Goal: Task Accomplishment & Management: Manage account settings

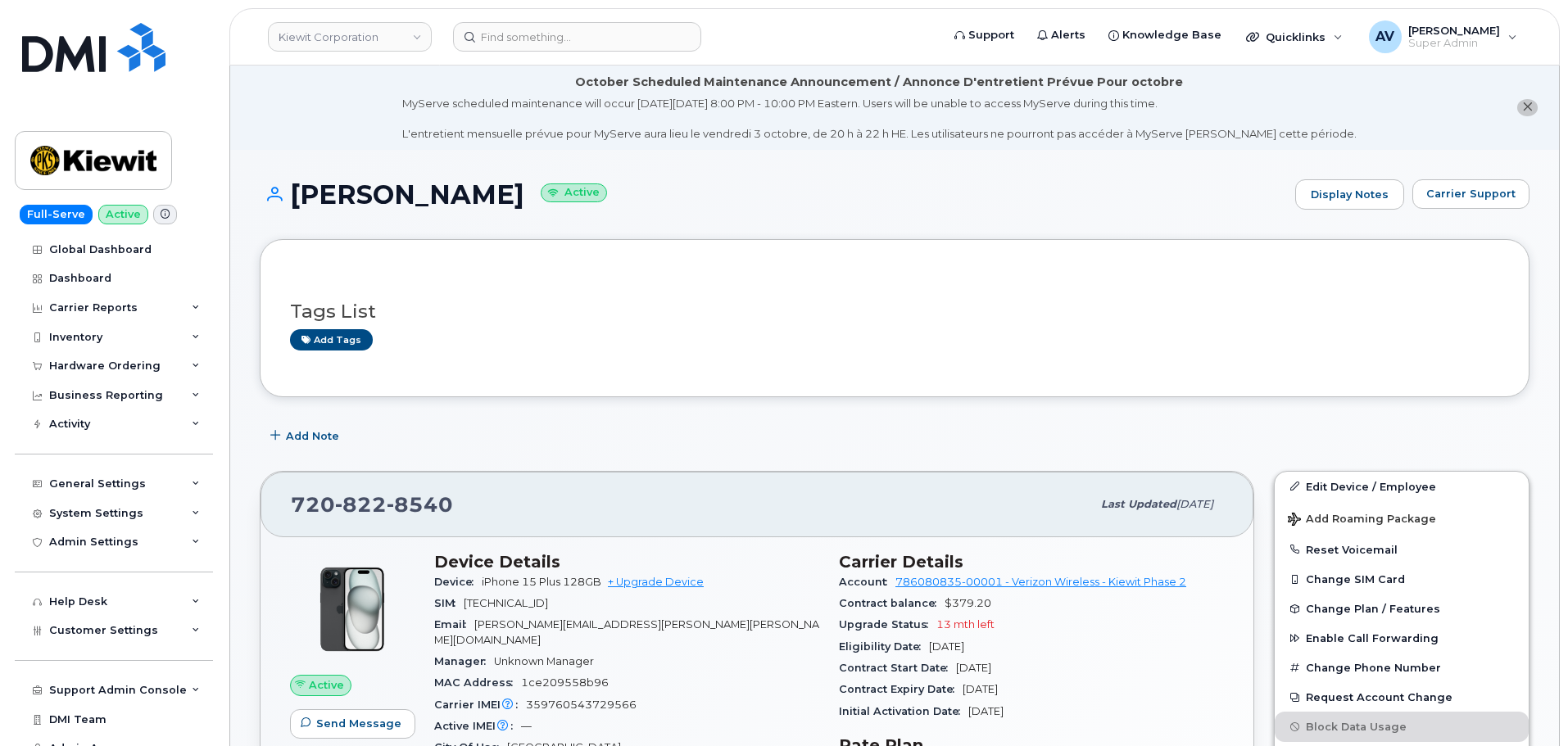
scroll to position [655, 0]
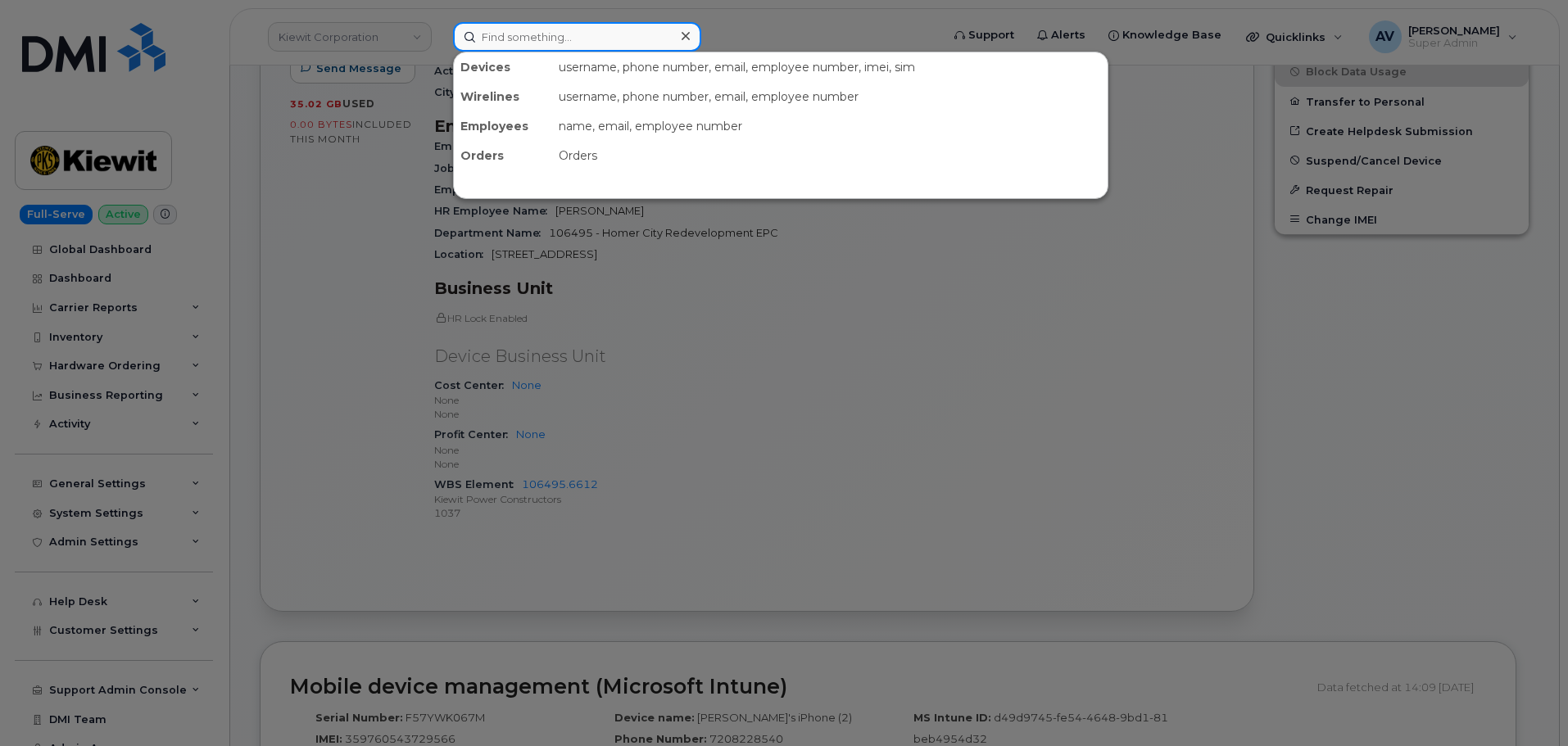
click at [539, 43] on input at bounding box center [576, 37] width 248 height 29
paste input "Gabriel Tasker"
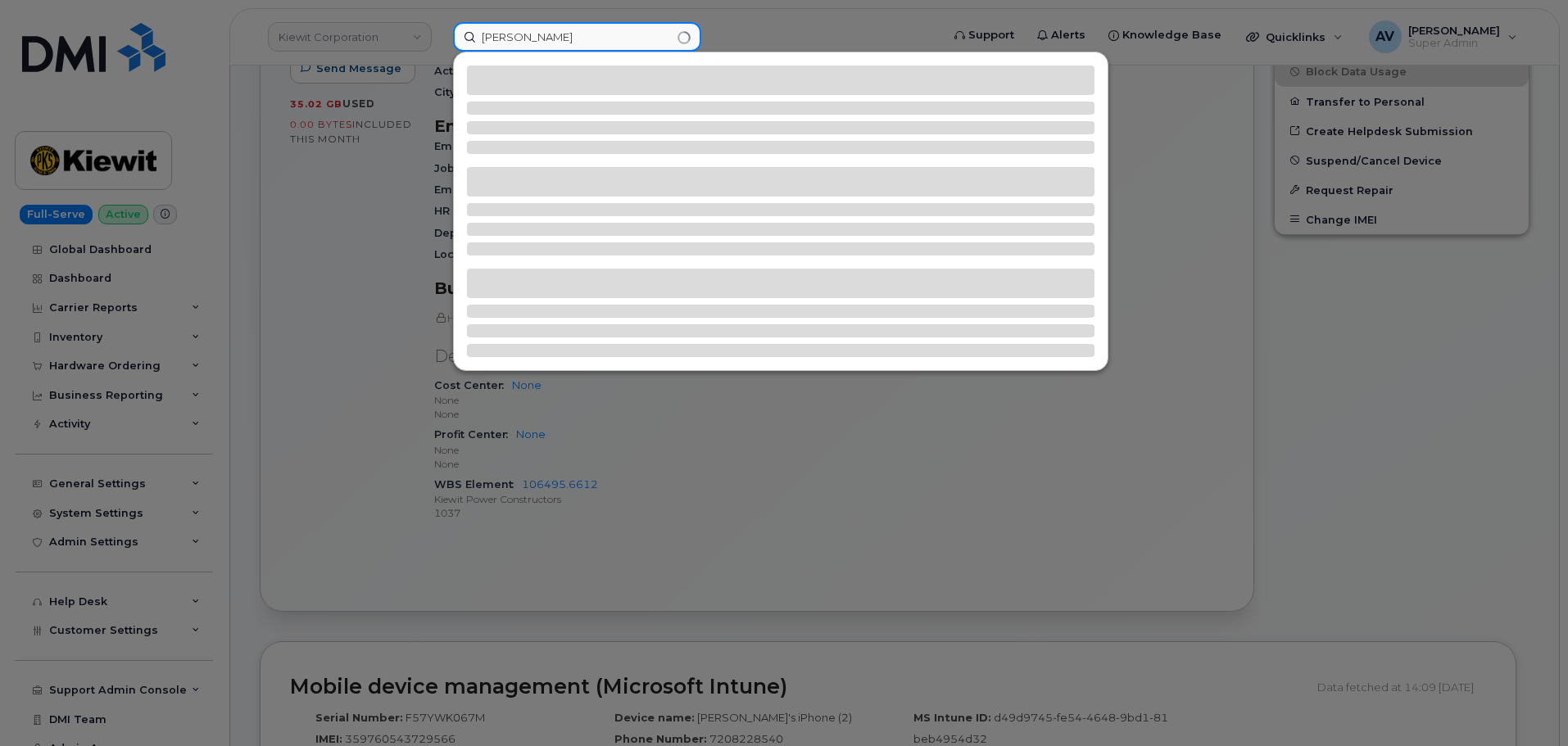
type input "Gabriel Tasker"
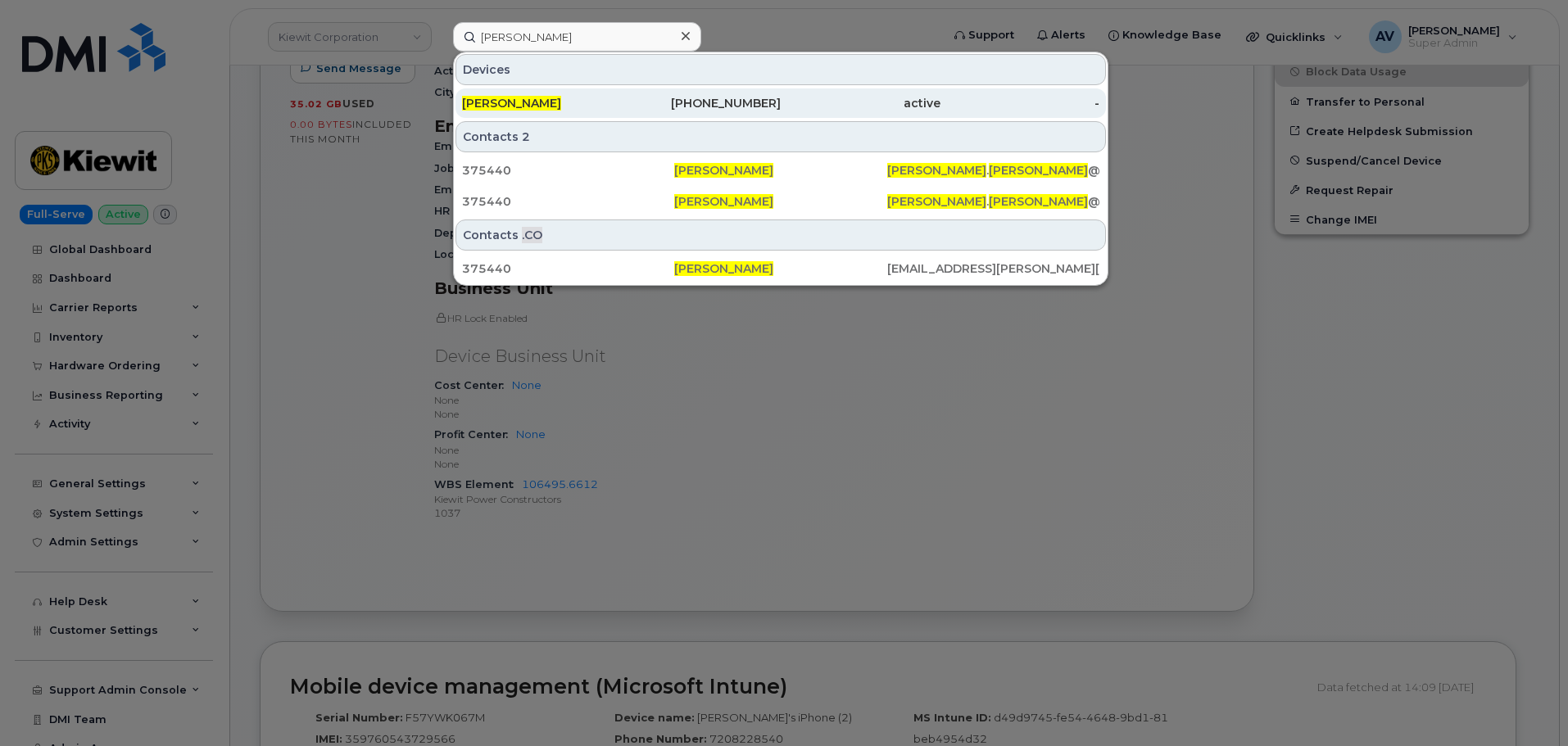
click at [641, 97] on div "201-749-6137" at bounding box center [701, 103] width 160 height 16
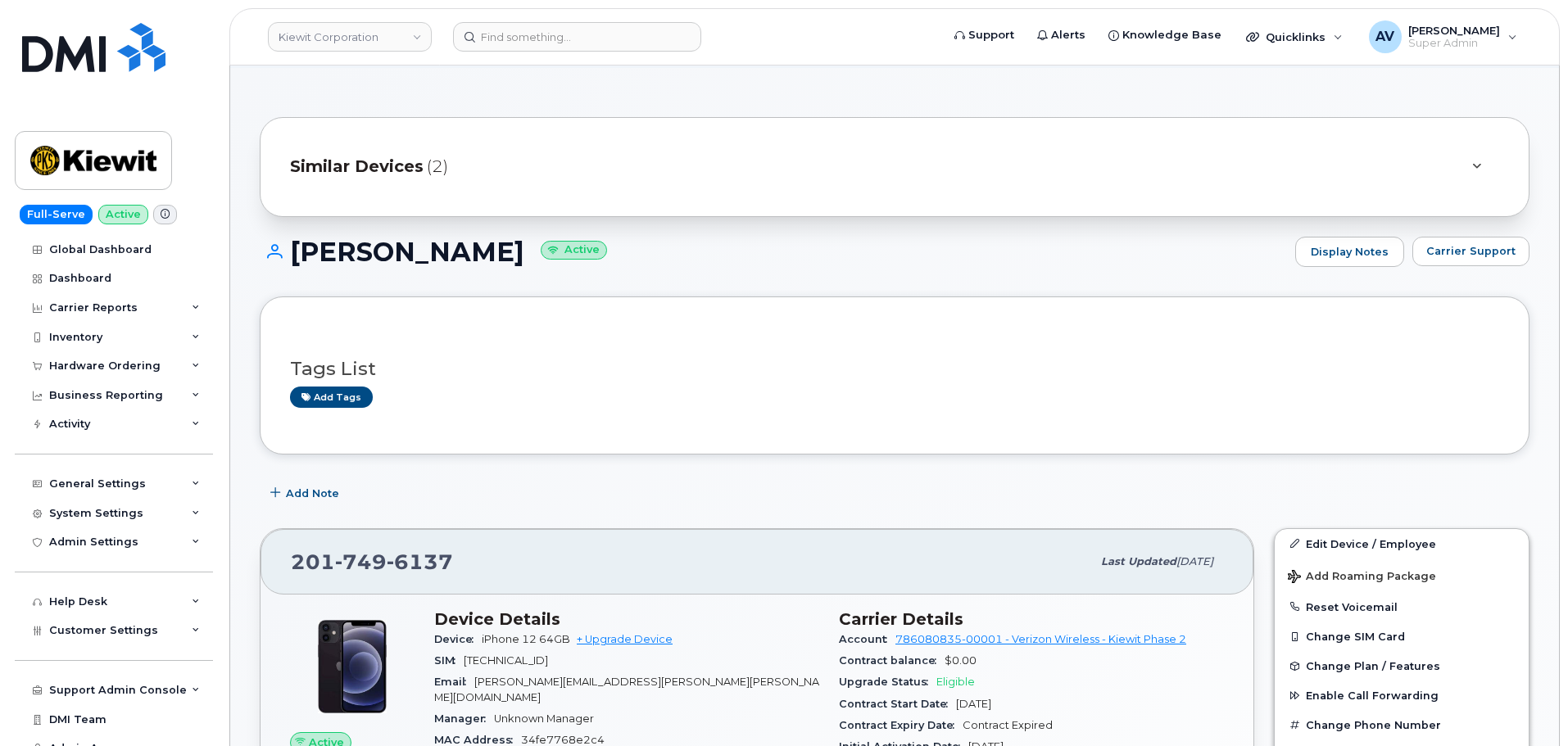
scroll to position [246, 0]
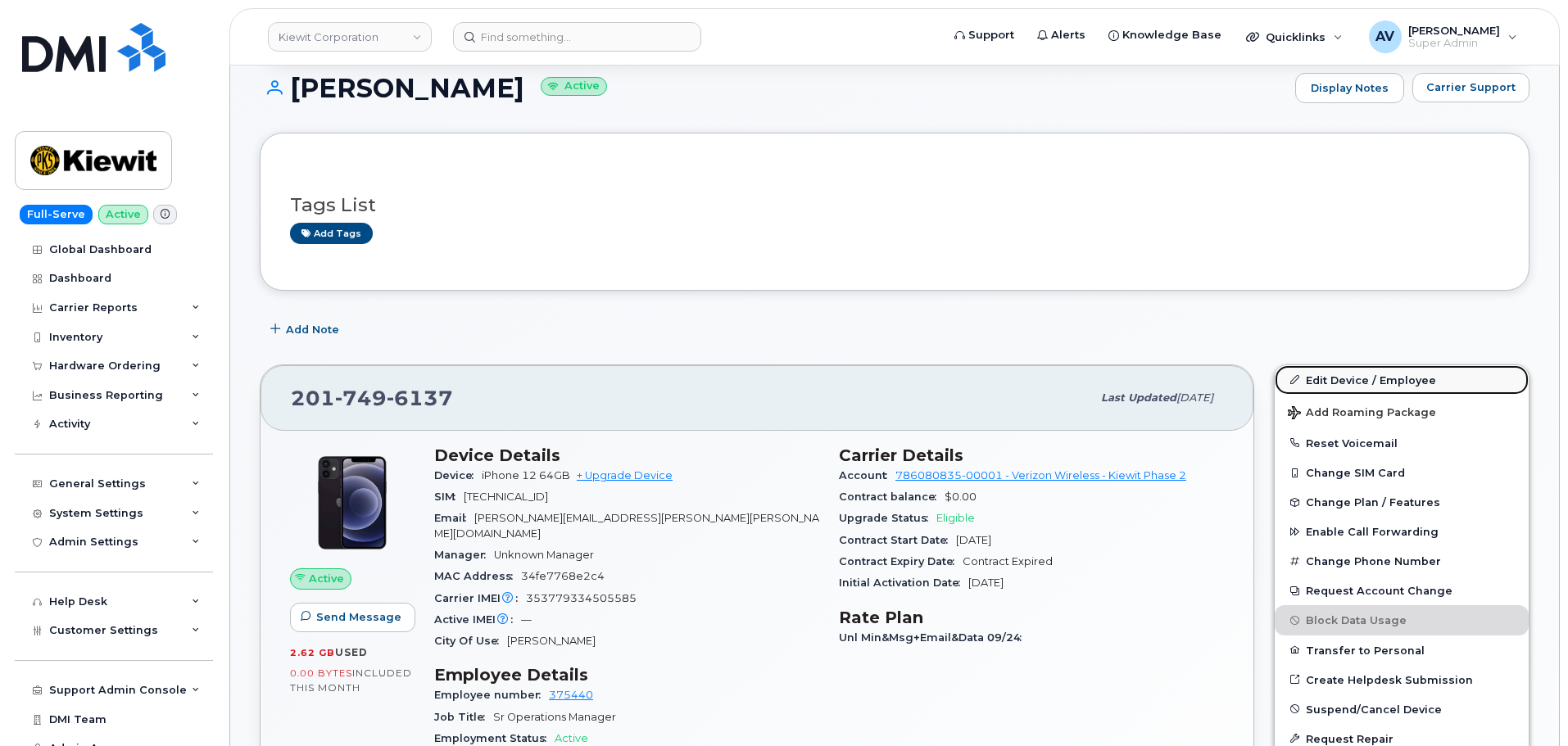
click at [1358, 377] on link "Edit Device / Employee" at bounding box center [1401, 380] width 254 height 29
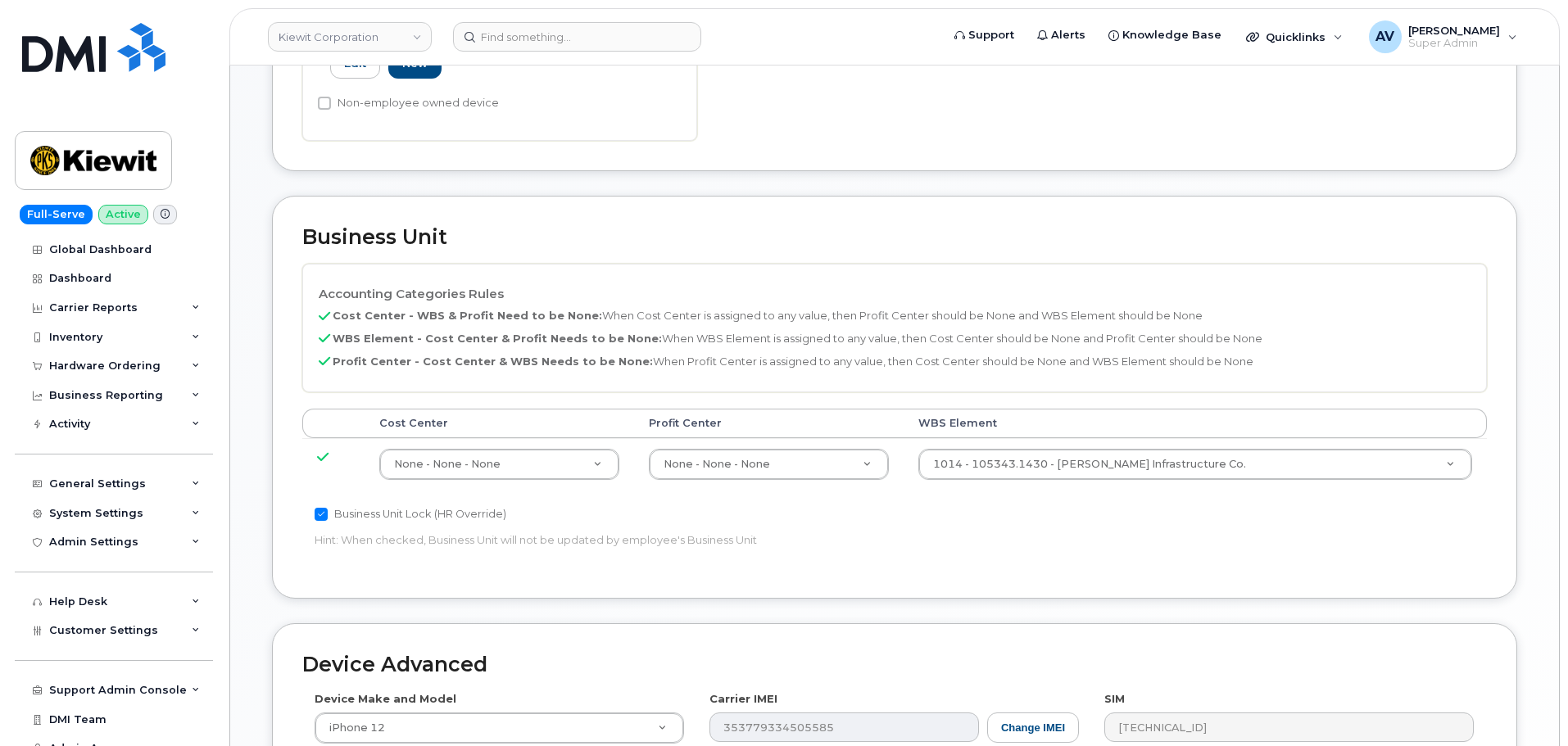
scroll to position [737, 0]
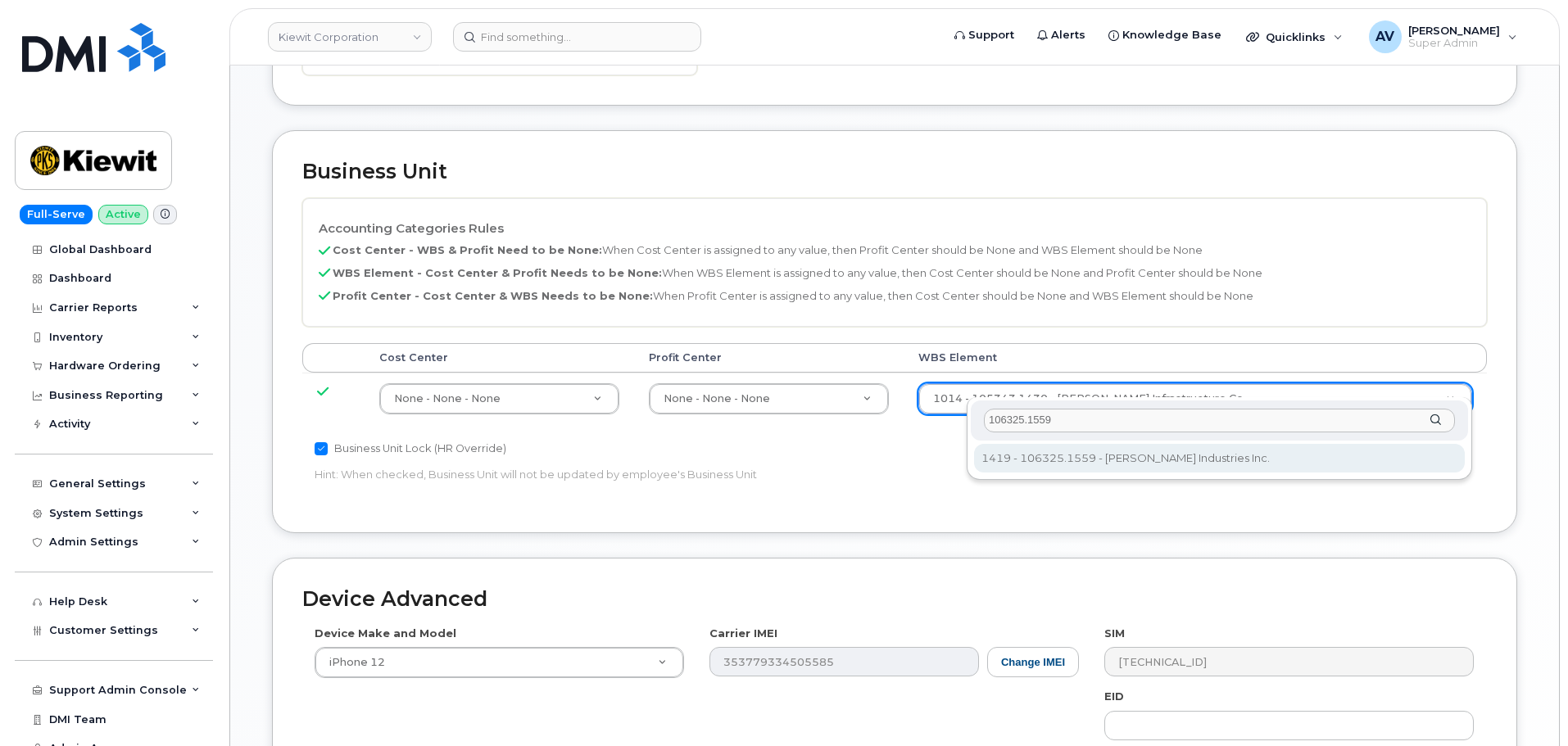
type input "106325.1559"
type input "34599113"
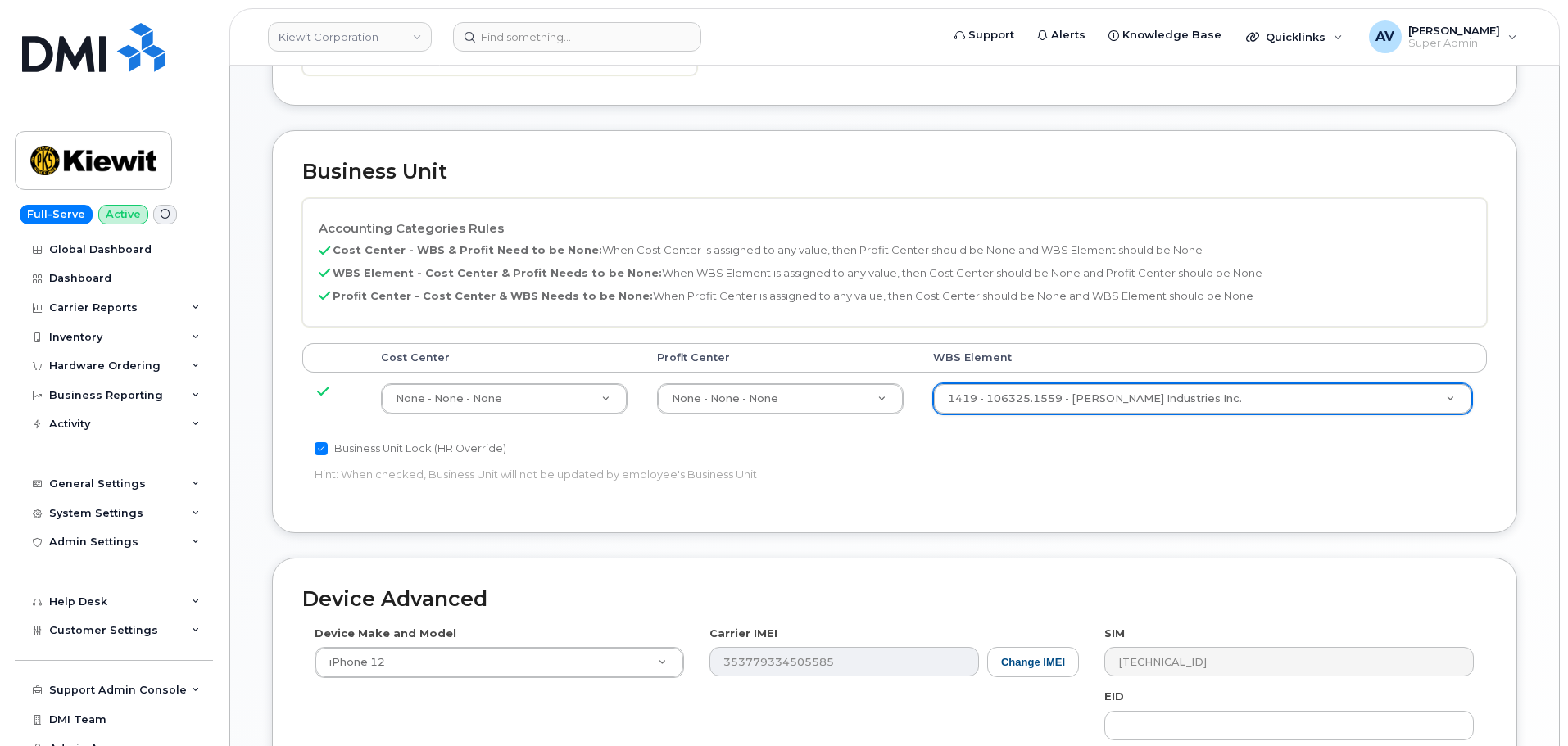
scroll to position [1021, 0]
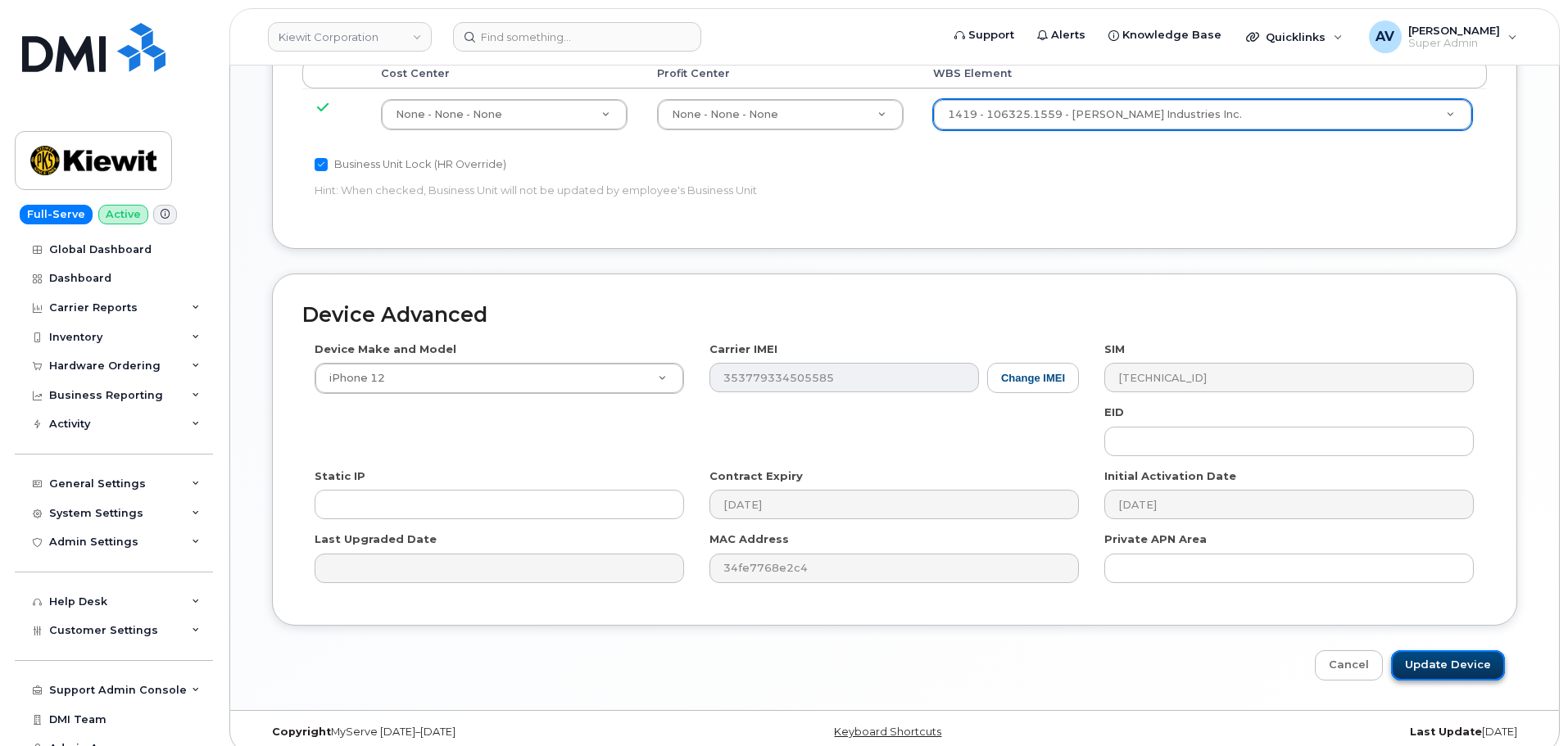
click at [1431, 651] on input "Update Device" at bounding box center [1448, 666] width 114 height 30
type input "Saving..."
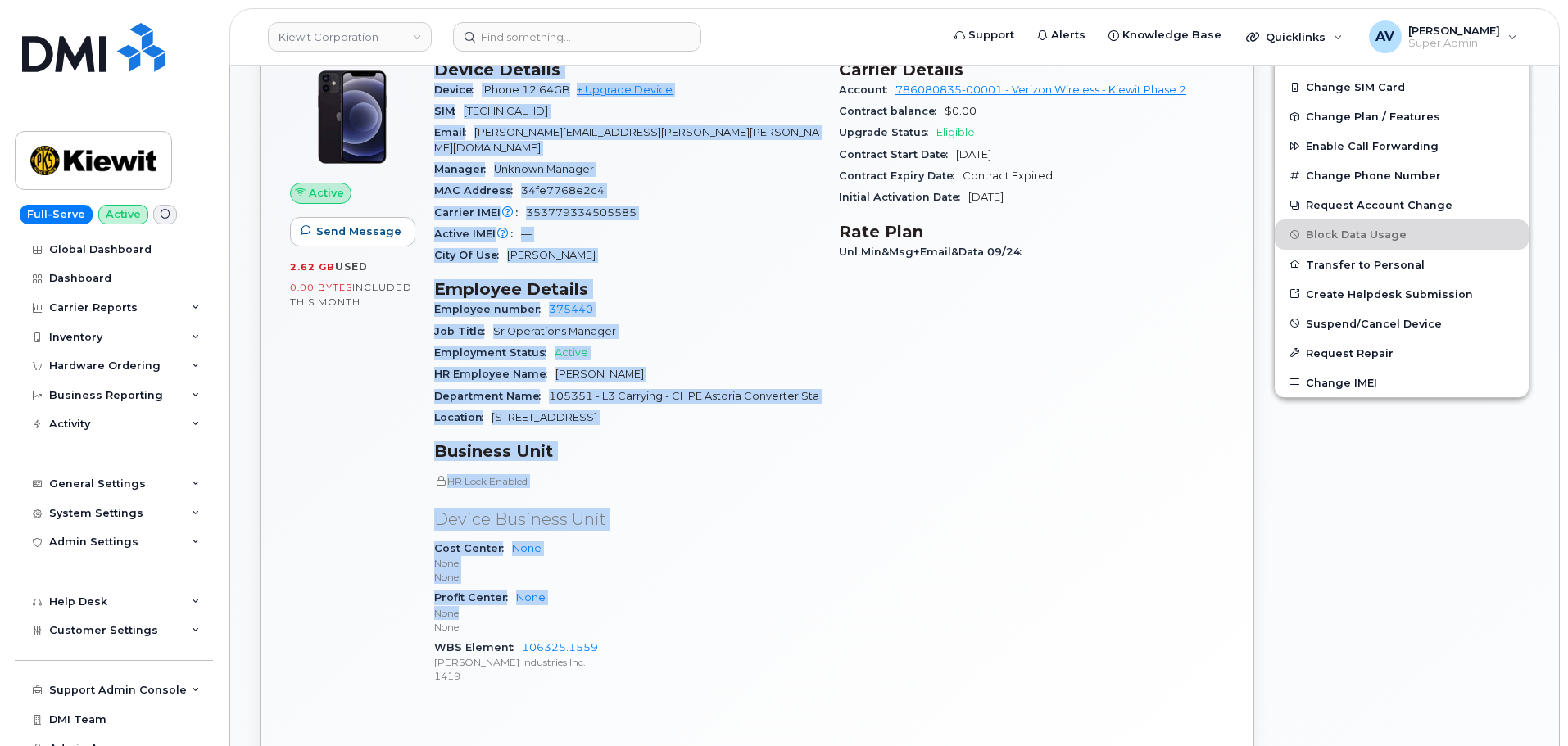
scroll to position [655, 0]
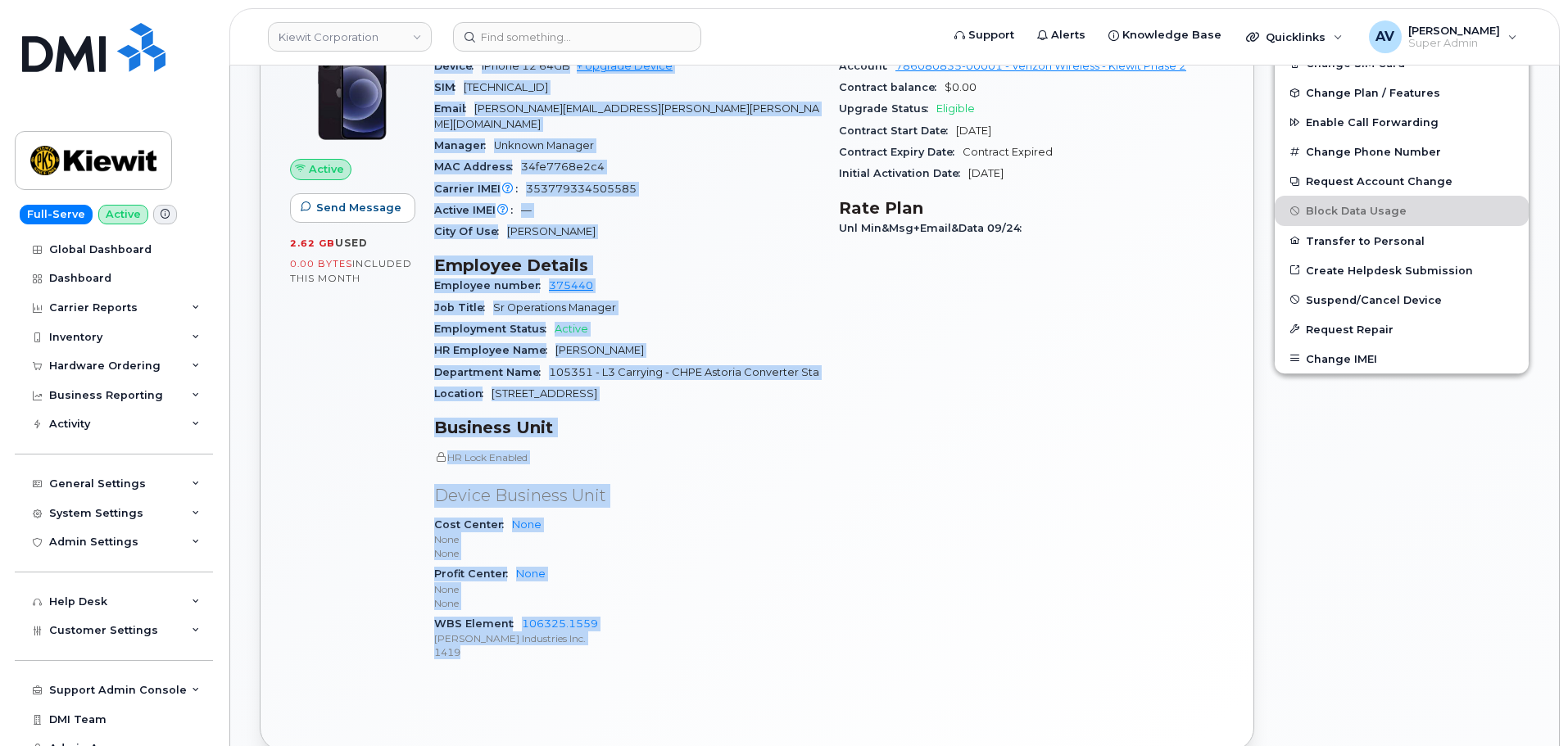
drag, startPoint x: 437, startPoint y: 453, endPoint x: 625, endPoint y: 633, distance: 260.3
click at [625, 633] on div "Device Details Device iPhone 12 64GB + Upgrade Device SIM 89148000007725299883 …" at bounding box center [627, 356] width 405 height 660
copy div "Device Details Device iPhone 12 64GB + Upgrade Device SIM 89148000007725299883 …"
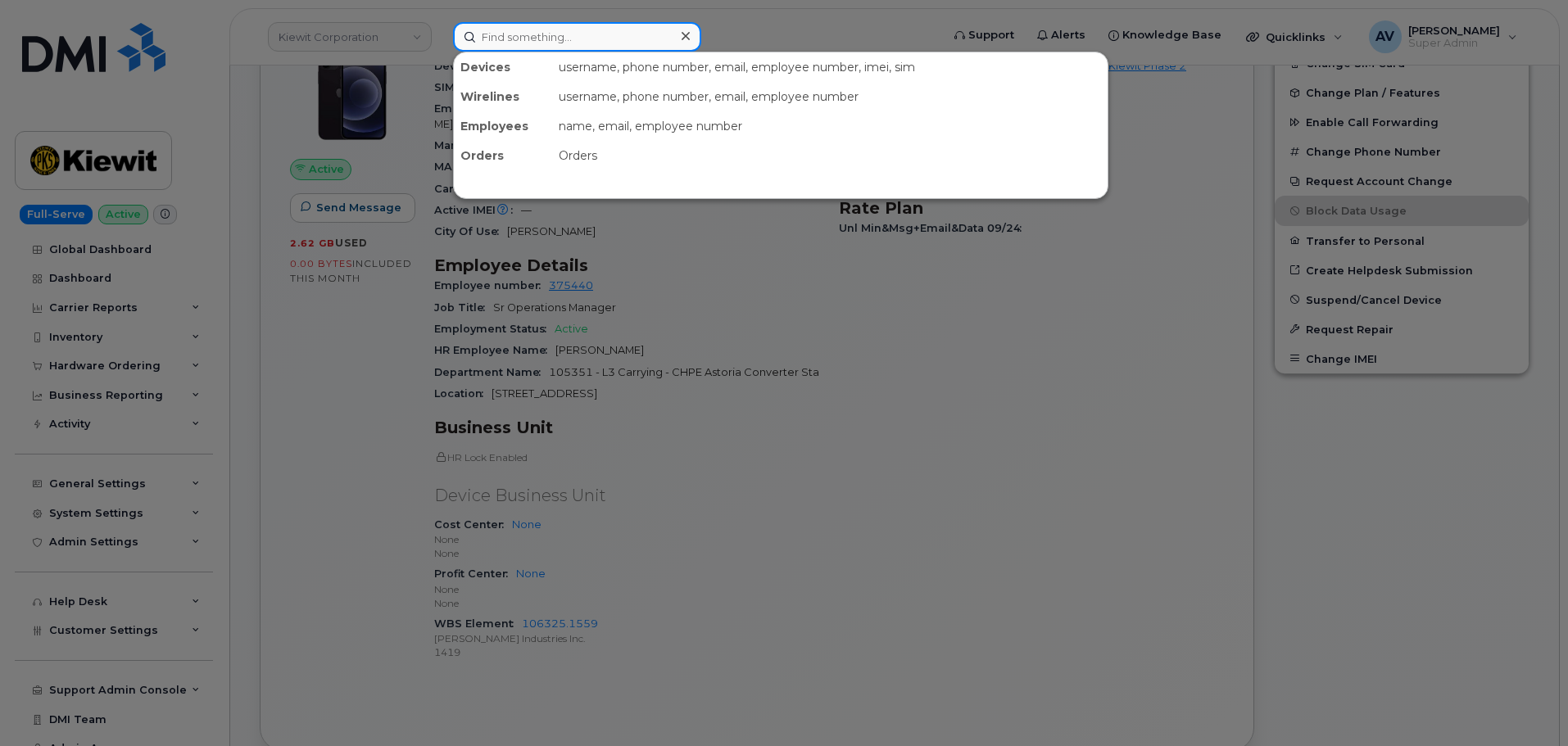
click at [584, 35] on input at bounding box center [576, 37] width 248 height 29
paste input "[PERSON_NAME]"
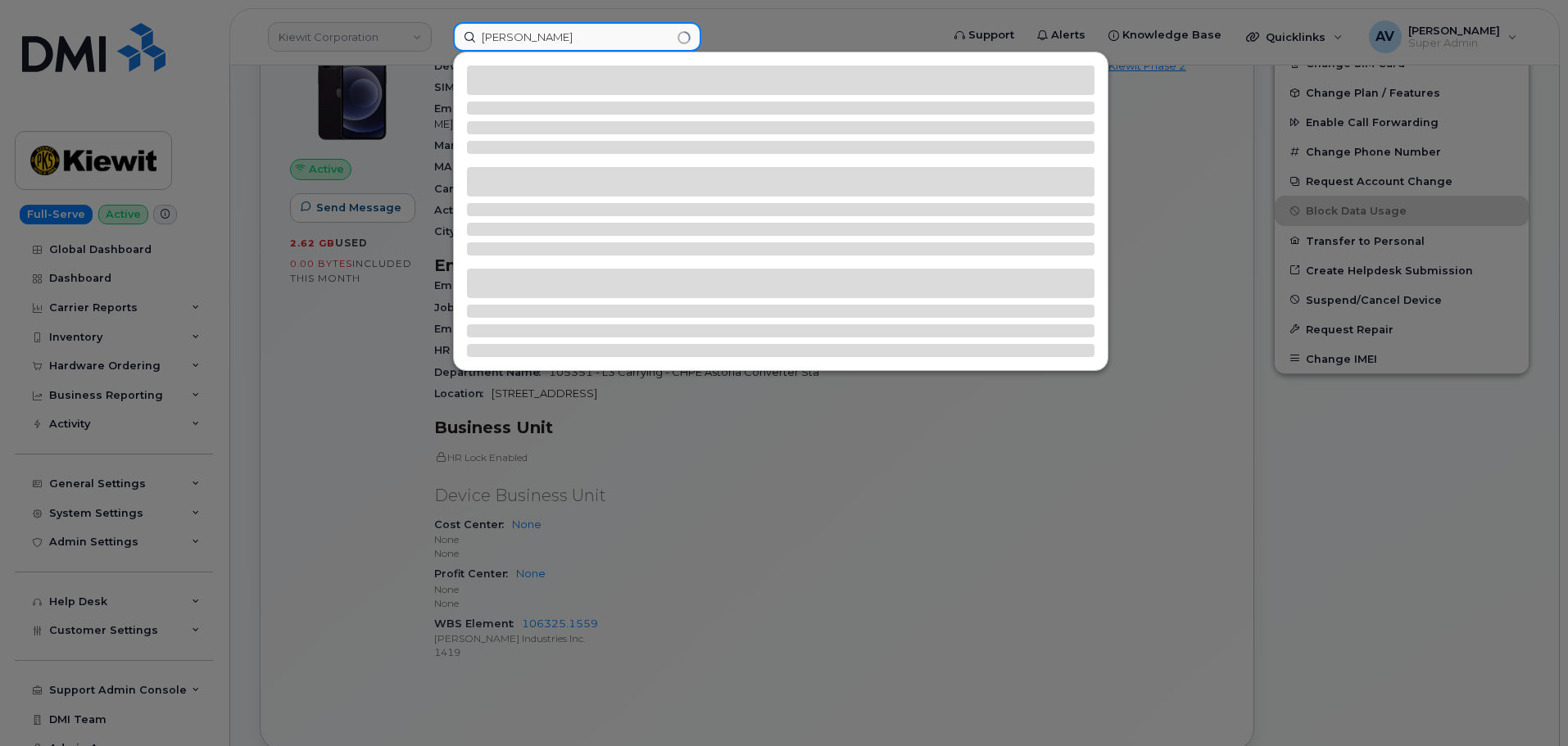
type input "[PERSON_NAME]"
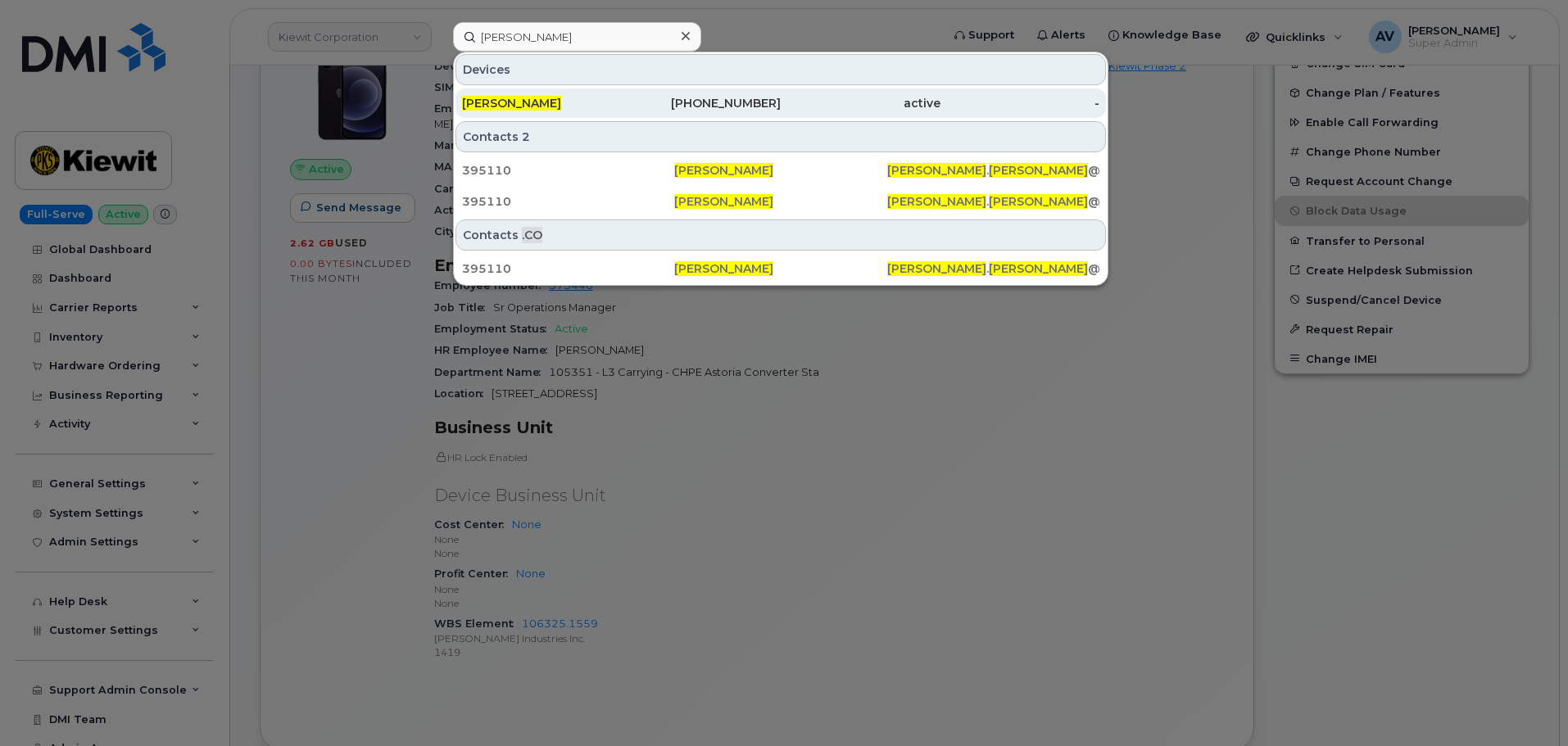
click at [755, 93] on div "402-431-3777" at bounding box center [701, 103] width 160 height 29
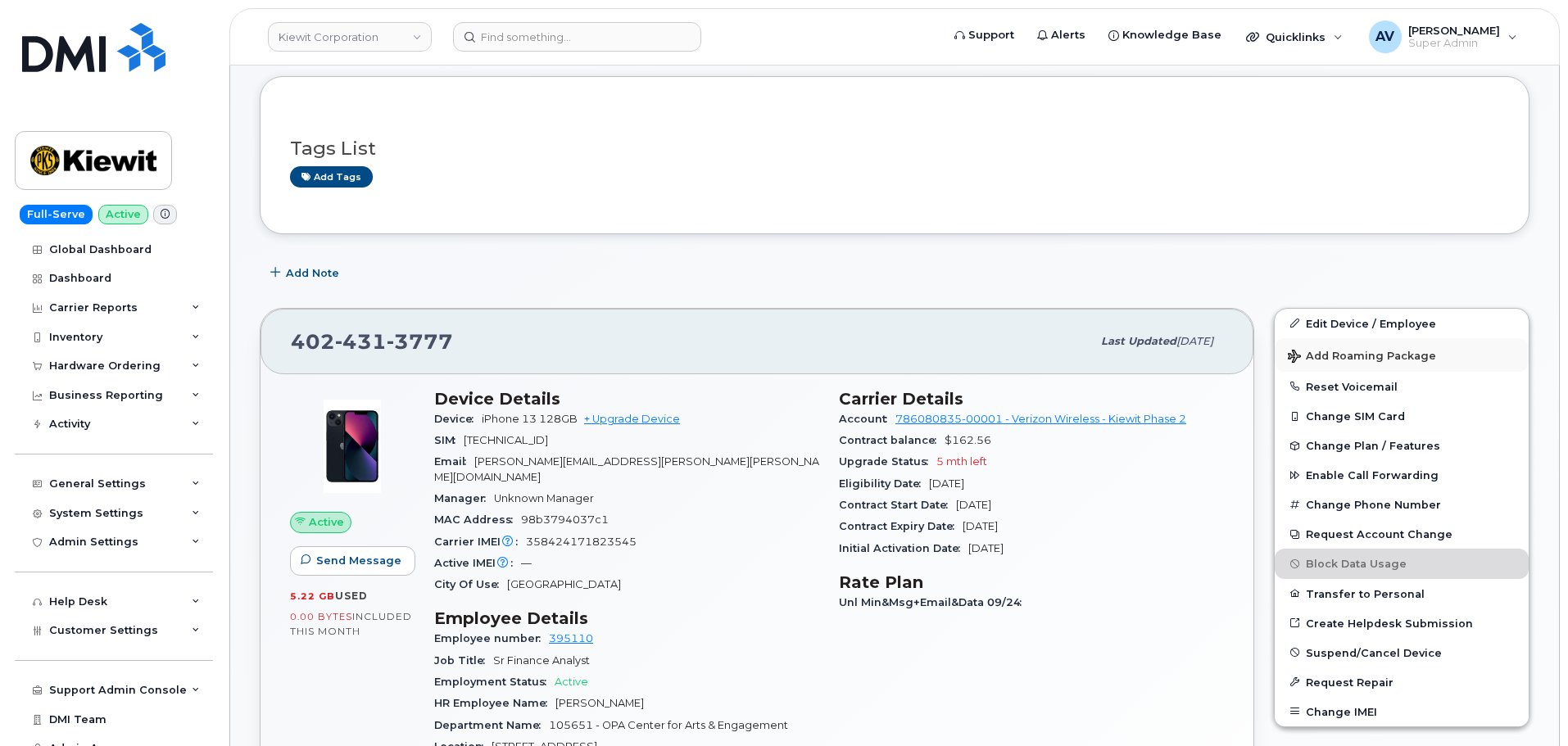
scroll to position [164, 0]
click at [1385, 316] on link "Edit Device / Employee" at bounding box center [1401, 323] width 254 height 29
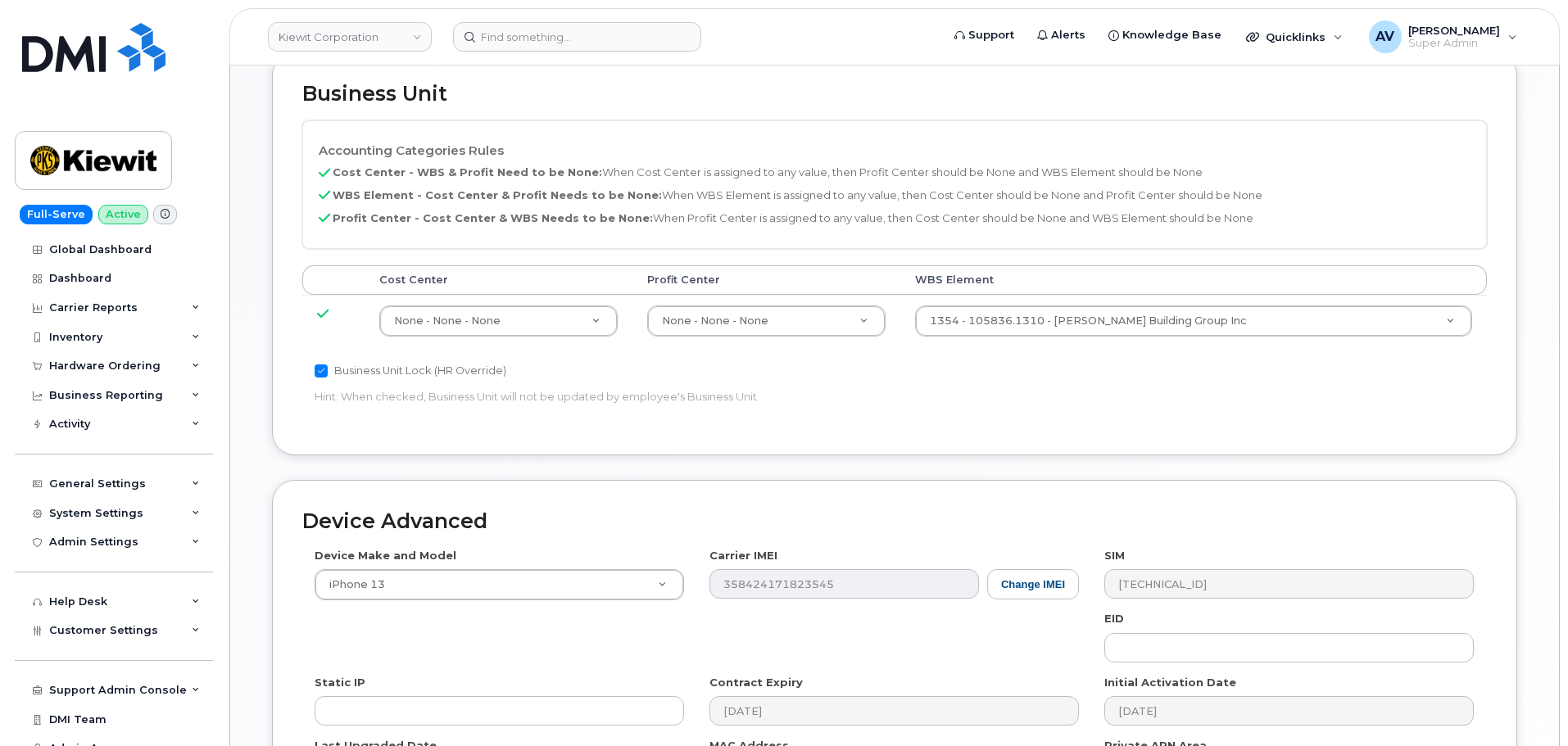
scroll to position [819, 0]
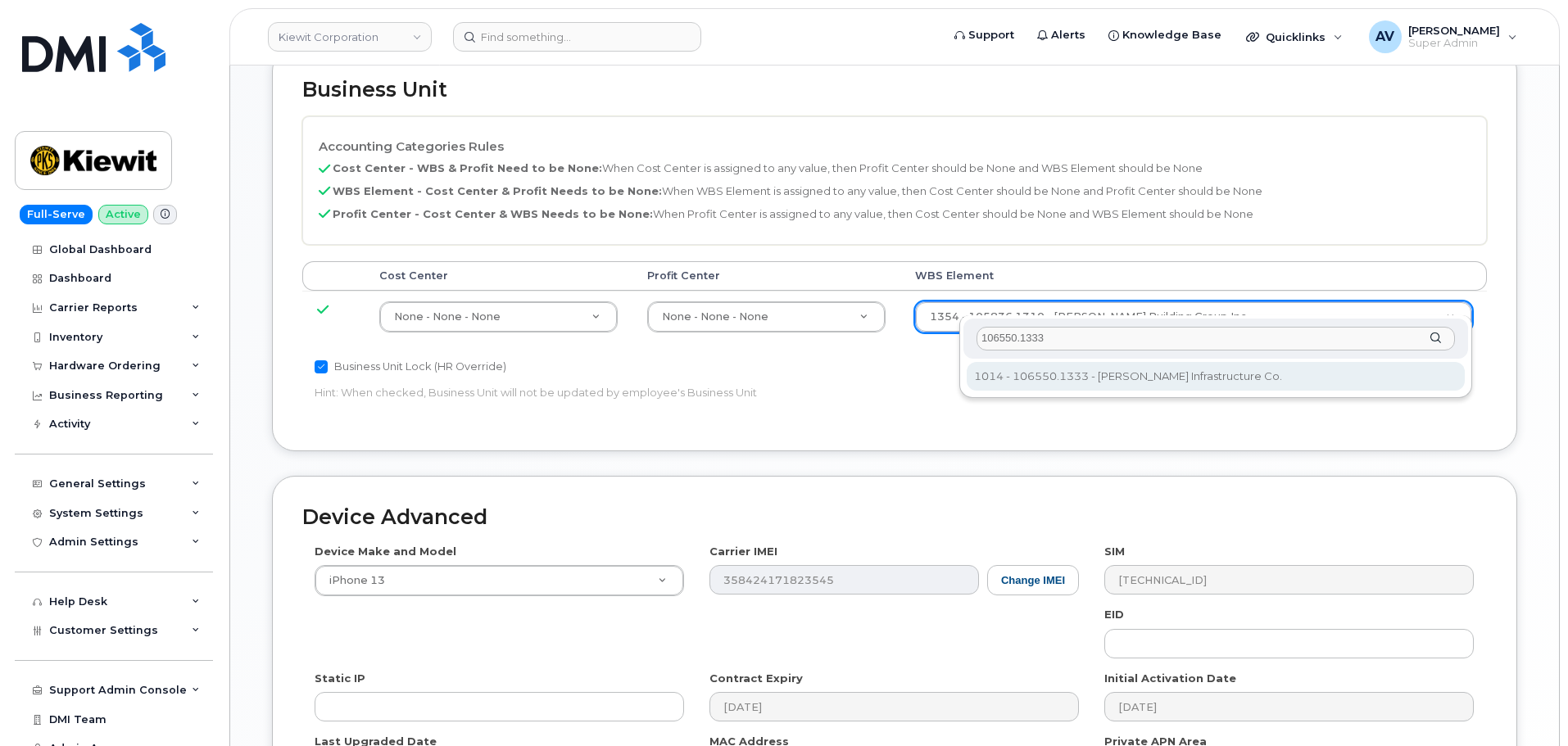
type input "106550.1333"
type input "36144121"
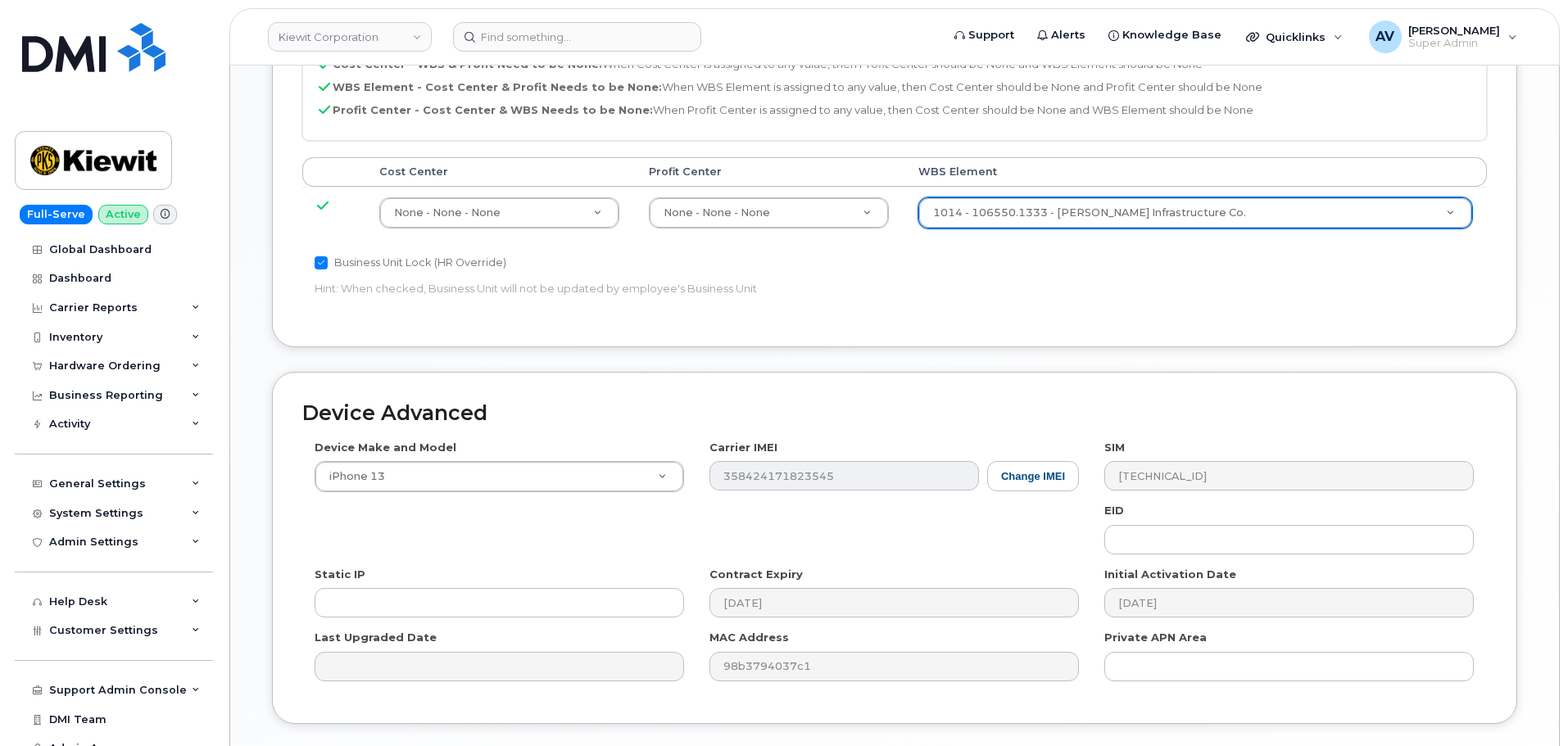
scroll to position [1021, 0]
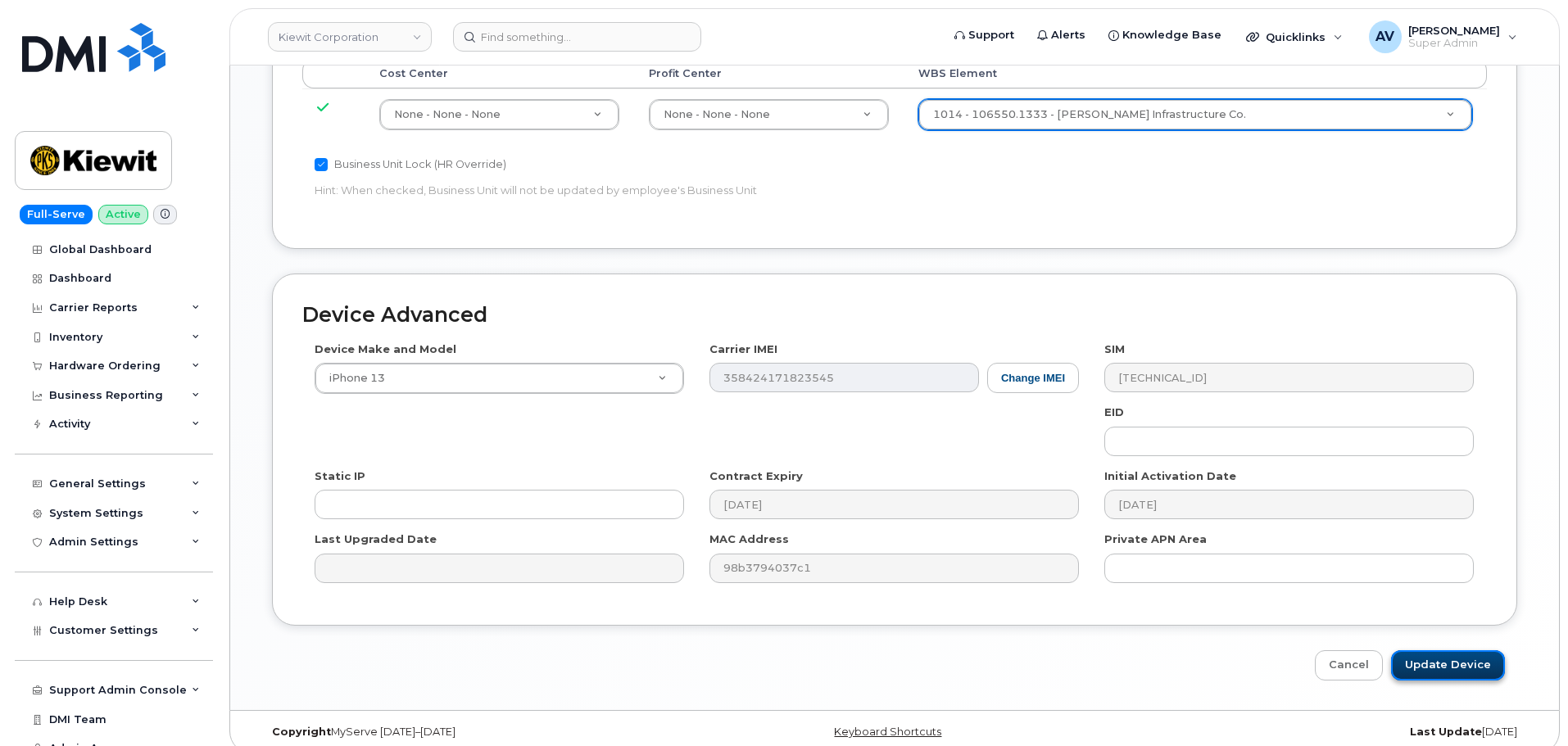
click at [1452, 651] on input "Update Device" at bounding box center [1448, 666] width 114 height 30
type input "Saving..."
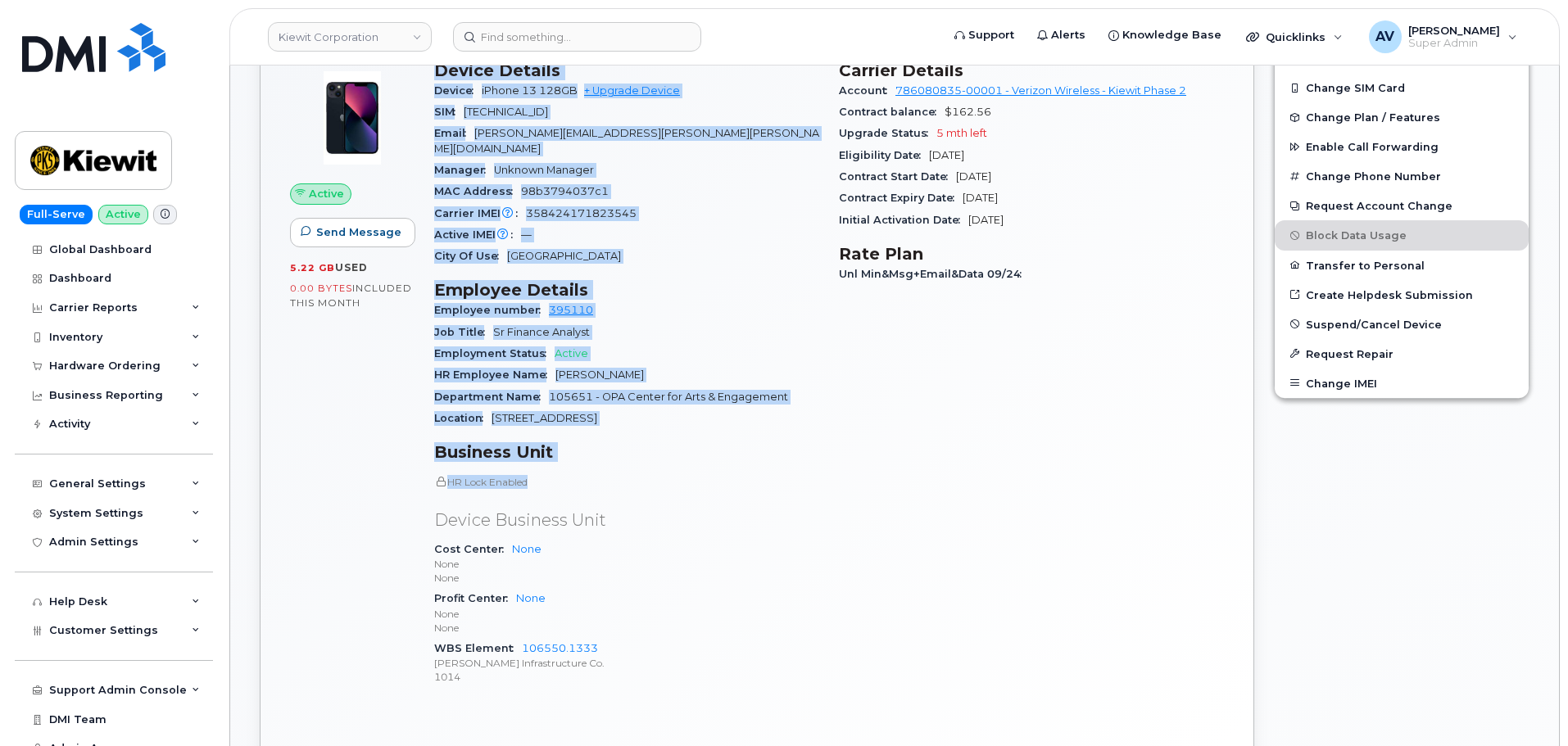
scroll to position [574, 0]
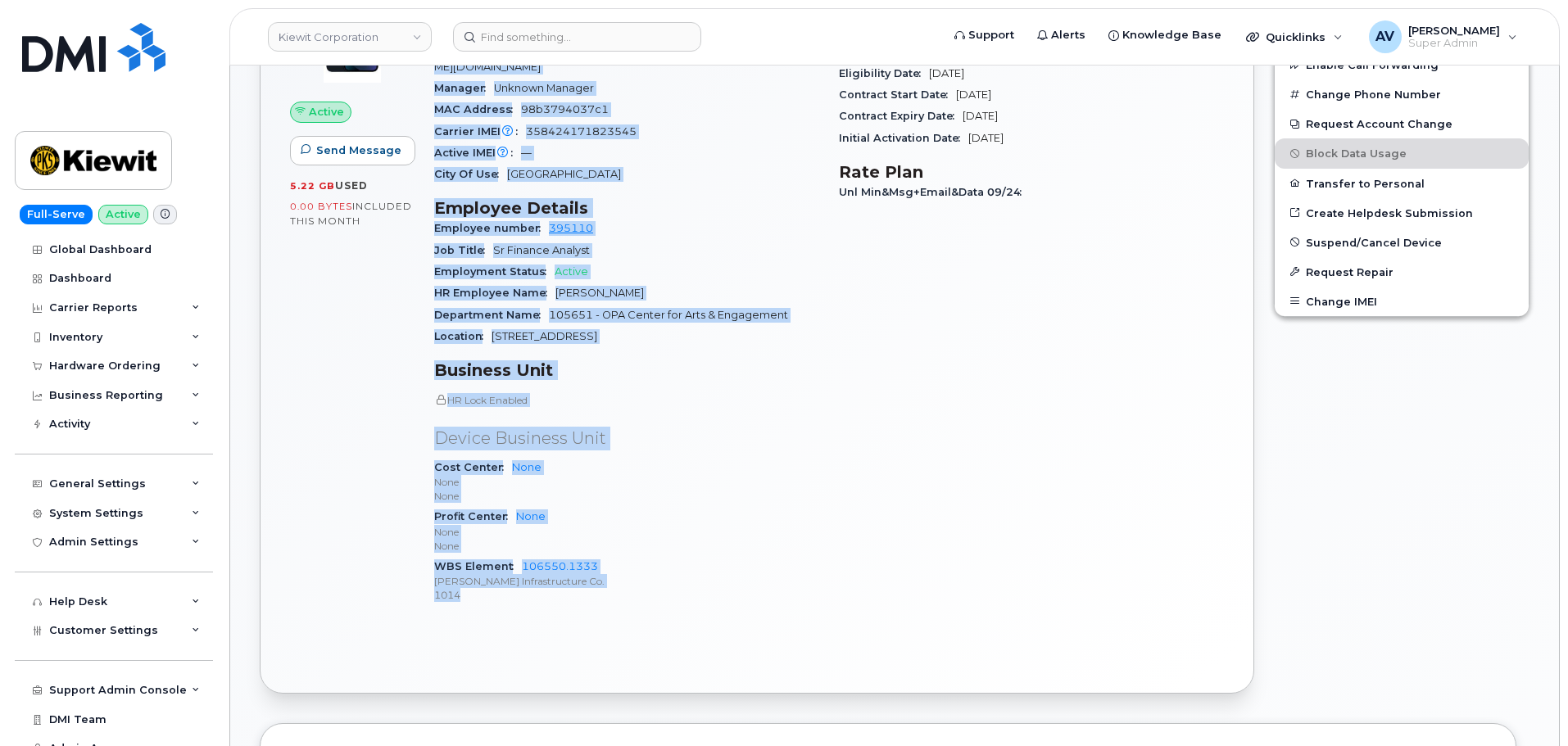
drag, startPoint x: 433, startPoint y: 311, endPoint x: 602, endPoint y: 586, distance: 322.8
click at [602, 586] on div "Device Details Device iPhone 13 128GB + Upgrade Device SIM 89148000009663381277…" at bounding box center [627, 299] width 405 height 660
copy div "Device Details Device iPhone 13 128GB + Upgrade Device SIM 89148000009663381277…"
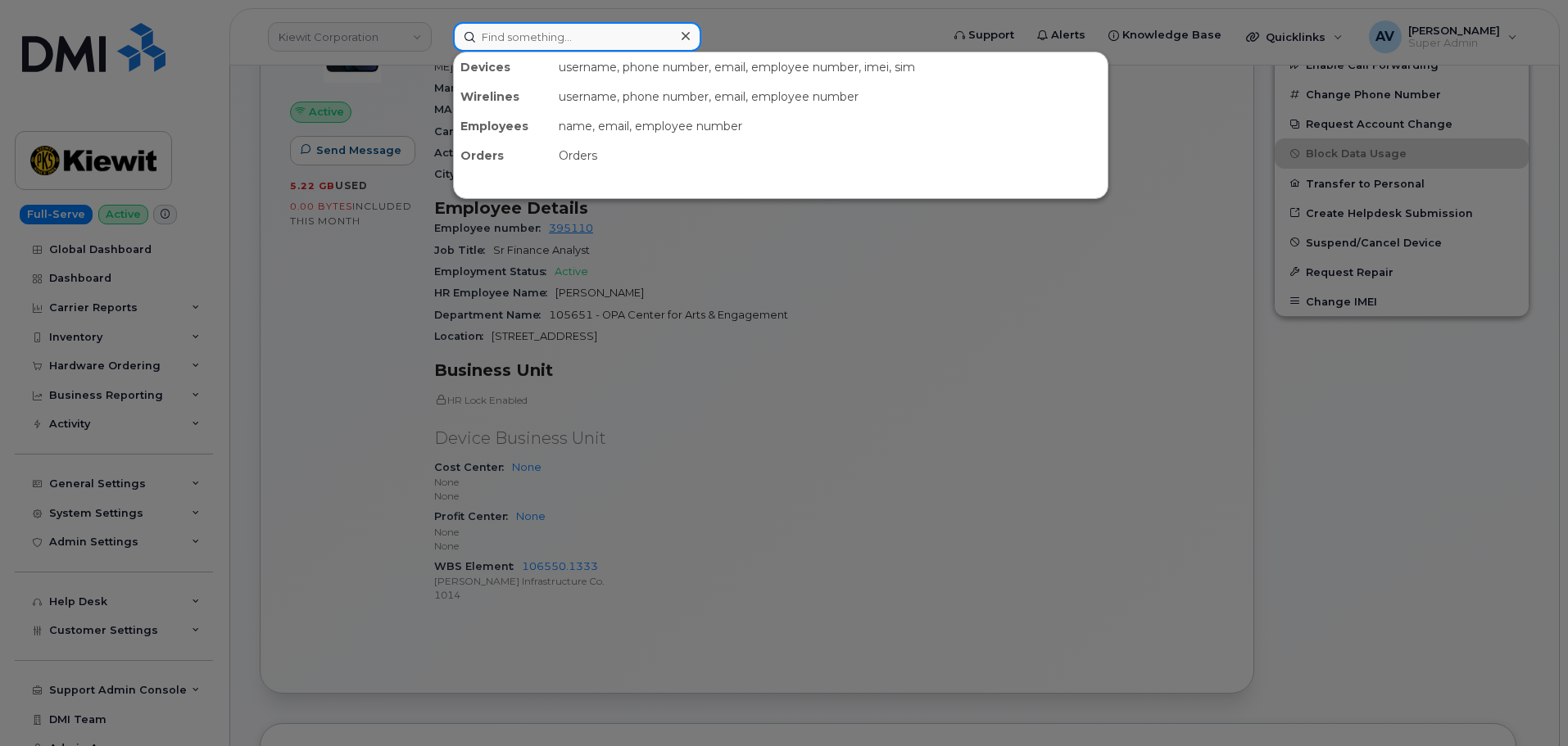
click at [640, 38] on input at bounding box center [576, 37] width 248 height 29
paste input "[PERSON_NAME]"
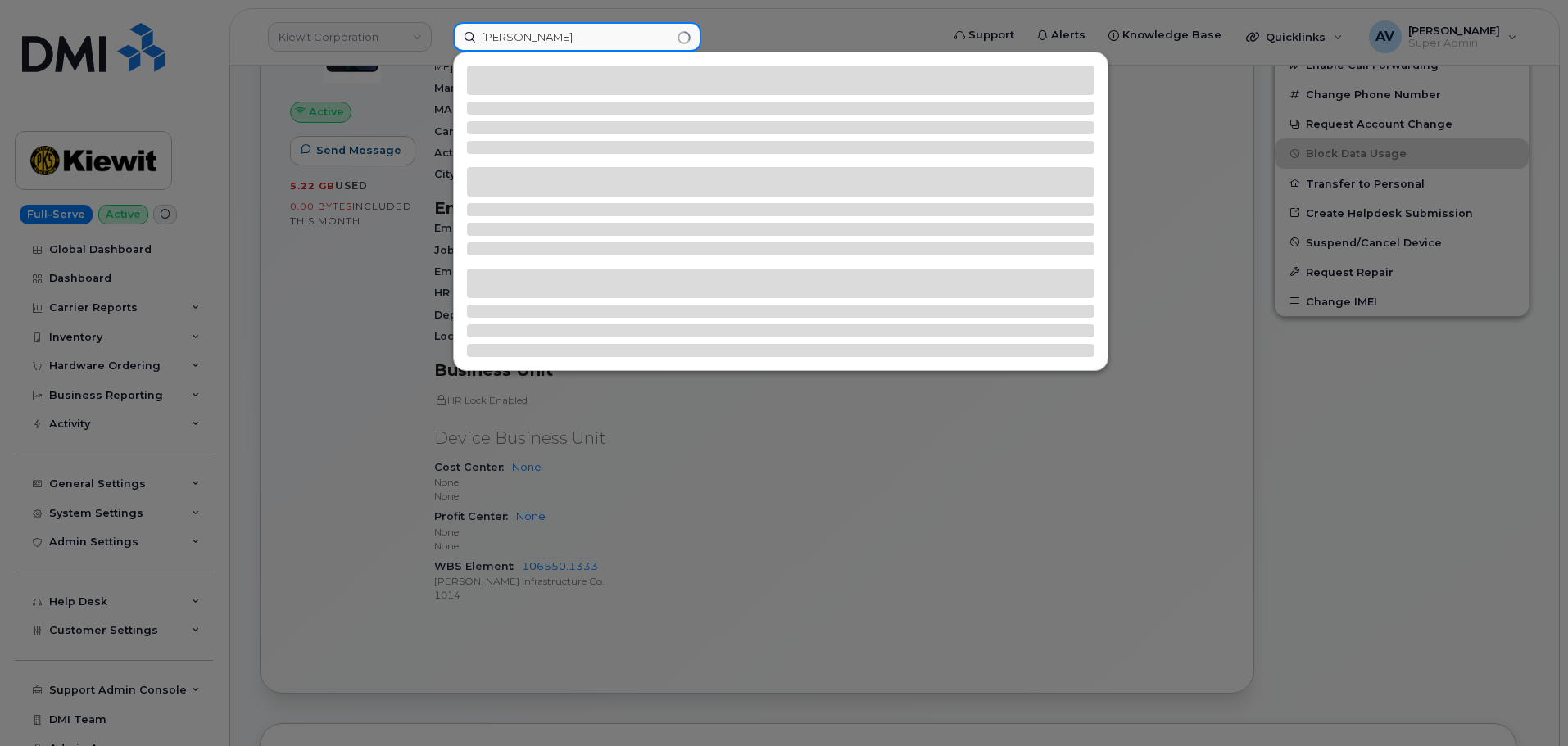
type input "[PERSON_NAME]"
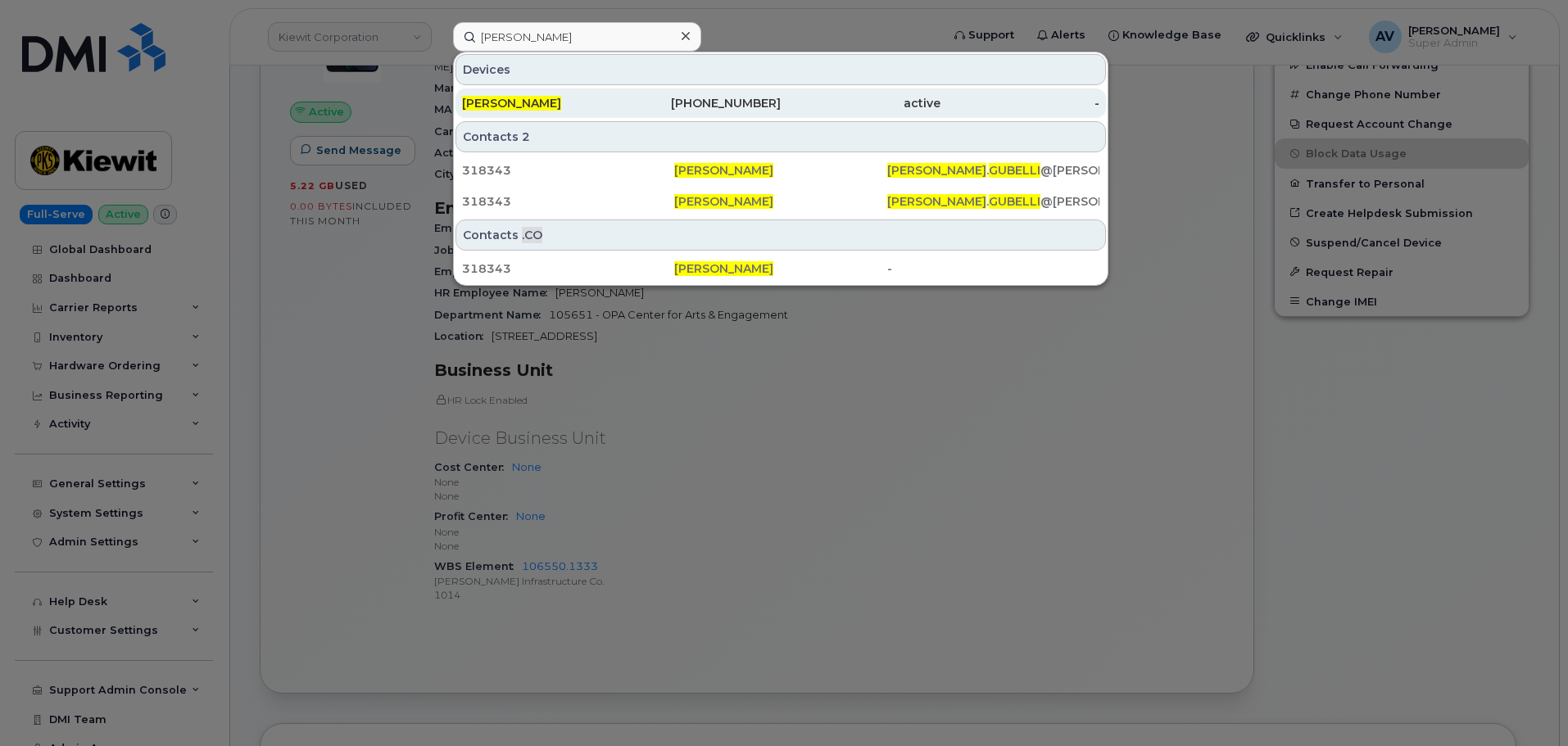
click at [645, 105] on div "808-688-3699" at bounding box center [701, 103] width 160 height 16
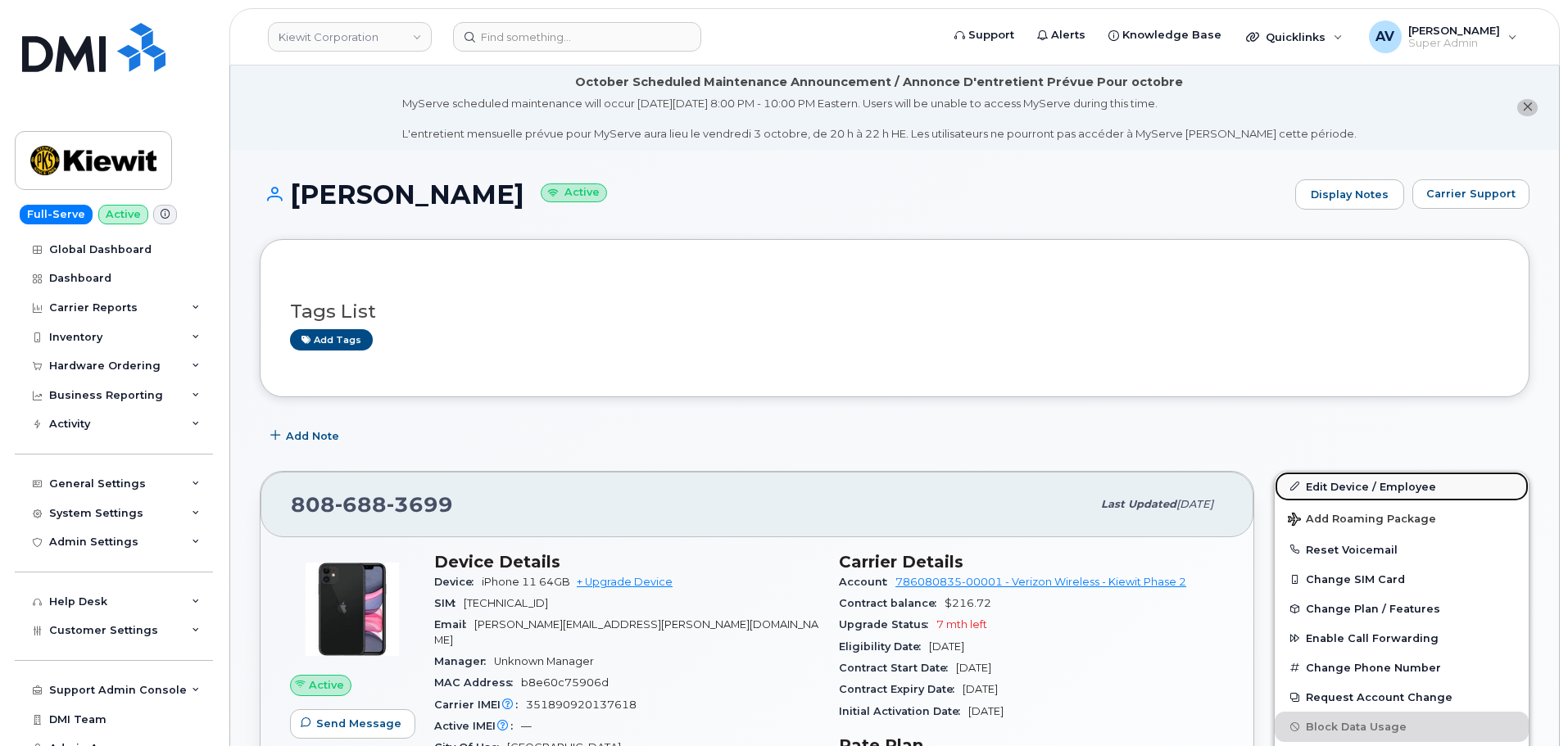
click at [1336, 486] on link "Edit Device / Employee" at bounding box center [1401, 486] width 254 height 29
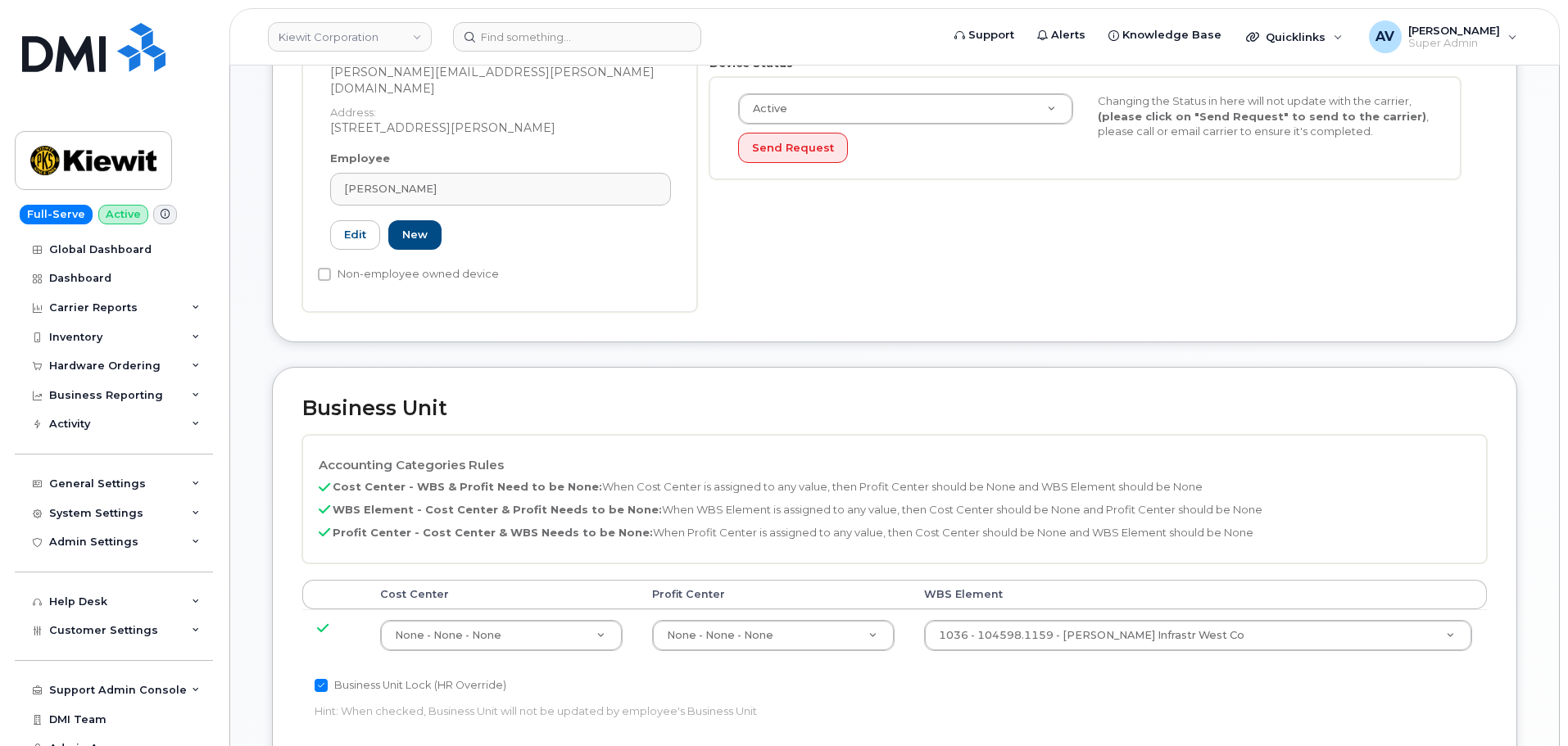
scroll to position [737, 0]
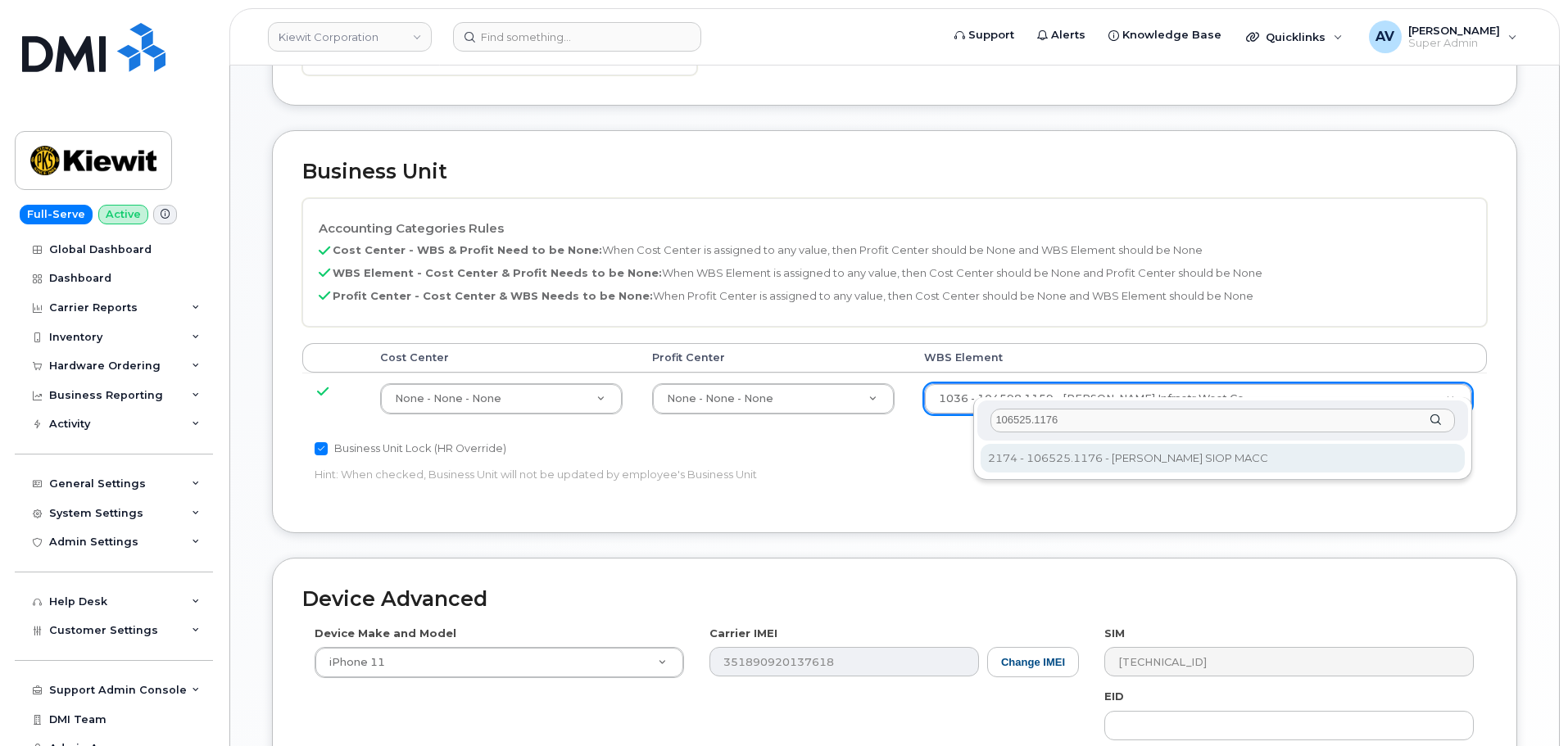
type input "106525.1176"
type input "36071640"
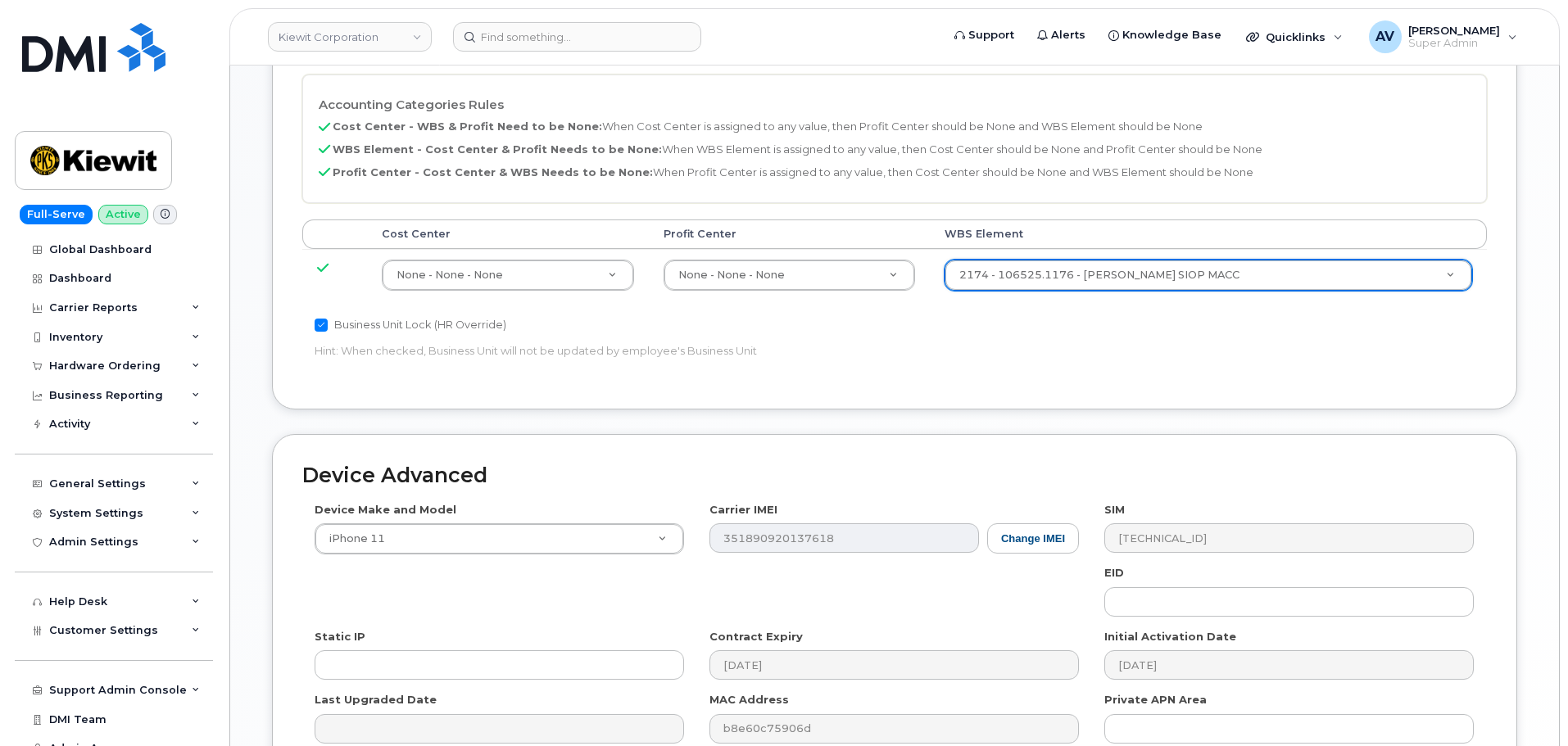
scroll to position [1021, 0]
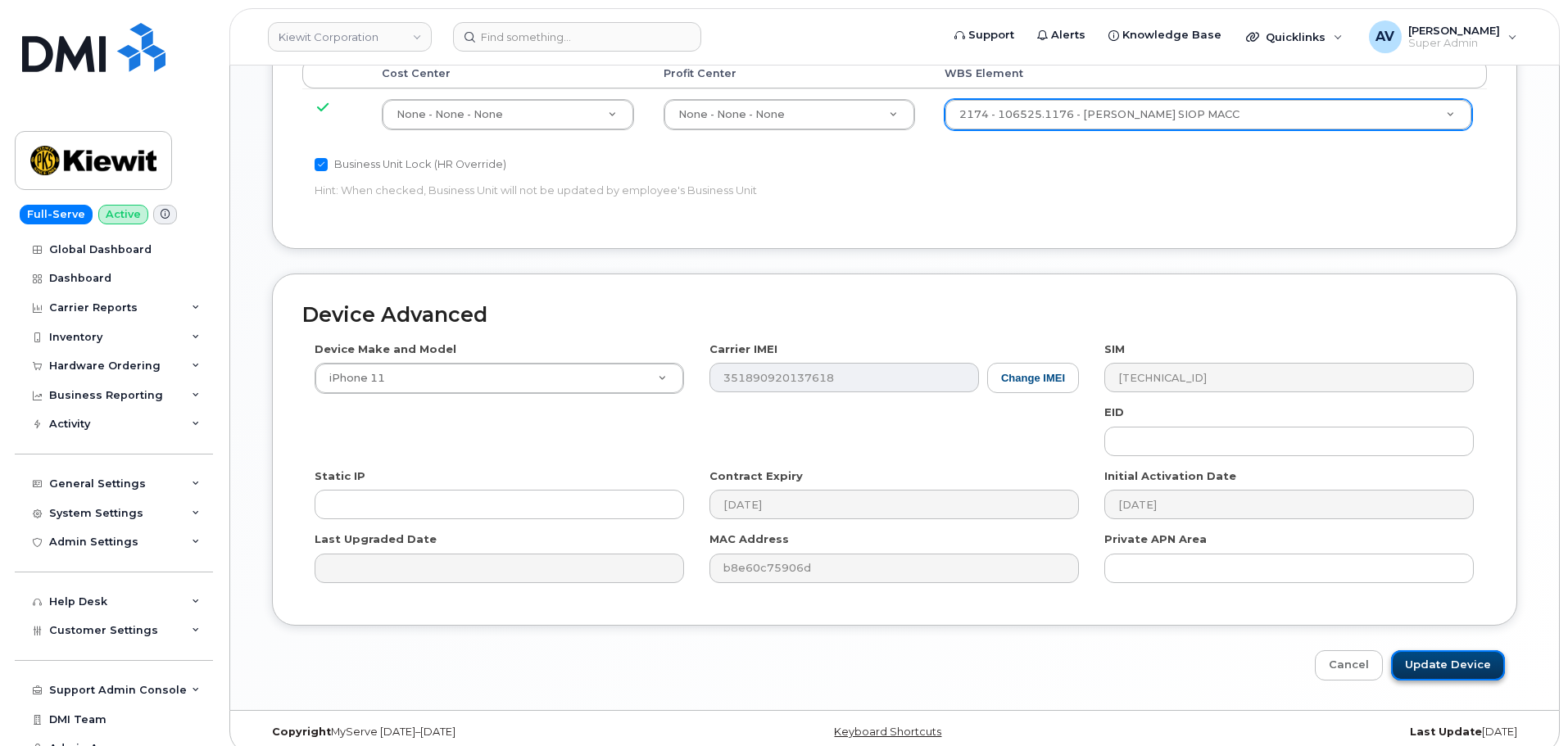
click at [1432, 651] on input "Update Device" at bounding box center [1448, 666] width 114 height 30
type input "Saving..."
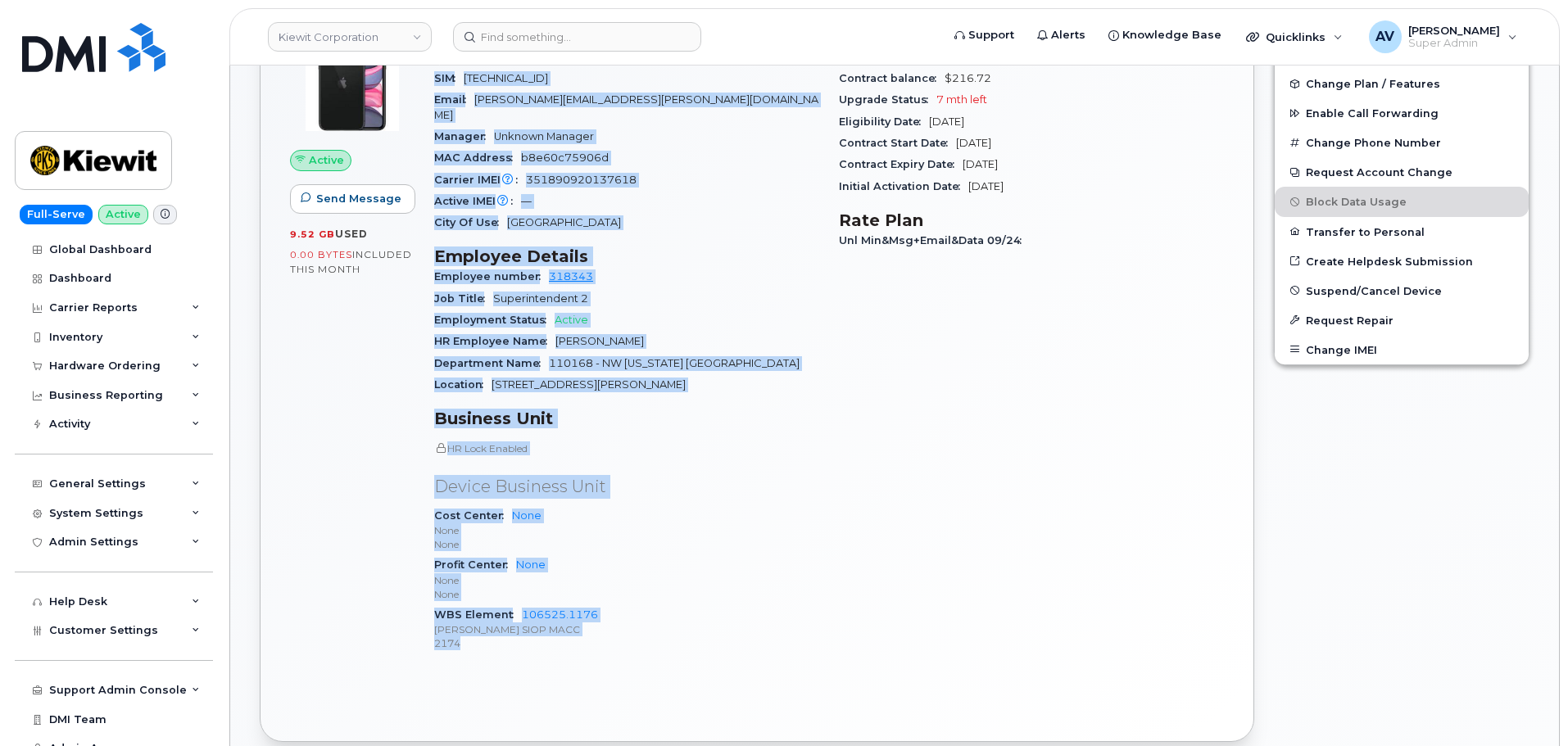
scroll to position [574, 0]
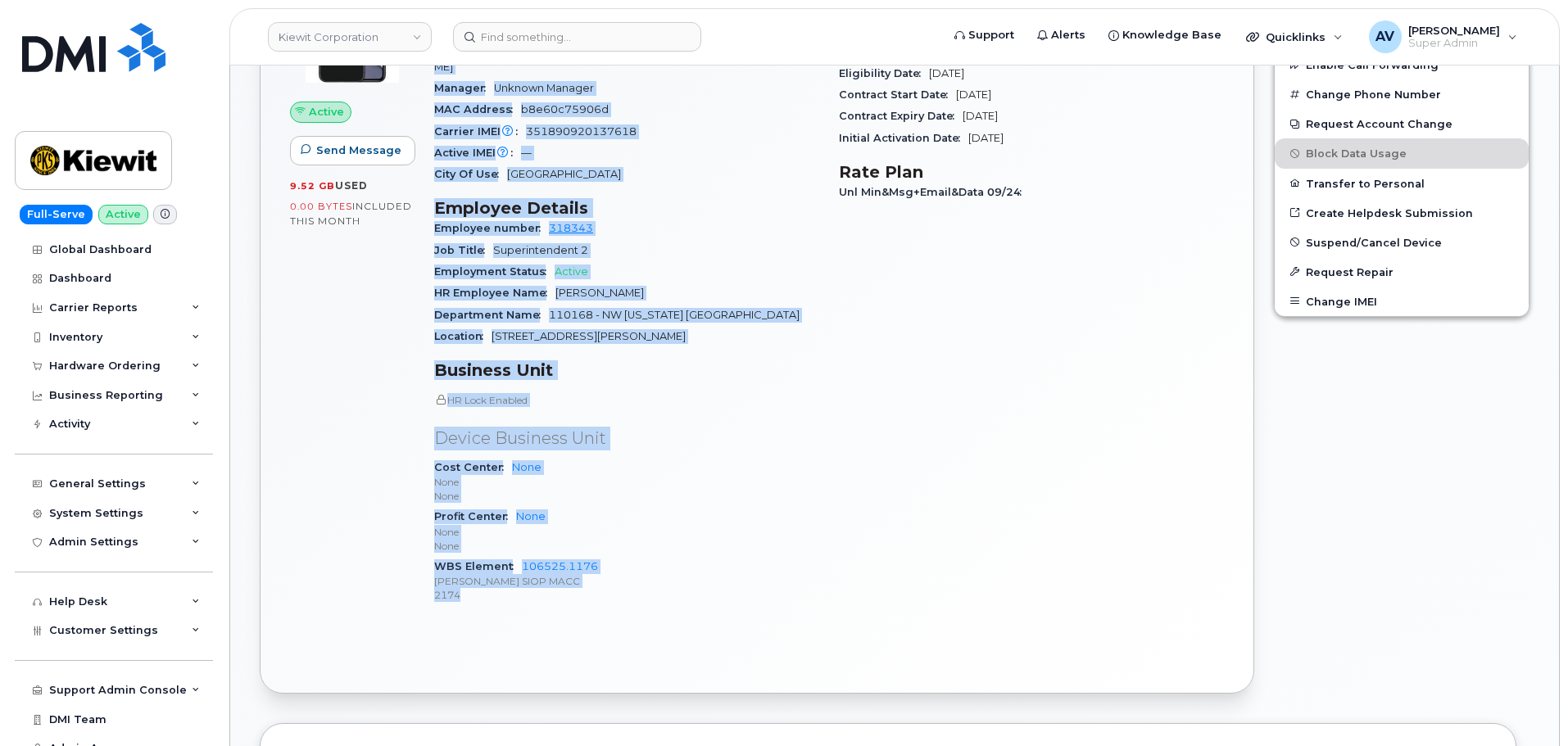
drag, startPoint x: 436, startPoint y: 557, endPoint x: 645, endPoint y: 678, distance: 241.5
click at [645, 678] on div "808 688 3699 Last updated Oct 07, 2025 Active Send Message 9.52 GB  used 0.00 B…" at bounding box center [756, 296] width 994 height 796
copy div "Device Details Device iPhone 11 64GB + Upgrade Device SIM 89148000009706169804 …"
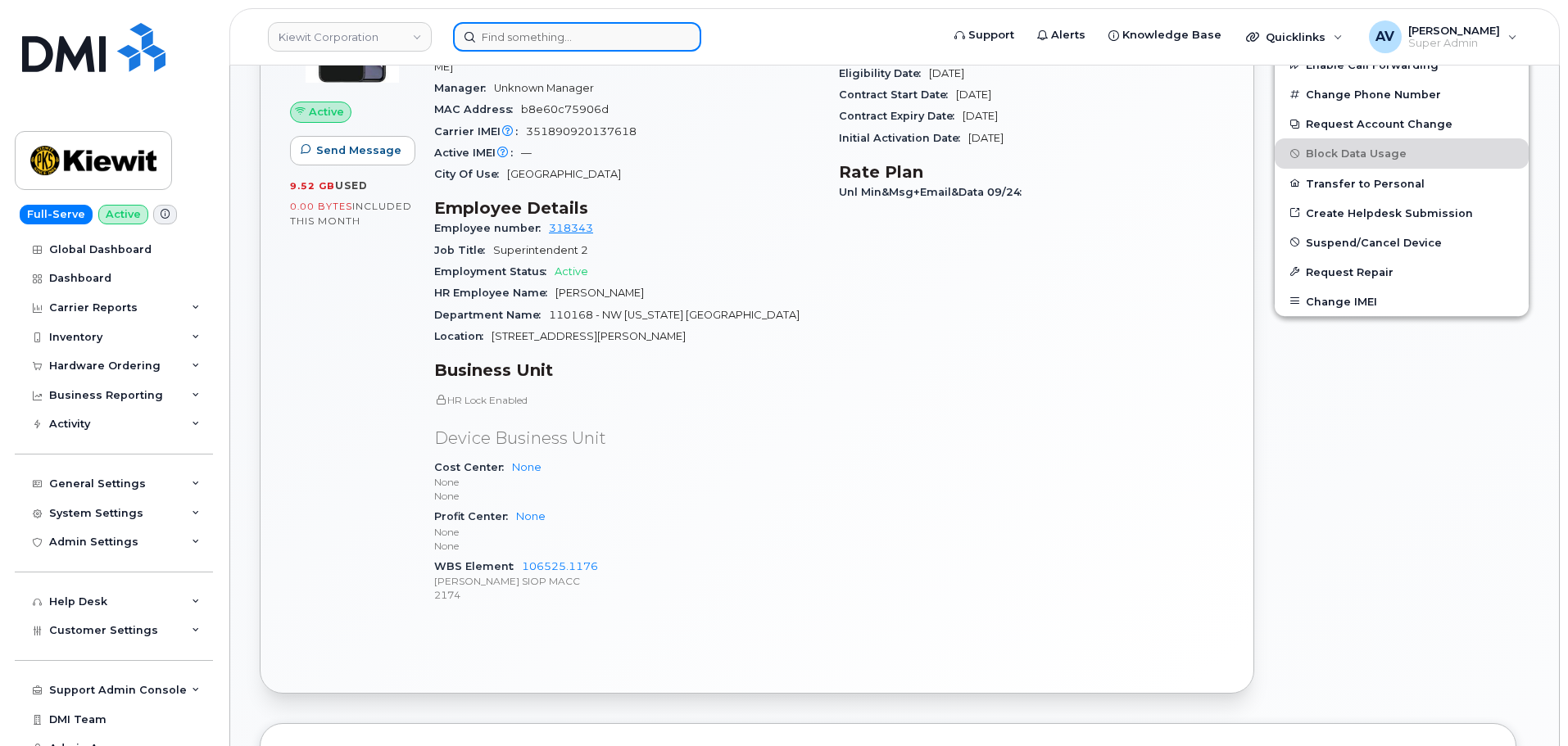
click at [598, 28] on input at bounding box center [576, 37] width 248 height 29
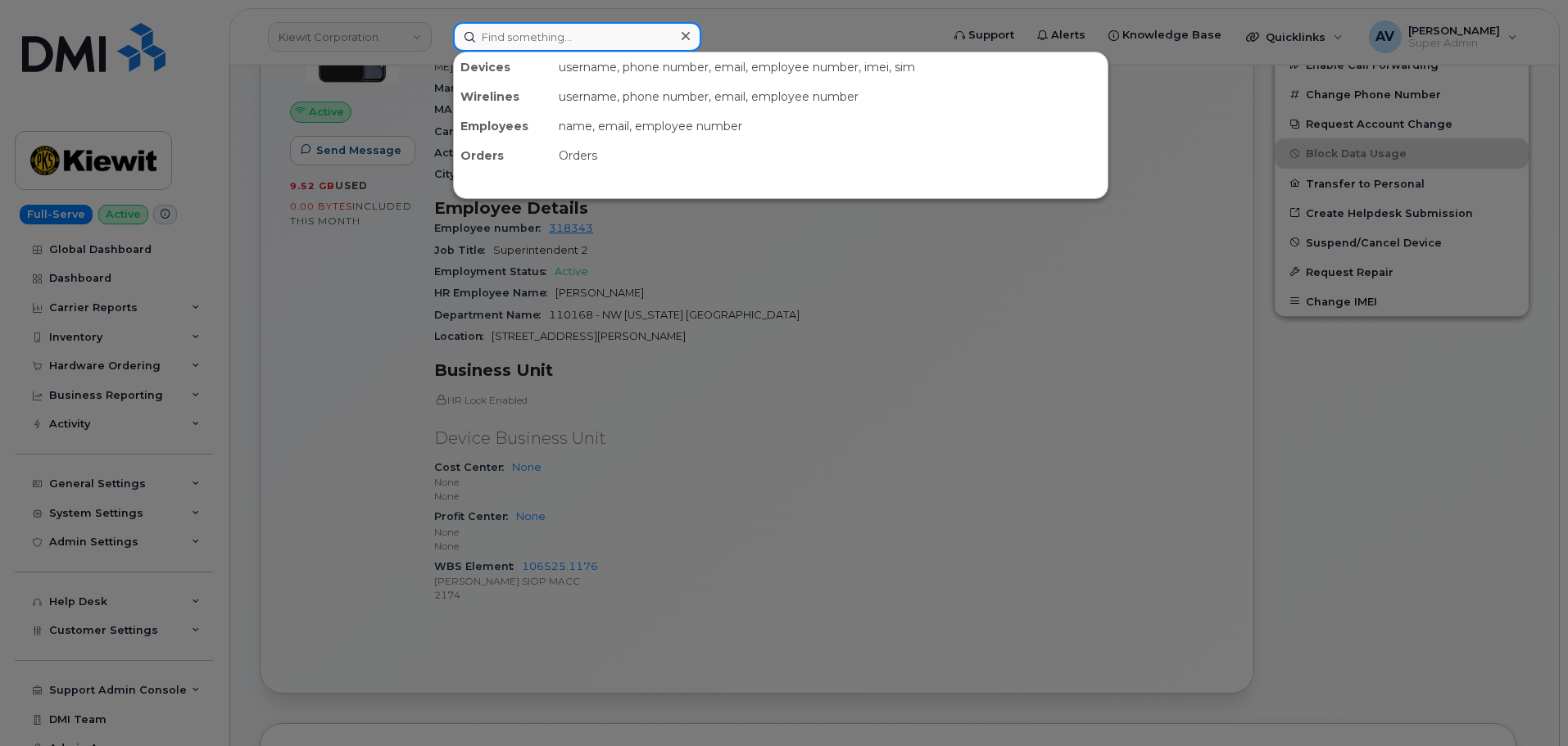
paste input "Matthew Christenson"
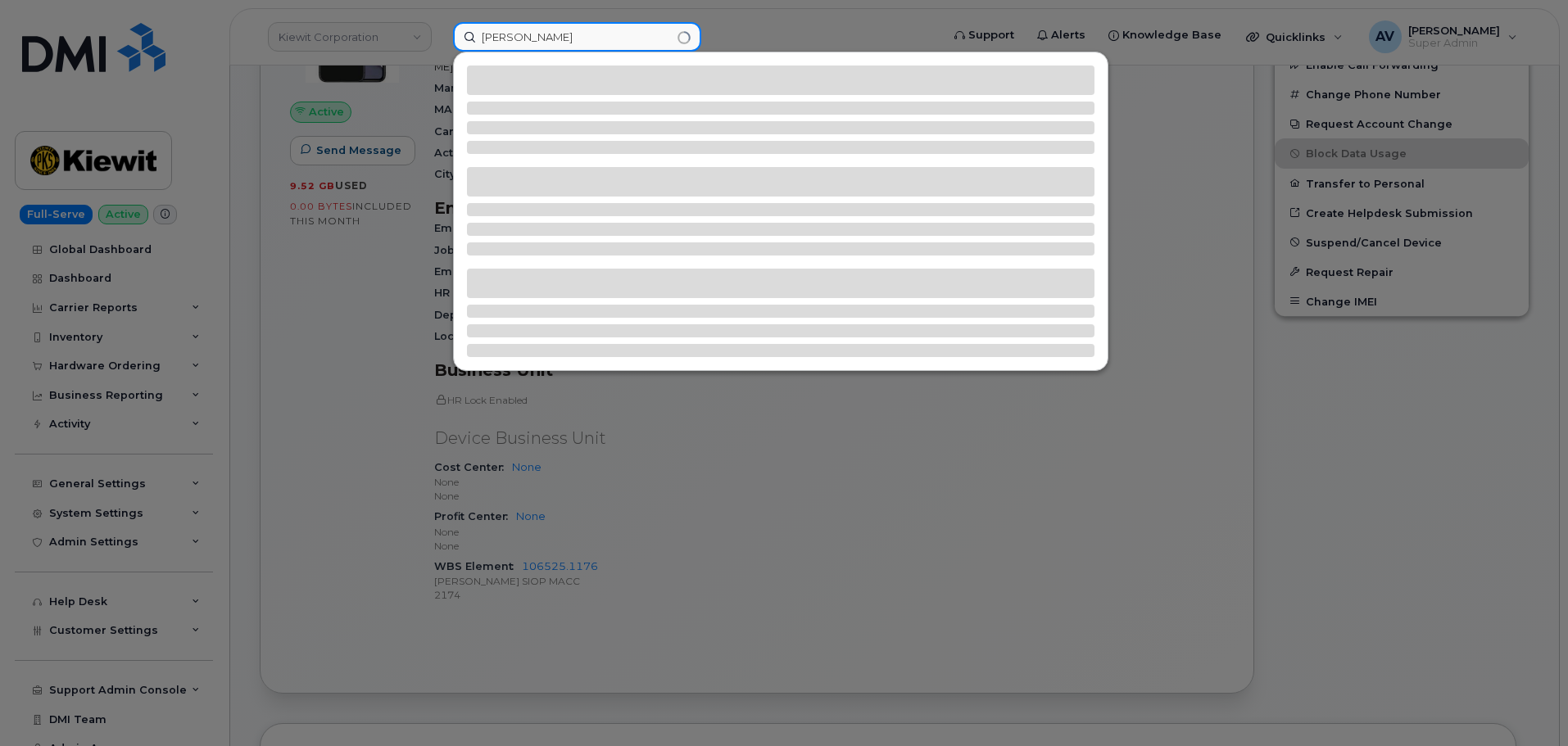
type input "Matthew Christenson"
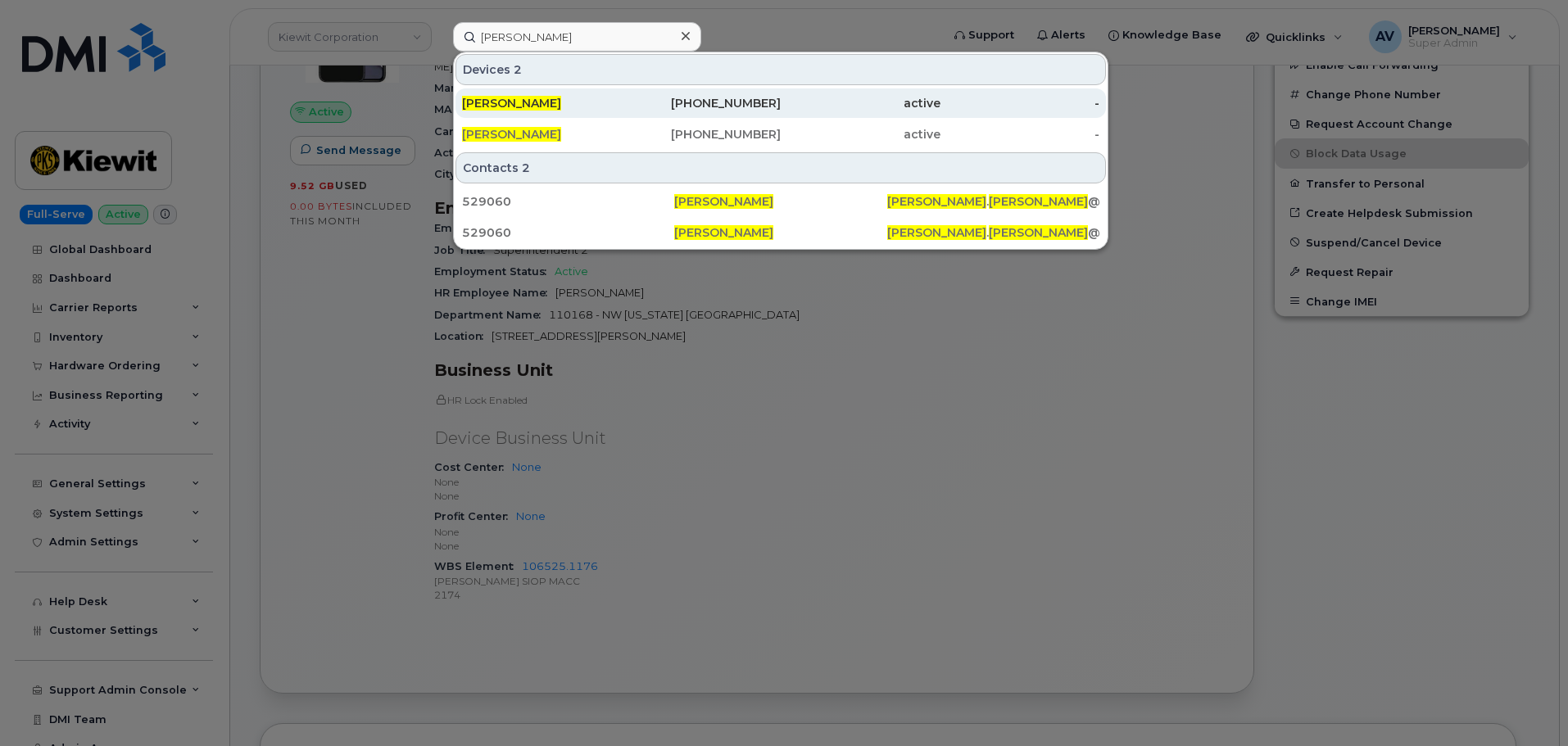
click at [665, 102] on div "602-647-3588" at bounding box center [701, 103] width 160 height 16
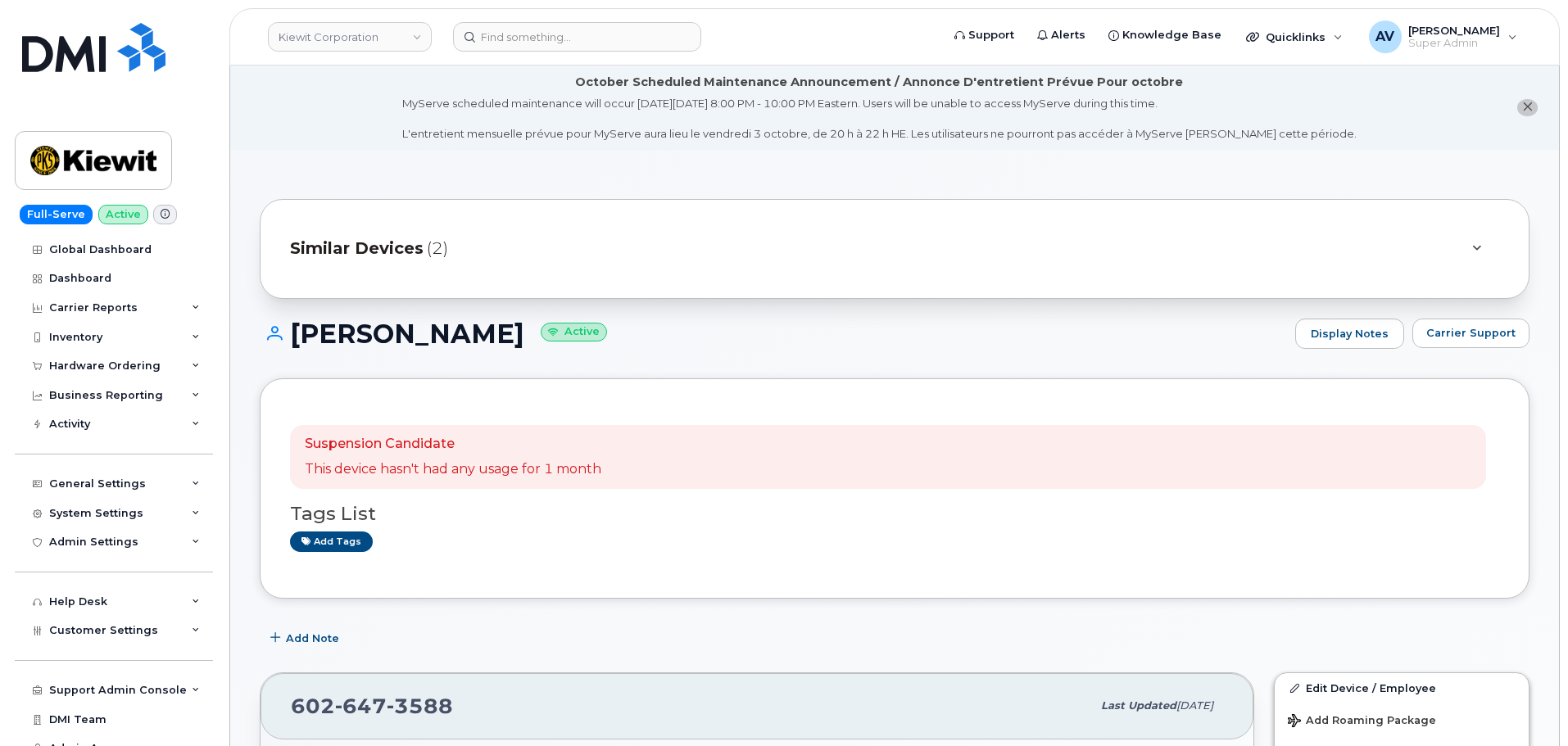
click at [370, 243] on span "Similar Devices" at bounding box center [357, 248] width 133 height 23
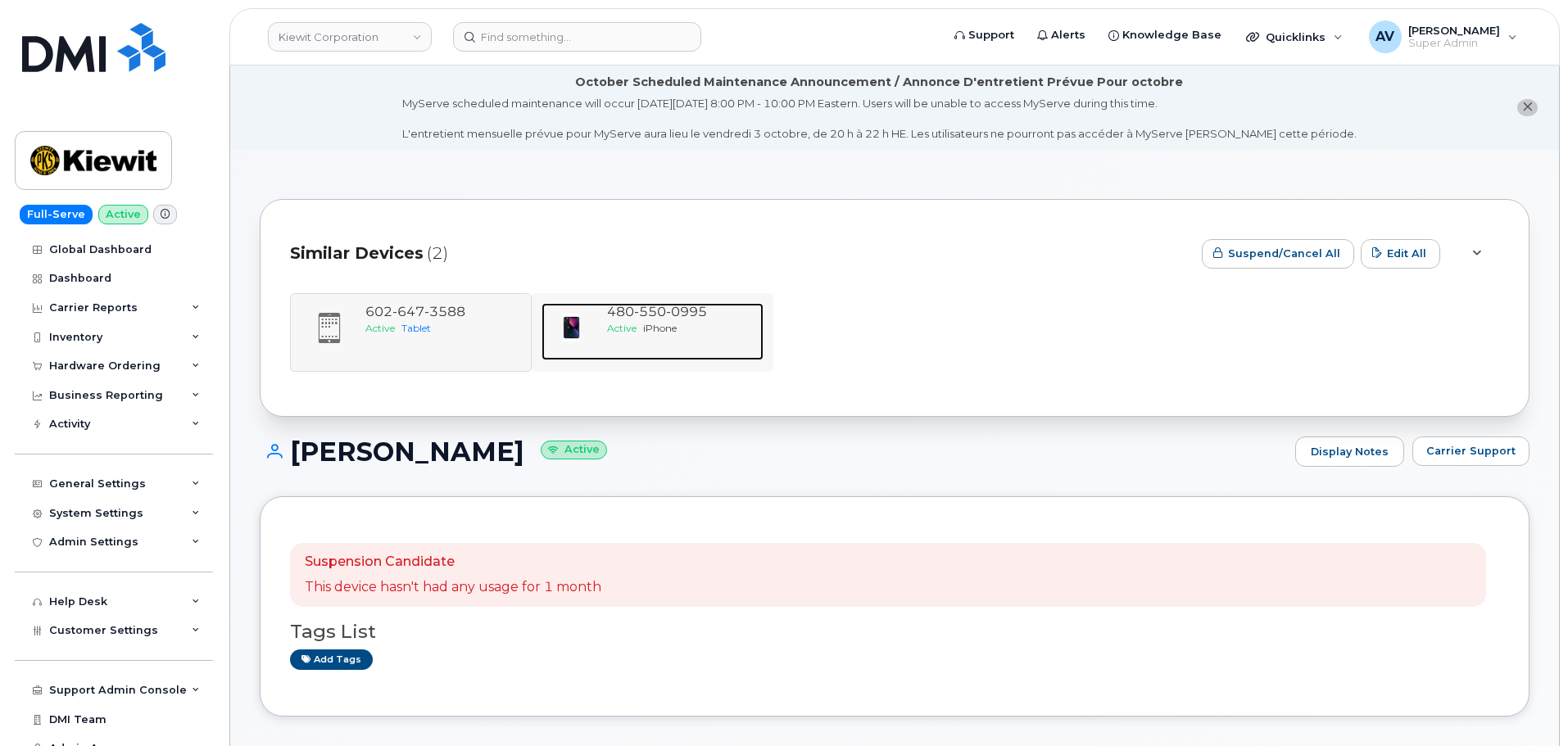
click at [697, 325] on div "Active iPhone" at bounding box center [681, 328] width 150 height 14
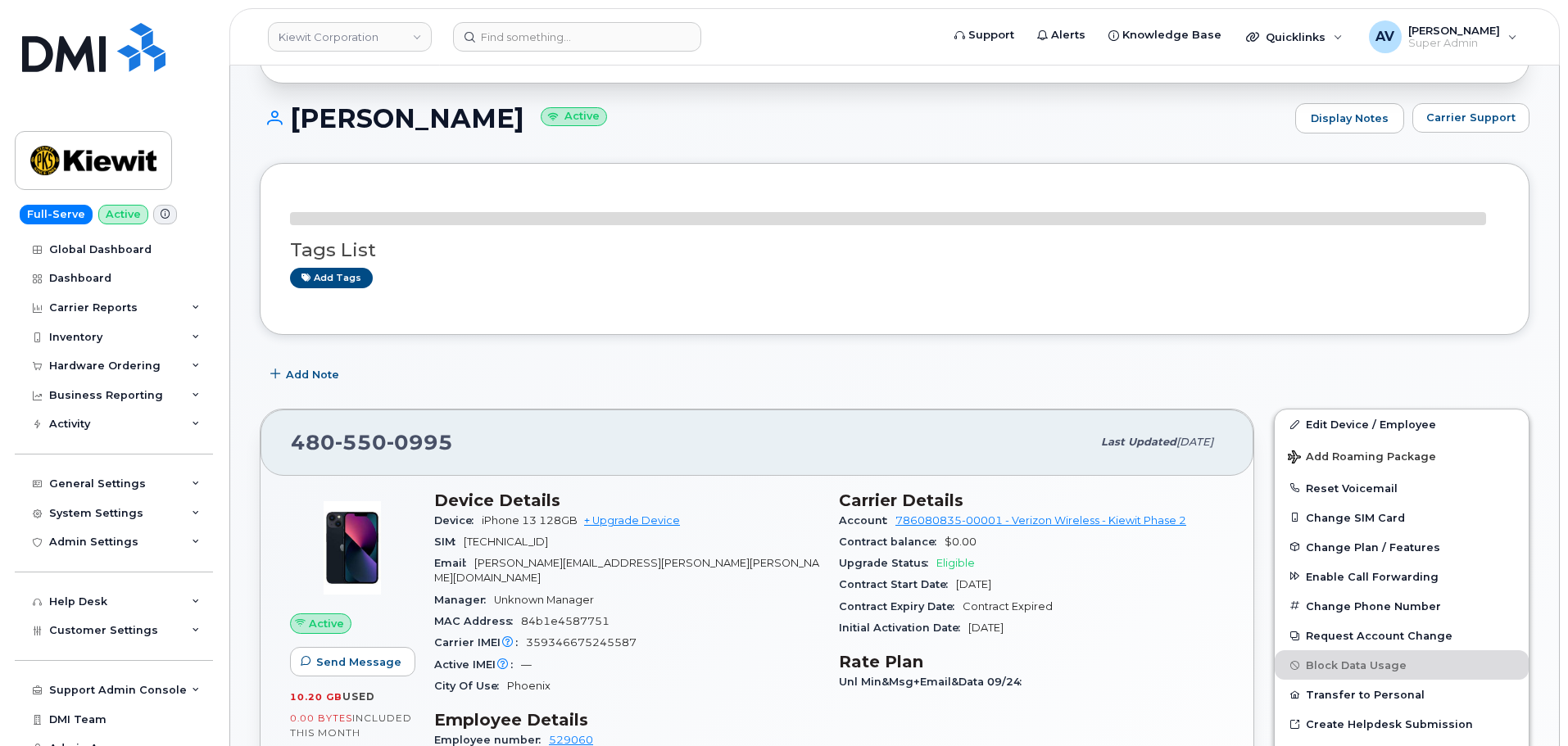
scroll to position [246, 0]
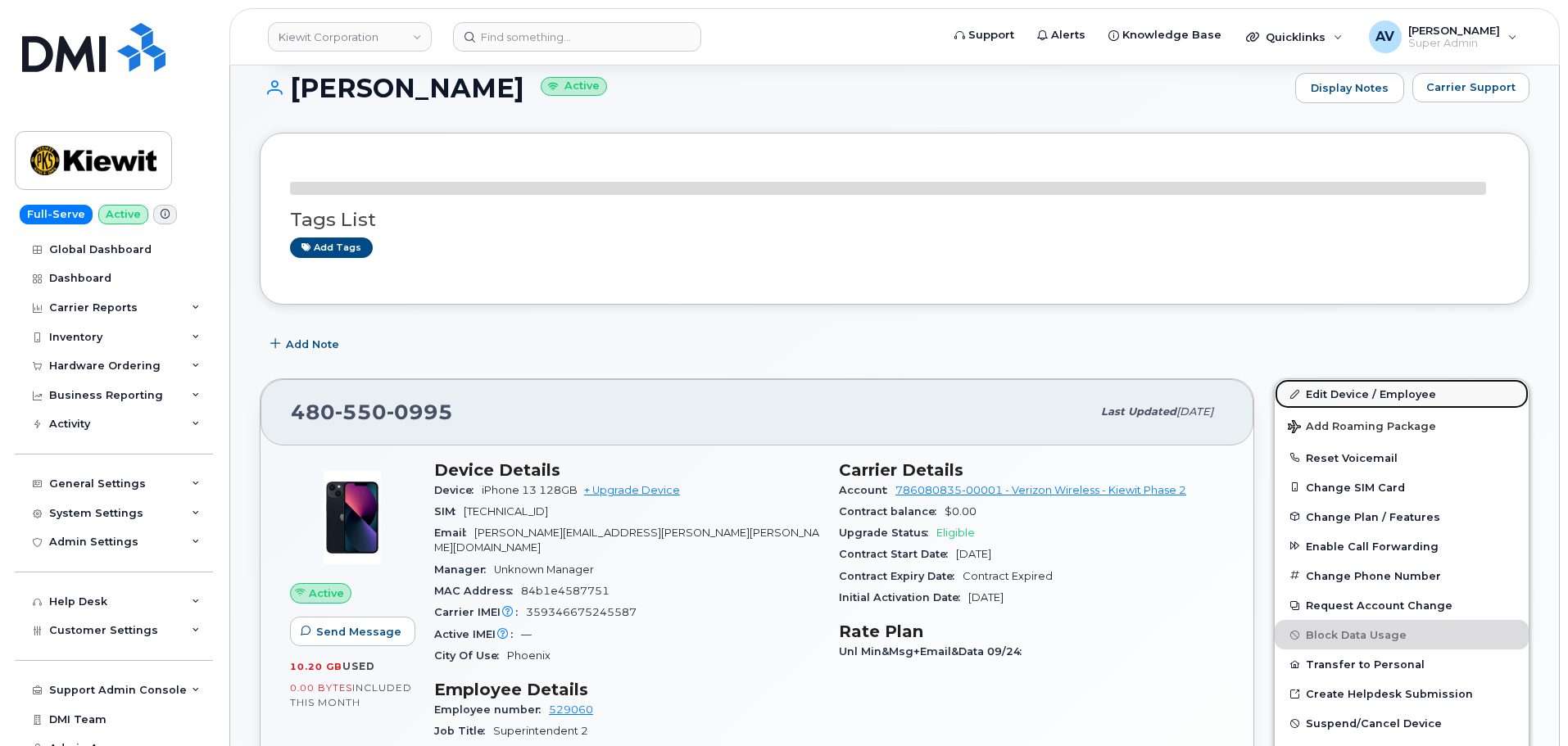
click at [1312, 390] on link "Edit Device / Employee" at bounding box center [1401, 394] width 254 height 29
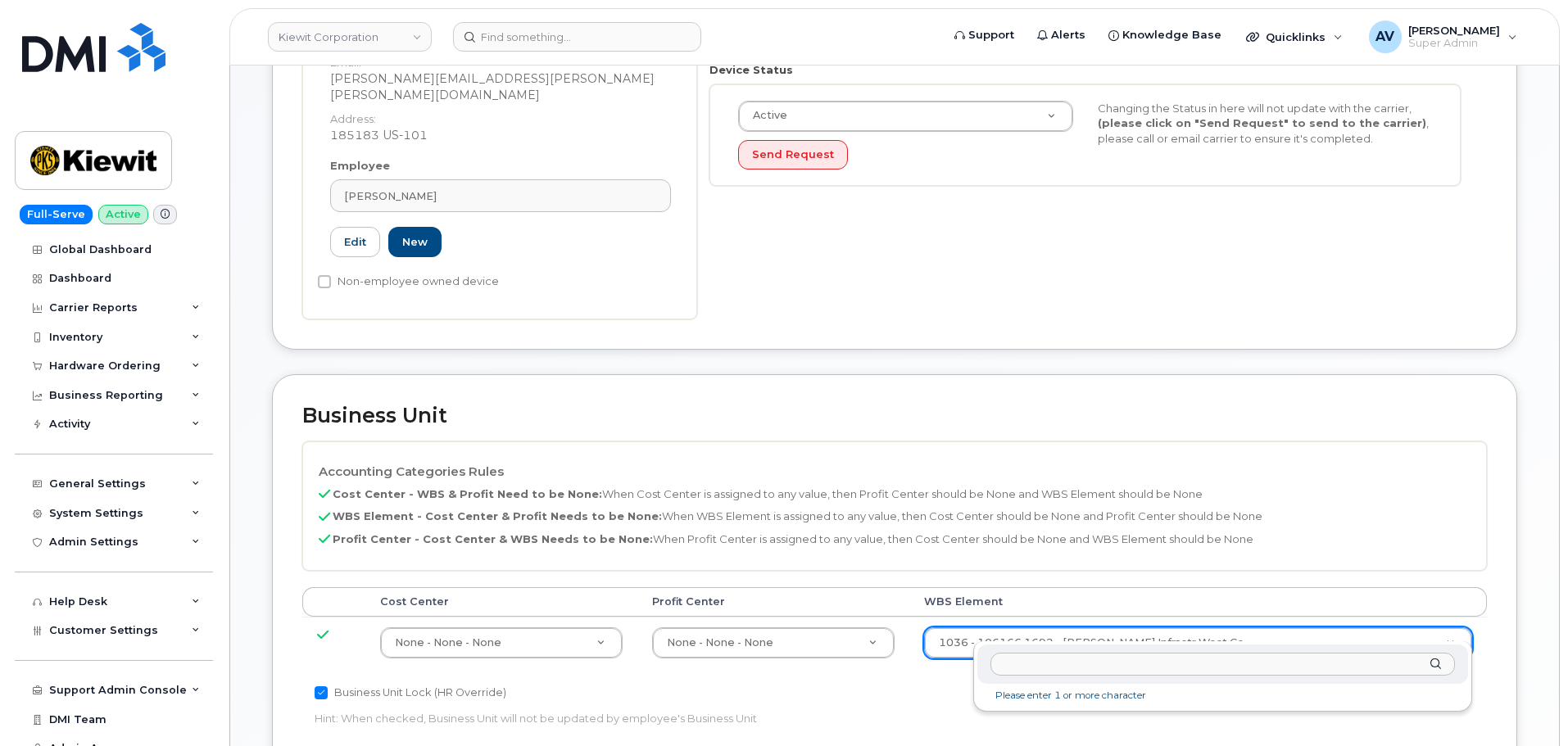
scroll to position [493, 0]
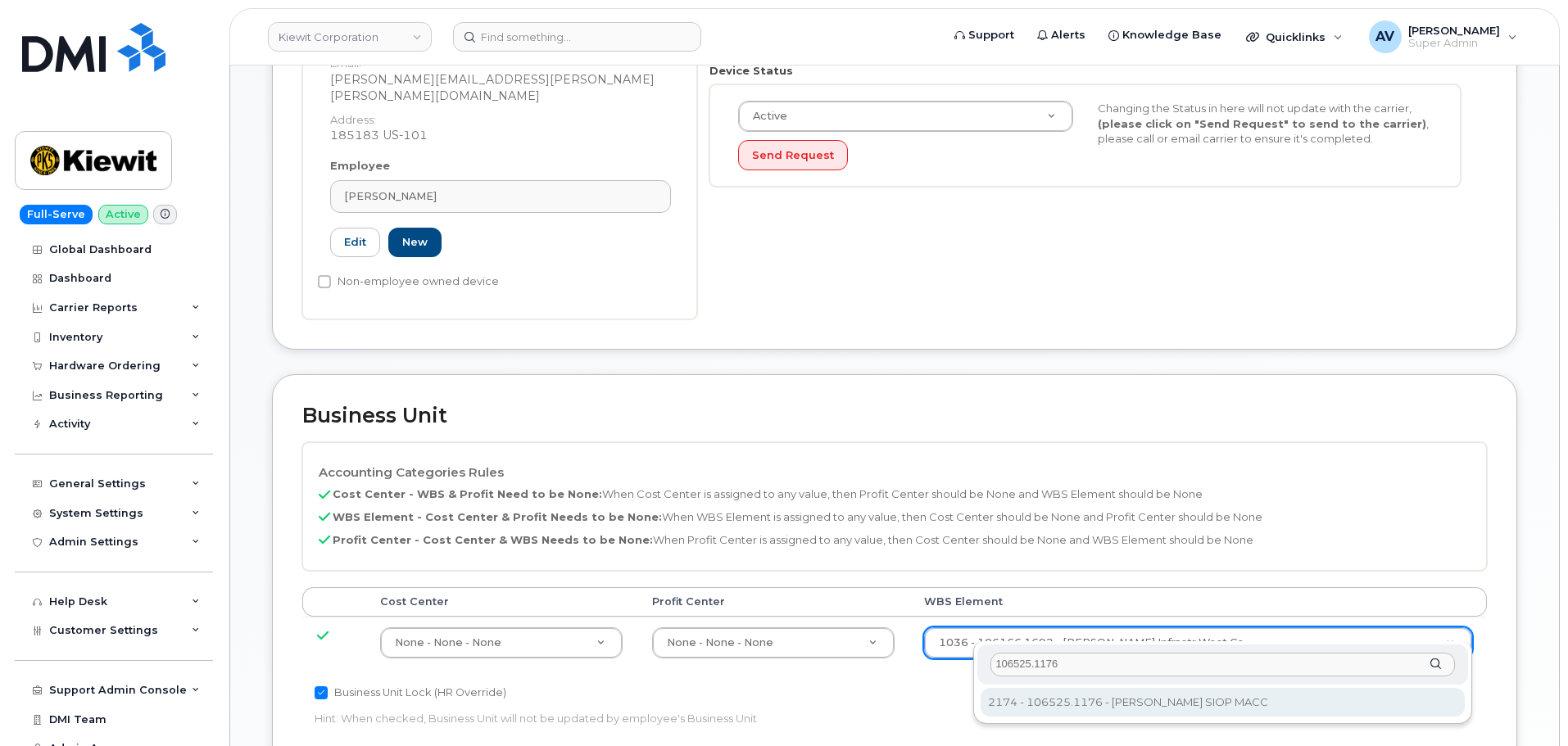
type input "106525.1176"
type input "36071640"
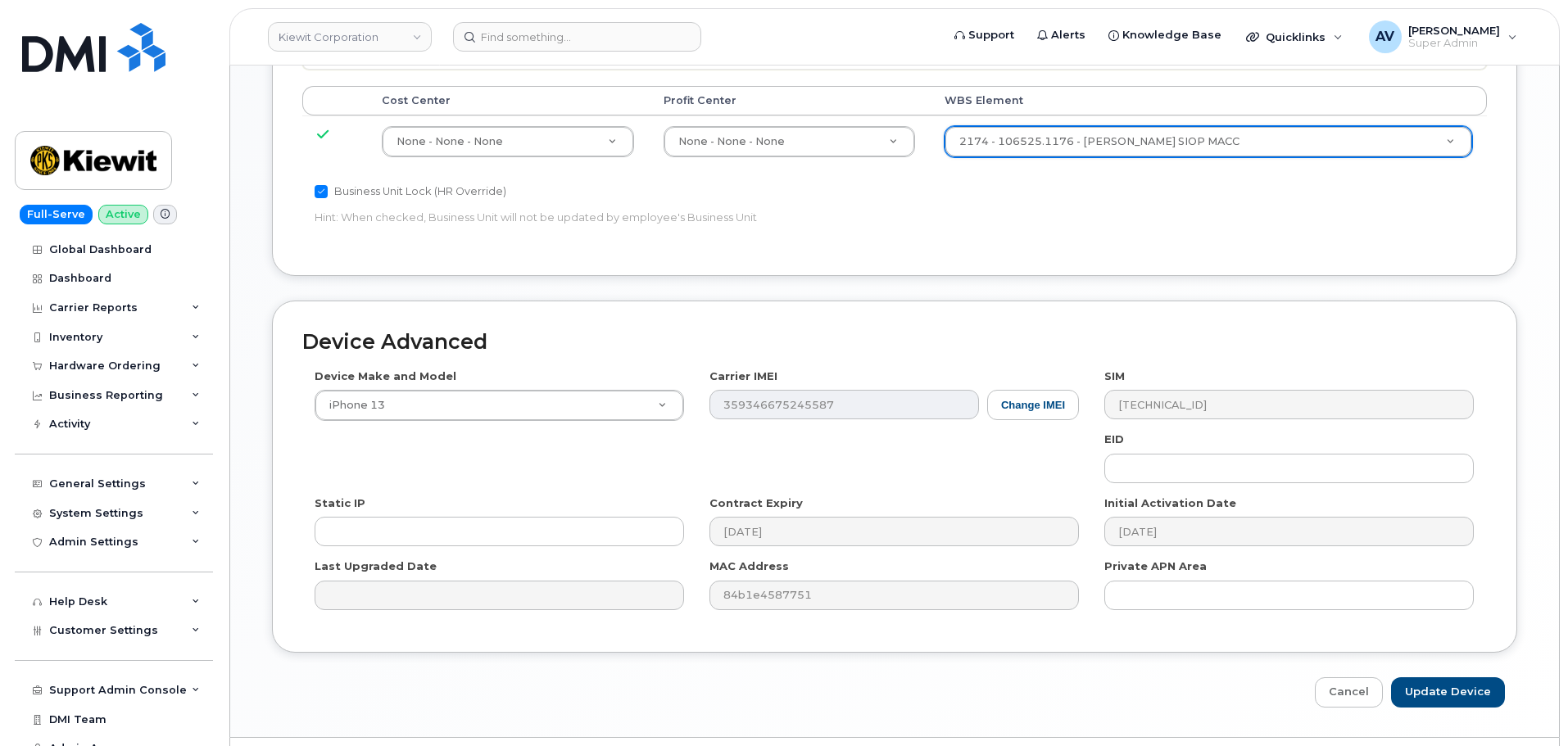
scroll to position [1021, 0]
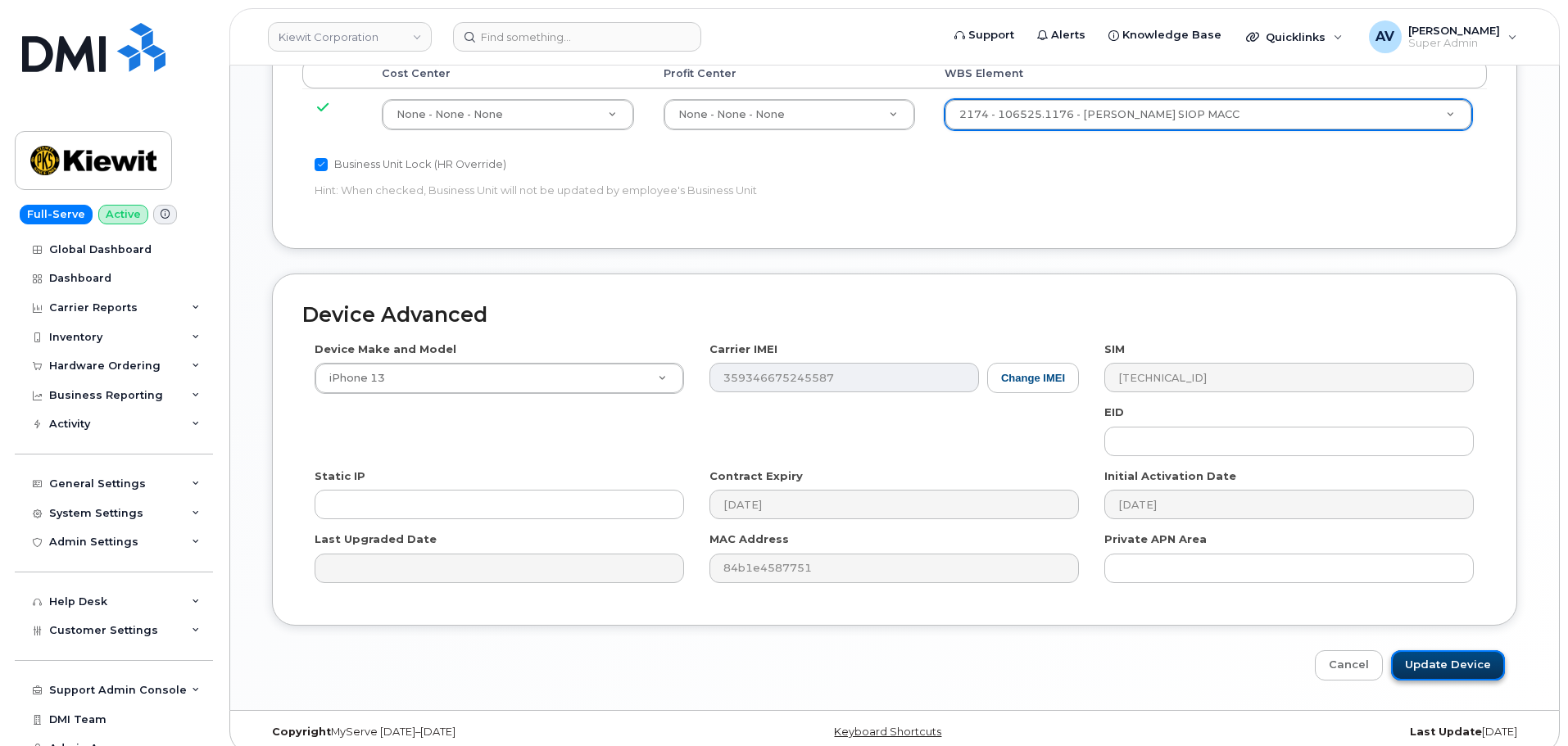
click at [1438, 654] on input "Update Device" at bounding box center [1448, 666] width 114 height 30
type input "Saving..."
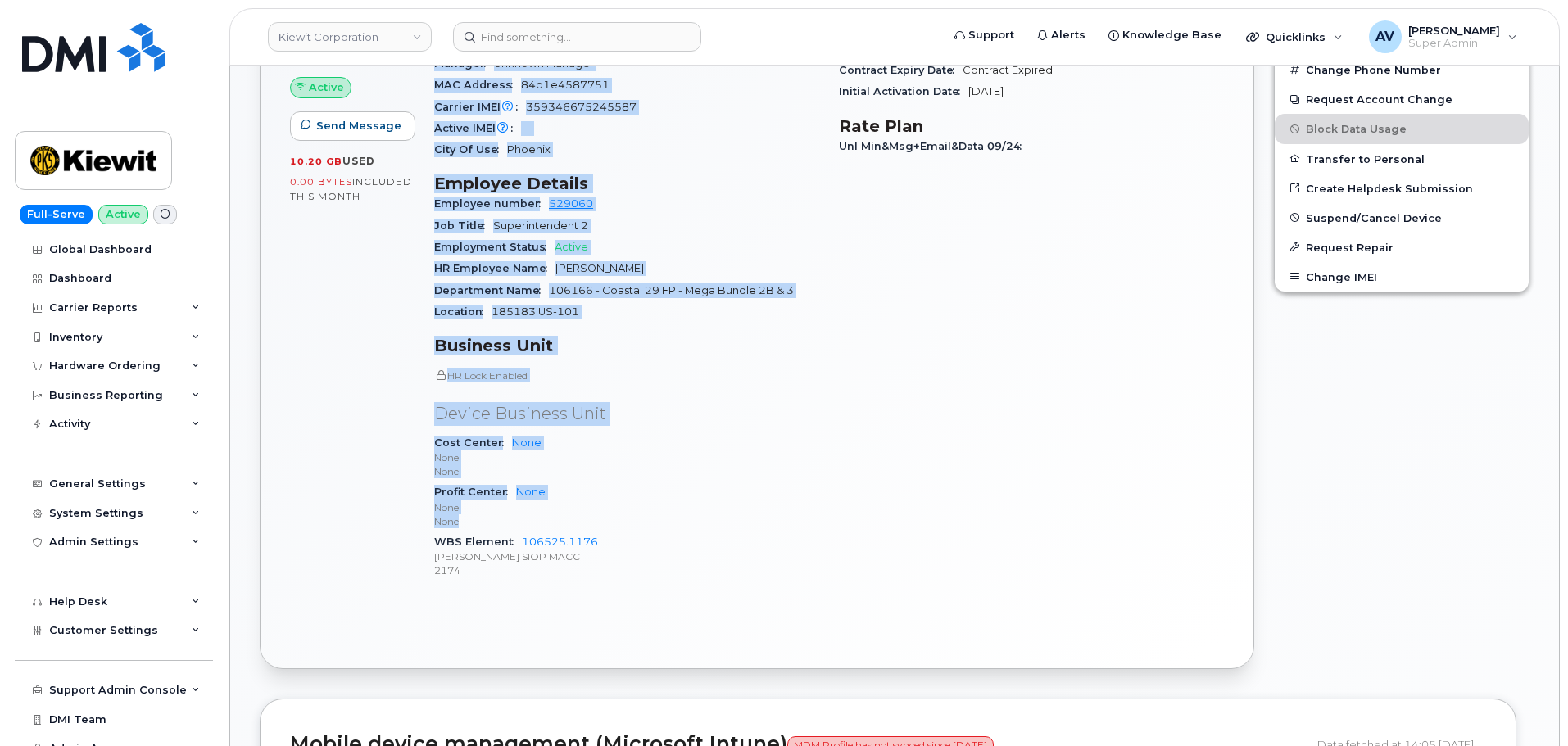
scroll to position [819, 0]
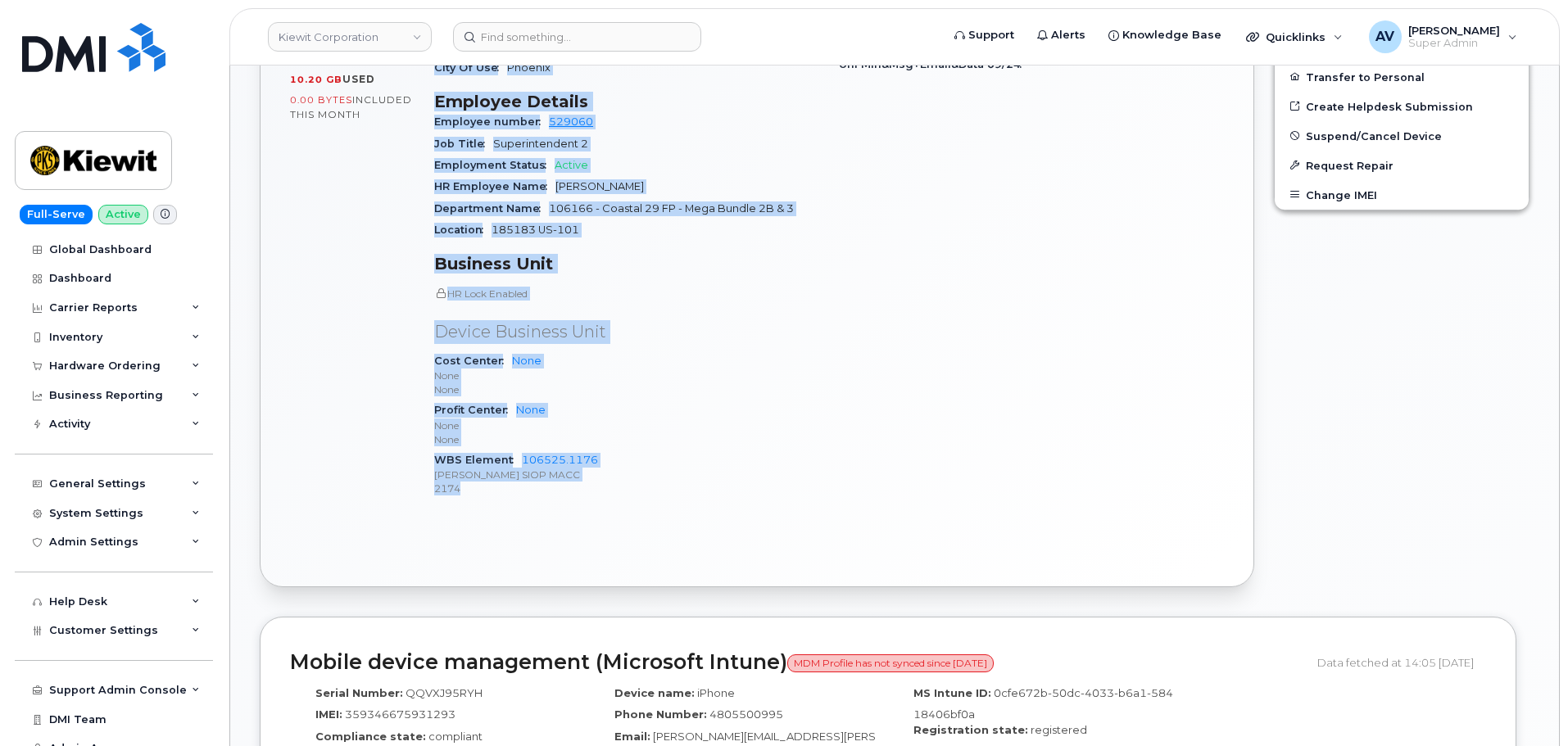
drag, startPoint x: 434, startPoint y: 388, endPoint x: 647, endPoint y: 511, distance: 246.0
click at [647, 511] on div "Active Send Message 10.20 GB  used 0.00 Bytes  included this month Device Detai…" at bounding box center [756, 222] width 993 height 729
copy div "Device Details Device iPhone 13 128GB + Upgrade Device SIM [TECHNICAL_ID] Email…"
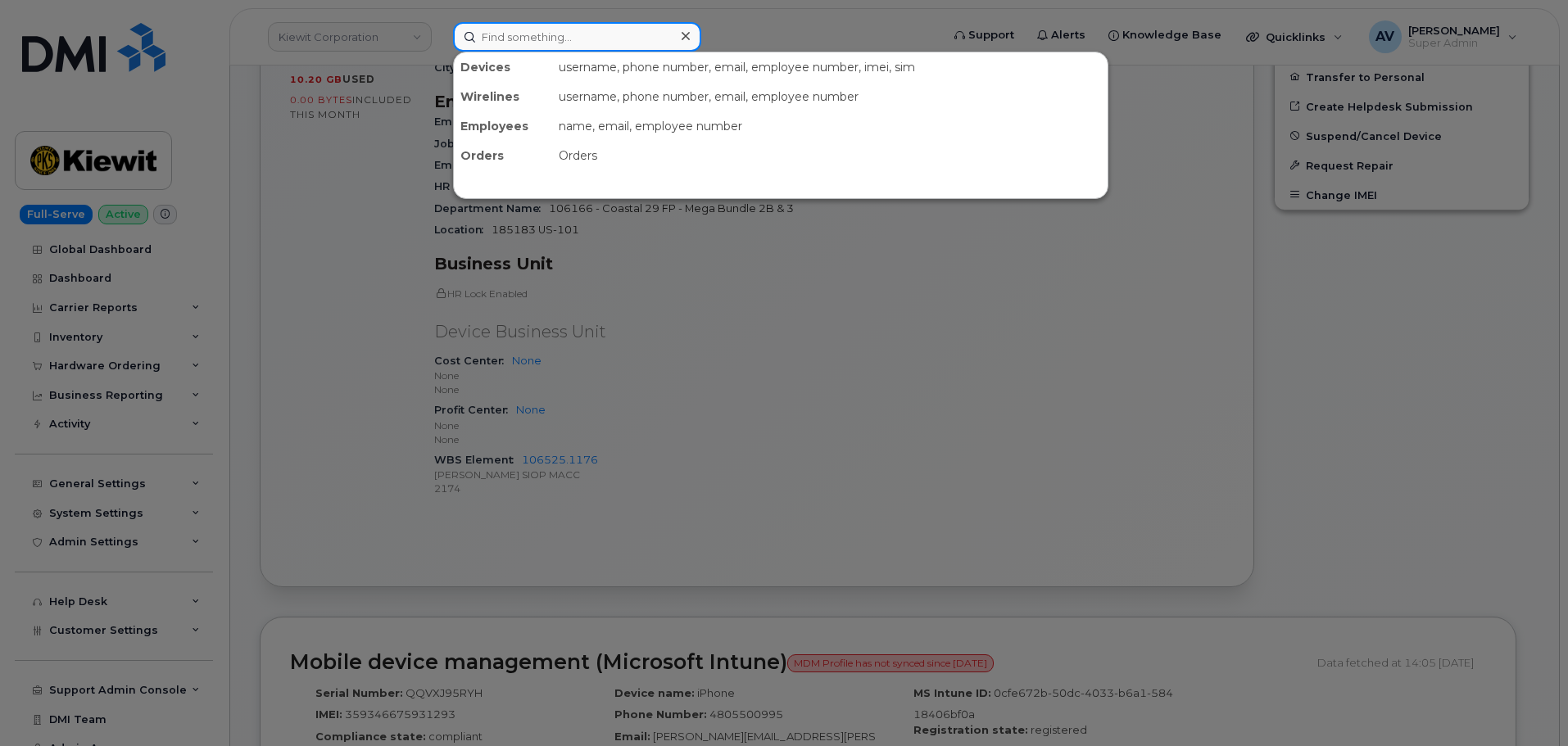
click at [617, 29] on input at bounding box center [576, 37] width 248 height 29
paste input "[PERSON_NAME]"
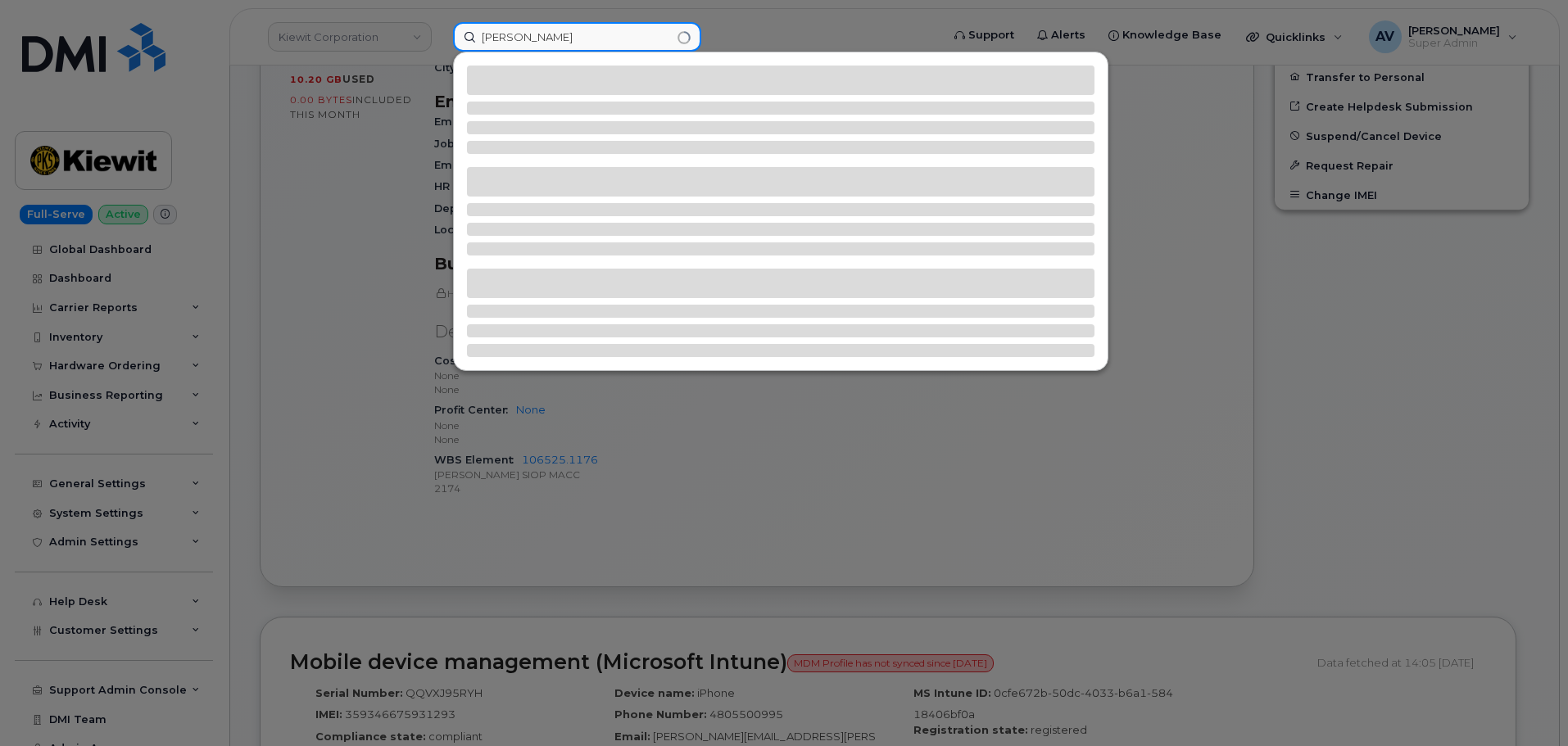
type input "[PERSON_NAME]"
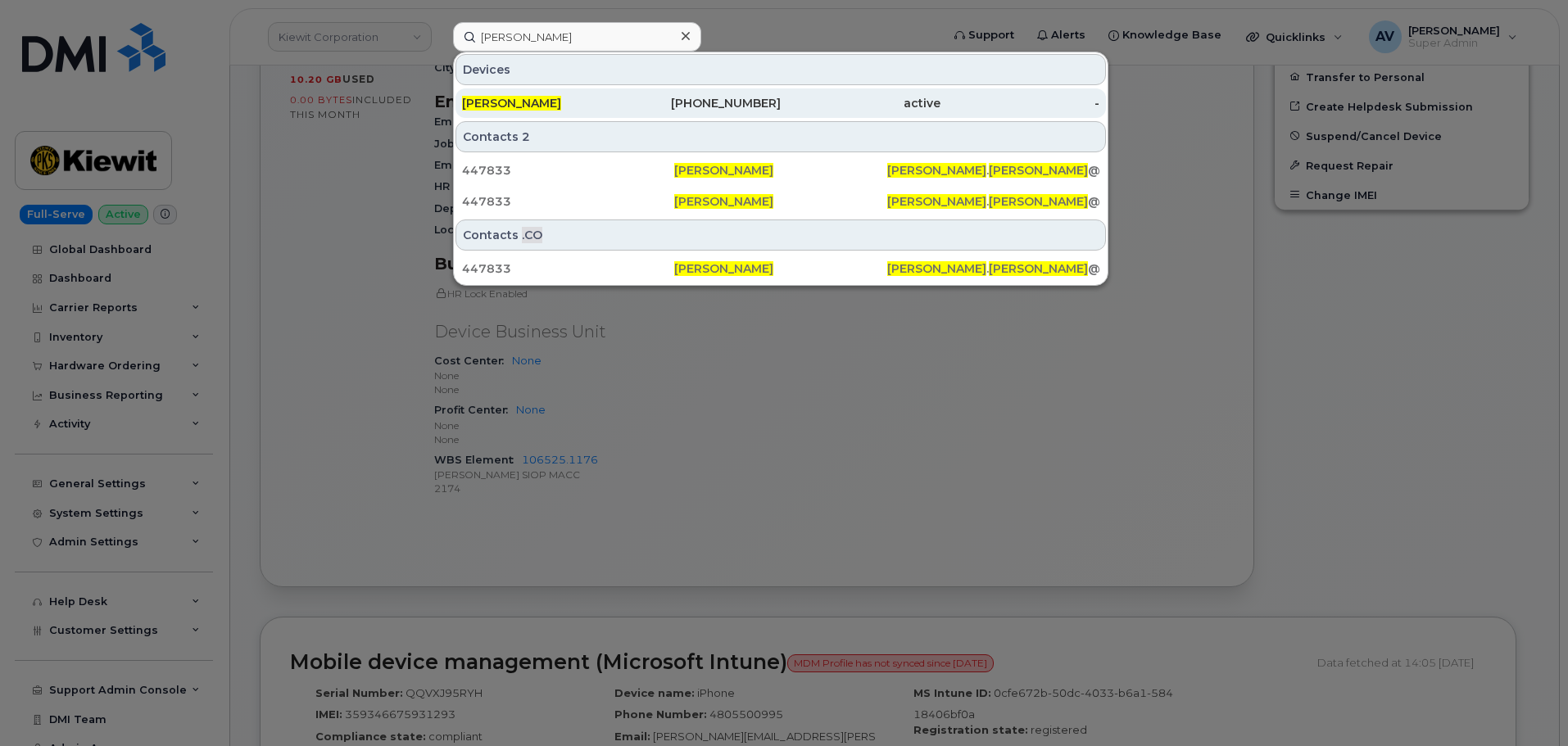
click at [601, 100] on div "[PERSON_NAME]" at bounding box center [542, 103] width 160 height 16
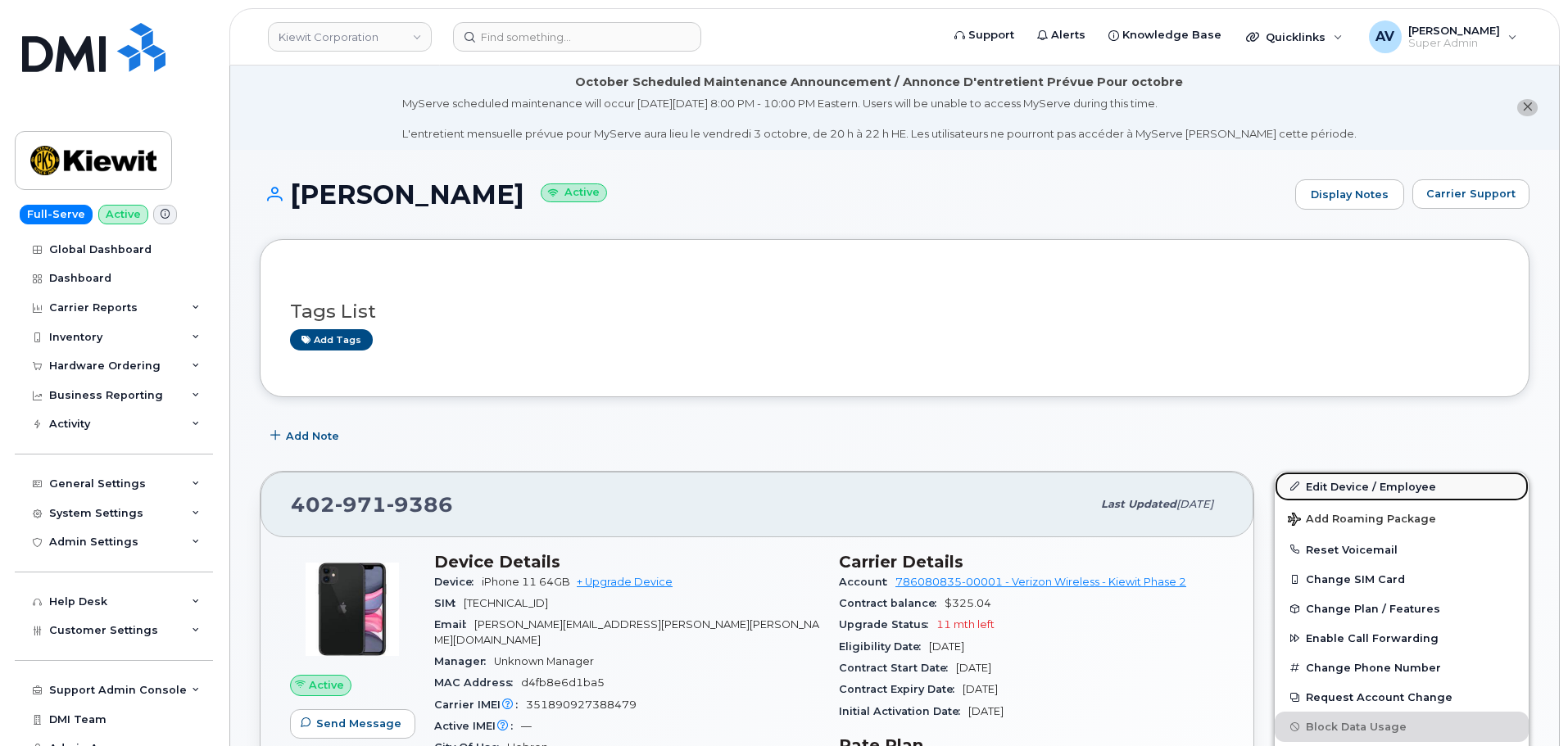
click at [1321, 479] on link "Edit Device / Employee" at bounding box center [1401, 486] width 254 height 29
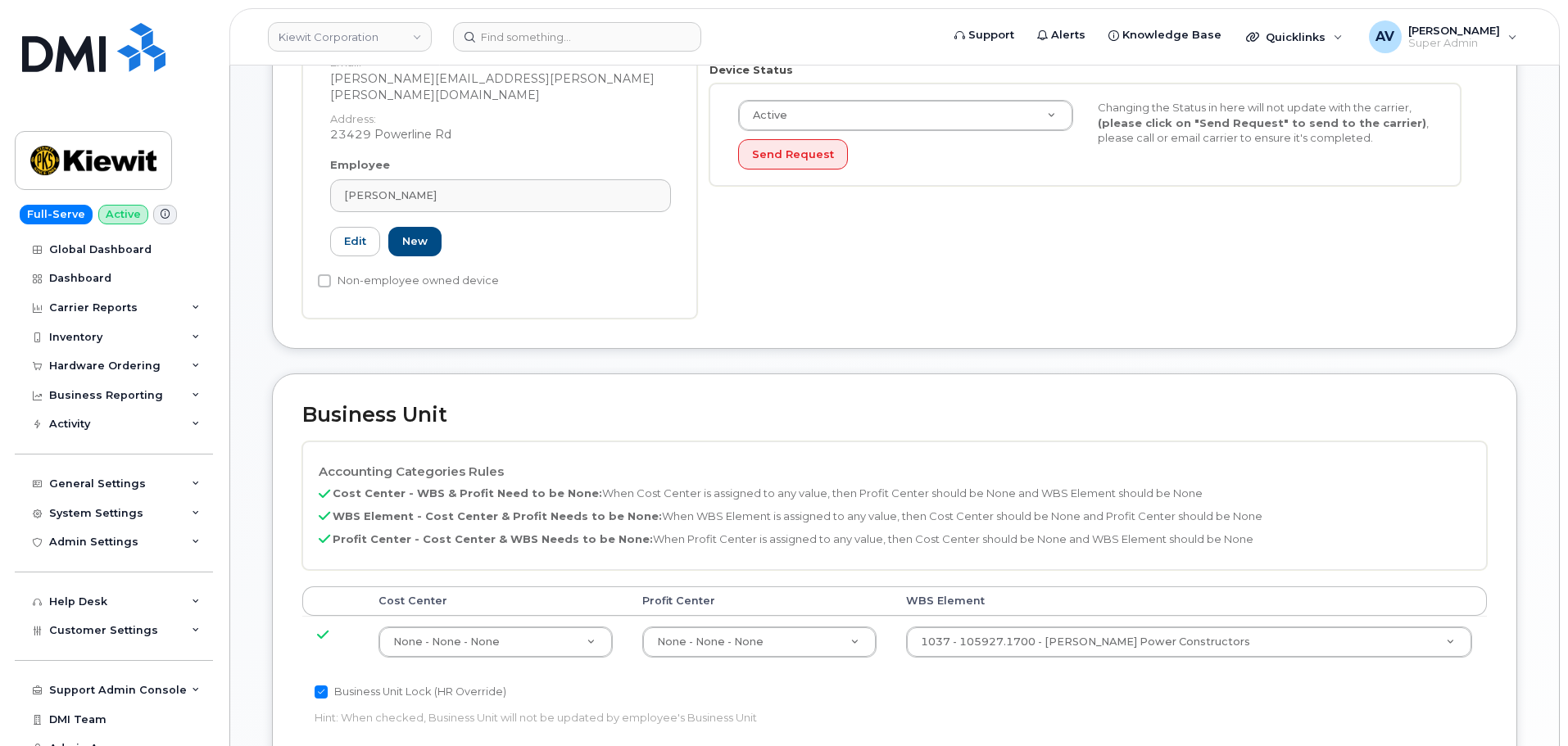
scroll to position [740, 0]
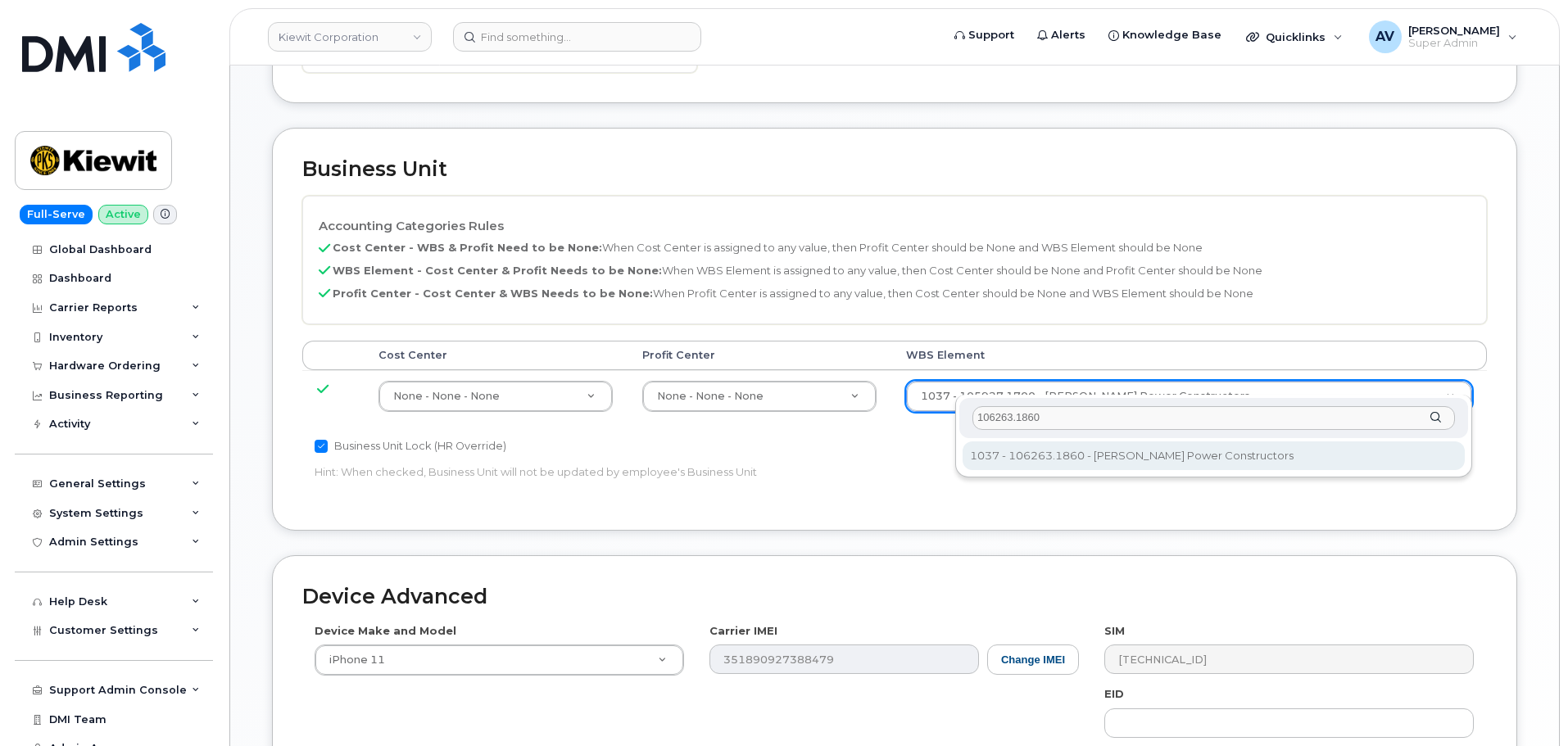
type input "106263.1860"
type input "34521805"
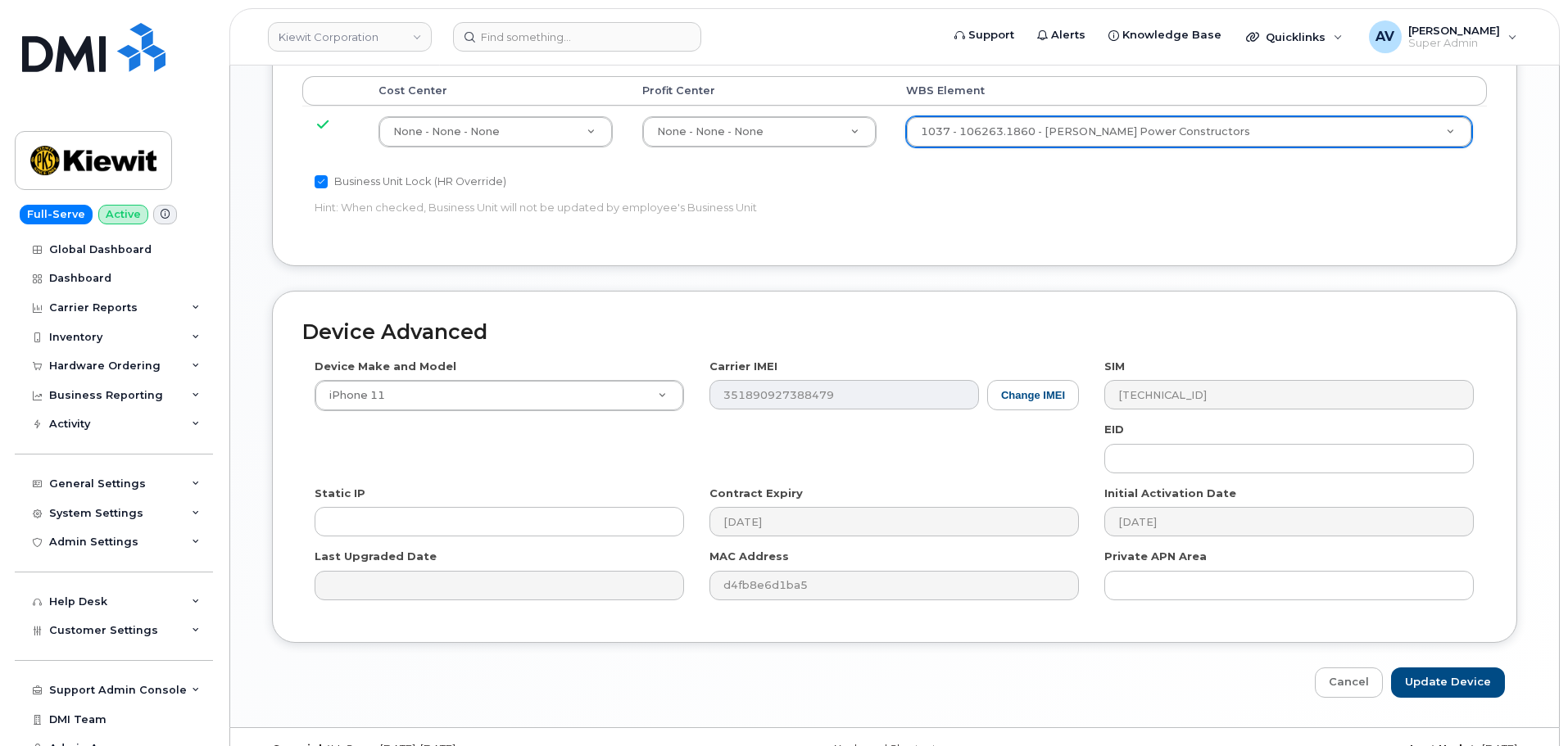
scroll to position [1021, 0]
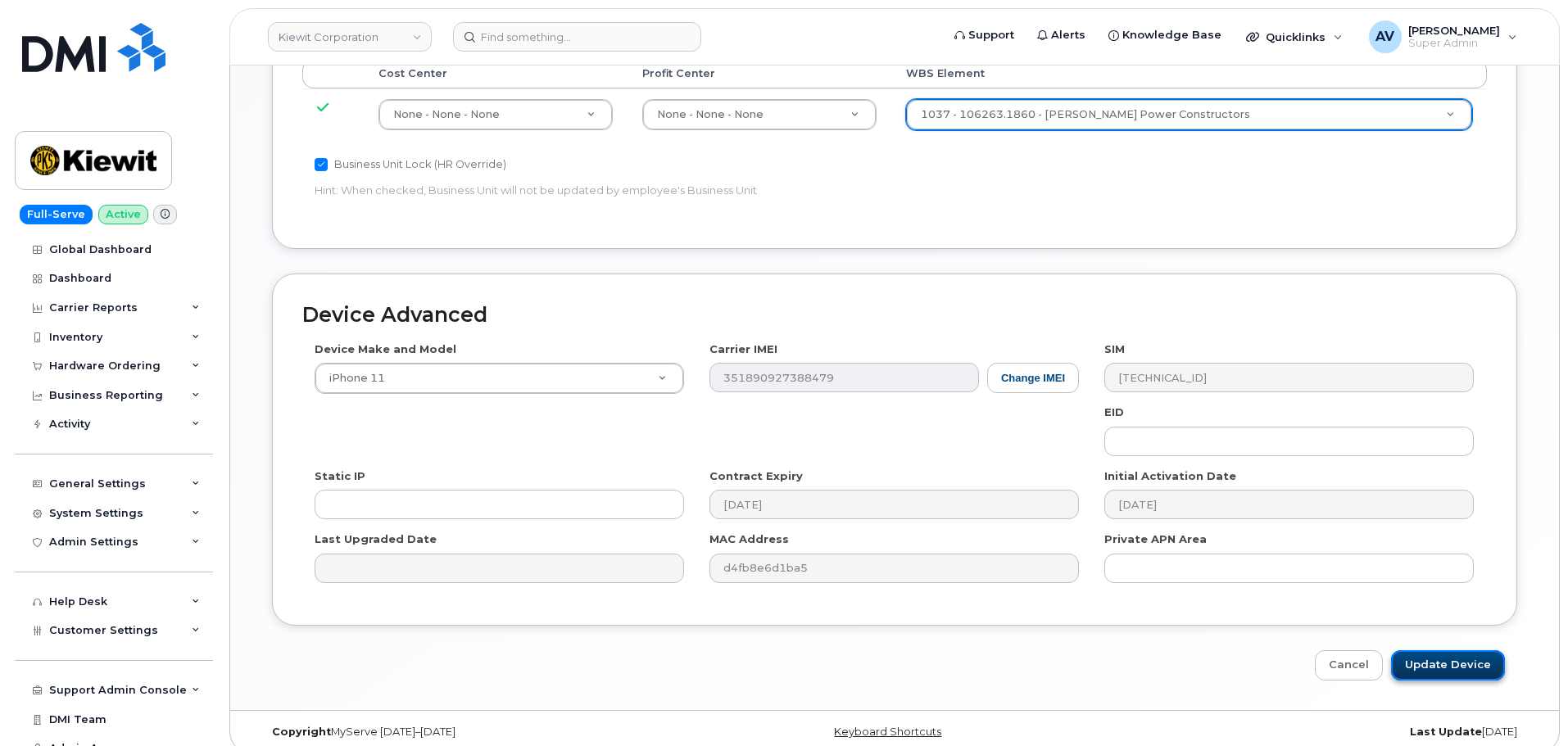
click at [1434, 651] on input "Update Device" at bounding box center [1448, 666] width 114 height 30
type input "Saving..."
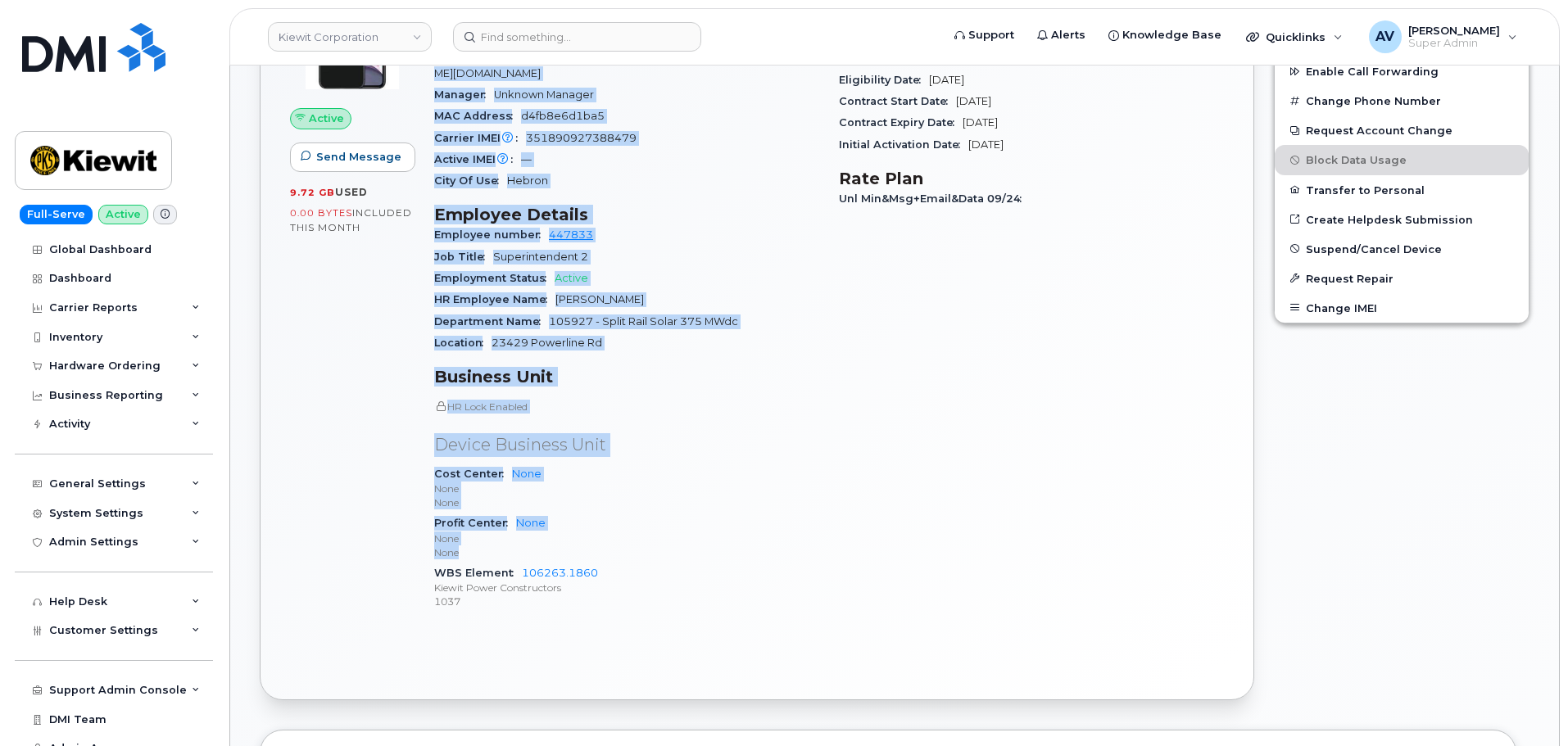
scroll to position [574, 0]
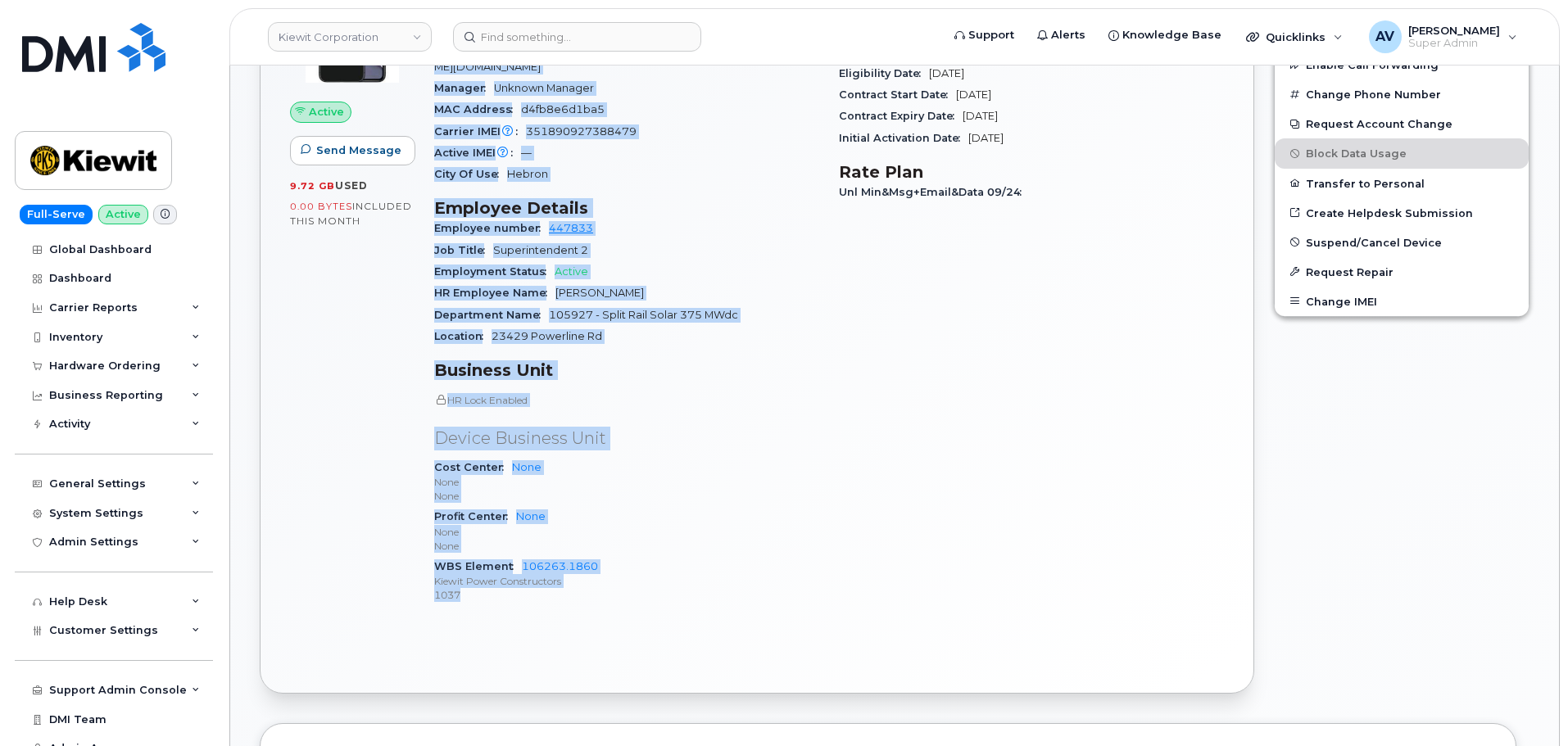
drag, startPoint x: 436, startPoint y: 394, endPoint x: 614, endPoint y: 589, distance: 264.0
click at [614, 589] on div "Device Details Device iPhone 11 64GB + Upgrade Device SIM 89148000007490453400 …" at bounding box center [627, 299] width 405 height 660
copy div "Device Details Device iPhone 11 64GB + Upgrade Device SIM 89148000007490453400 …"
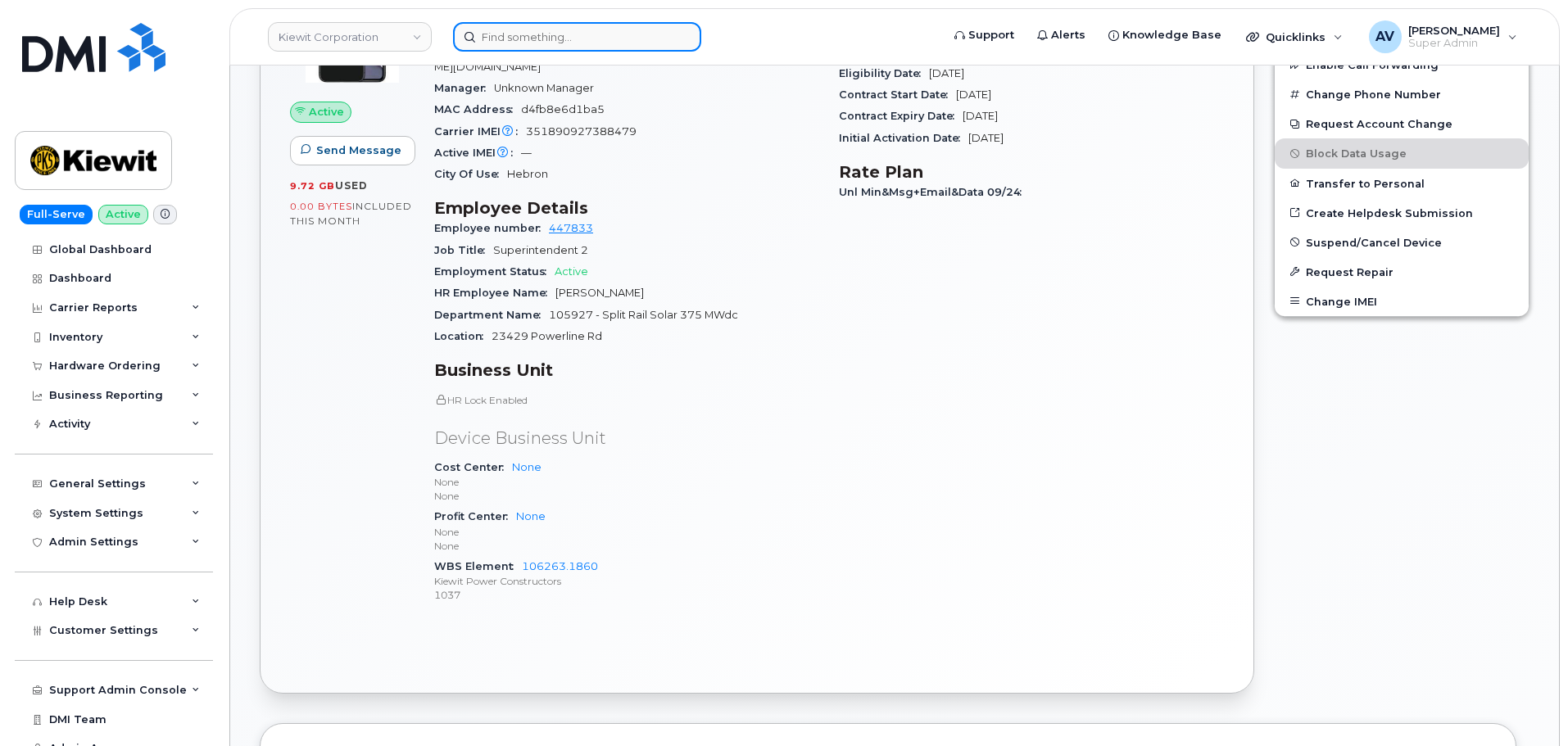
click at [596, 37] on input at bounding box center [576, 37] width 248 height 29
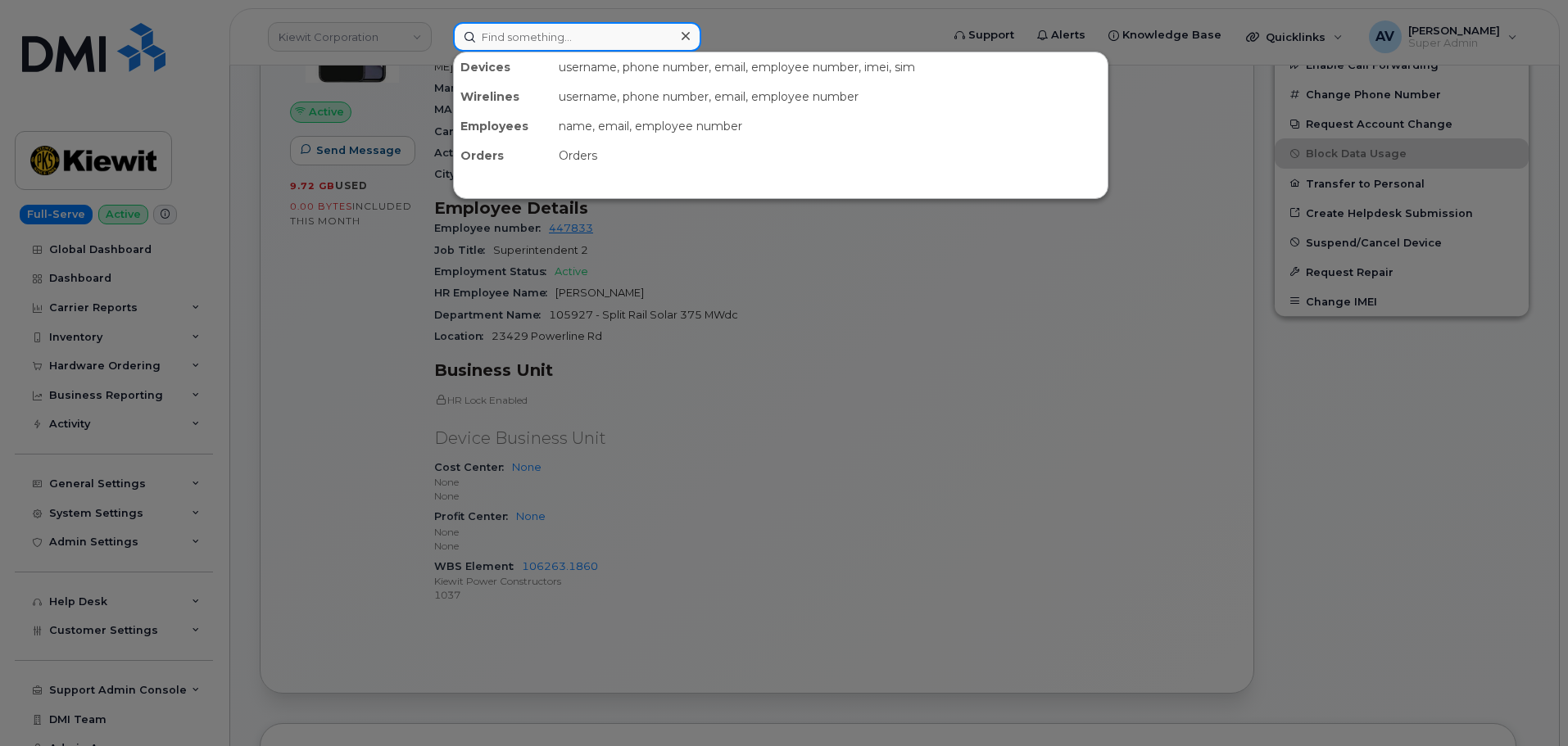
paste input "Ahmed Qadir"
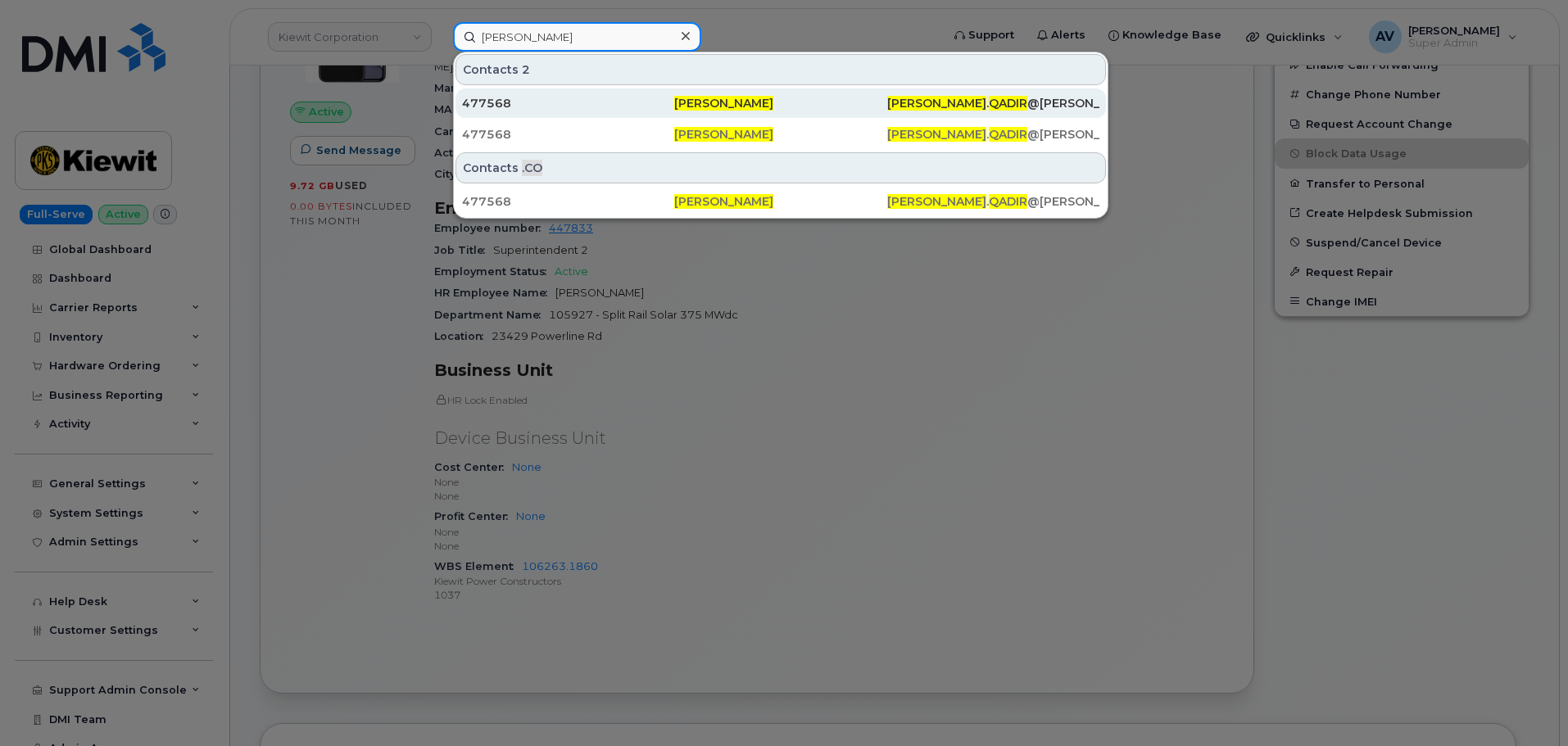
type input "Ahmed Qadir"
click at [607, 105] on div "477568" at bounding box center [568, 103] width 212 height 16
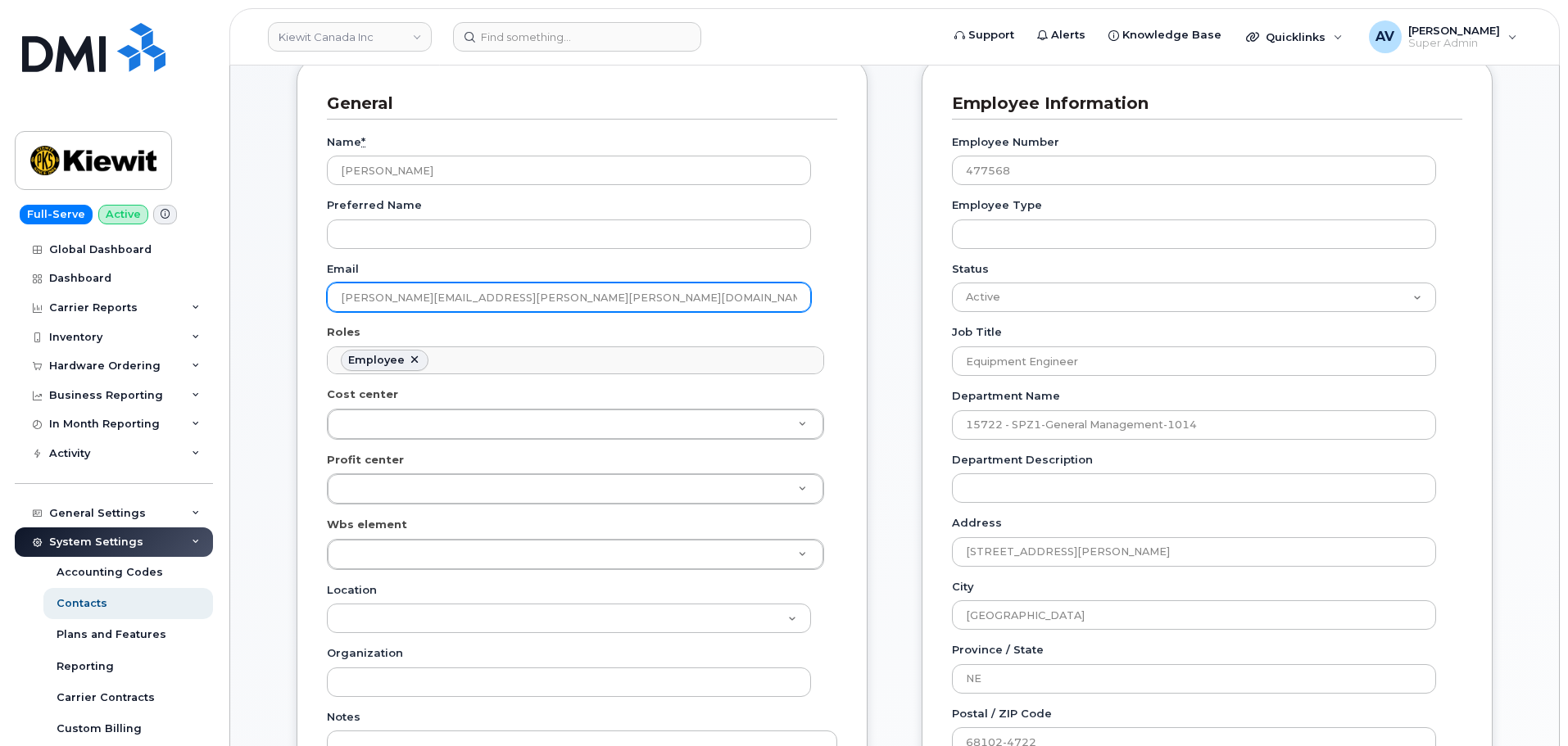
scroll to position [328, 0]
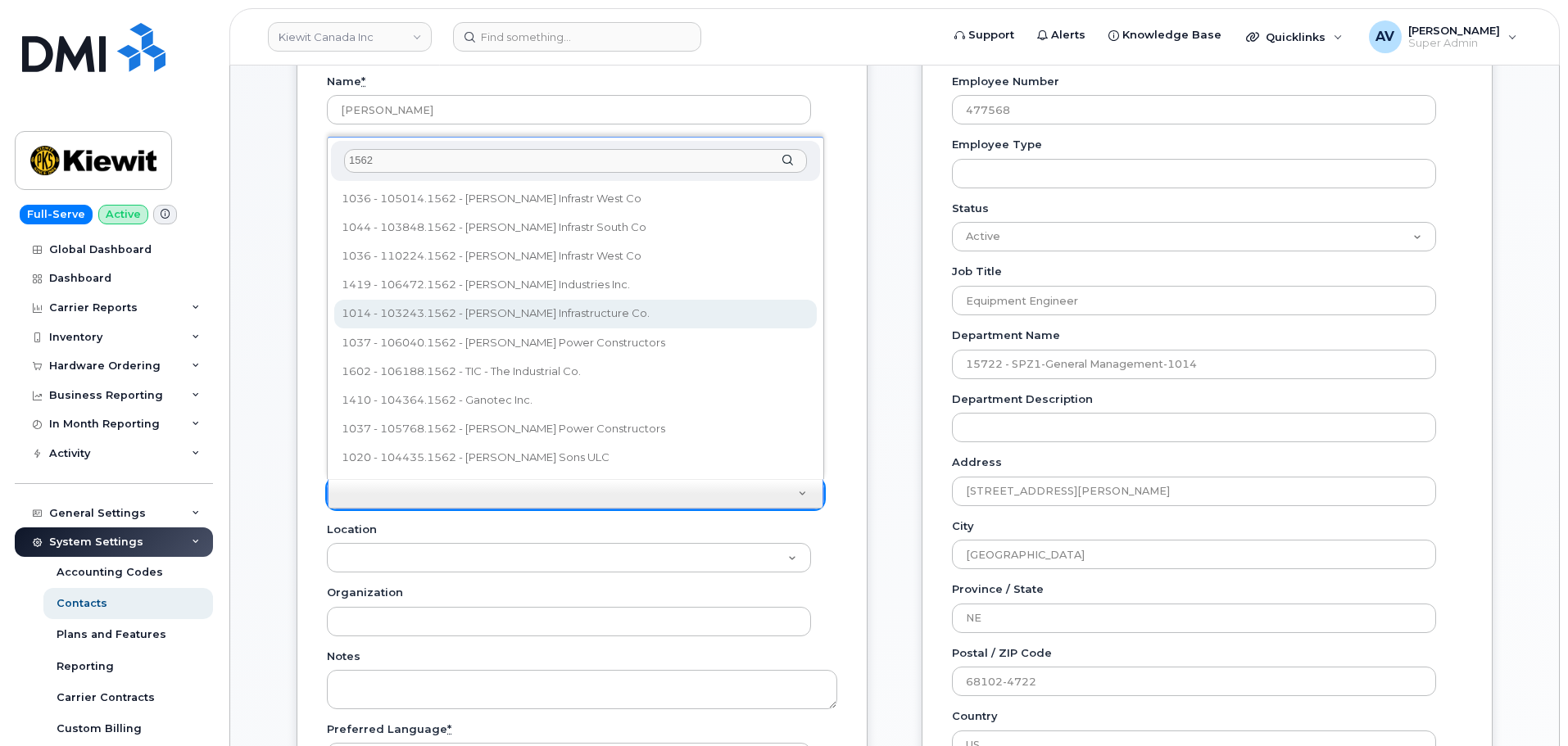
type input "1562"
type input "2223204"
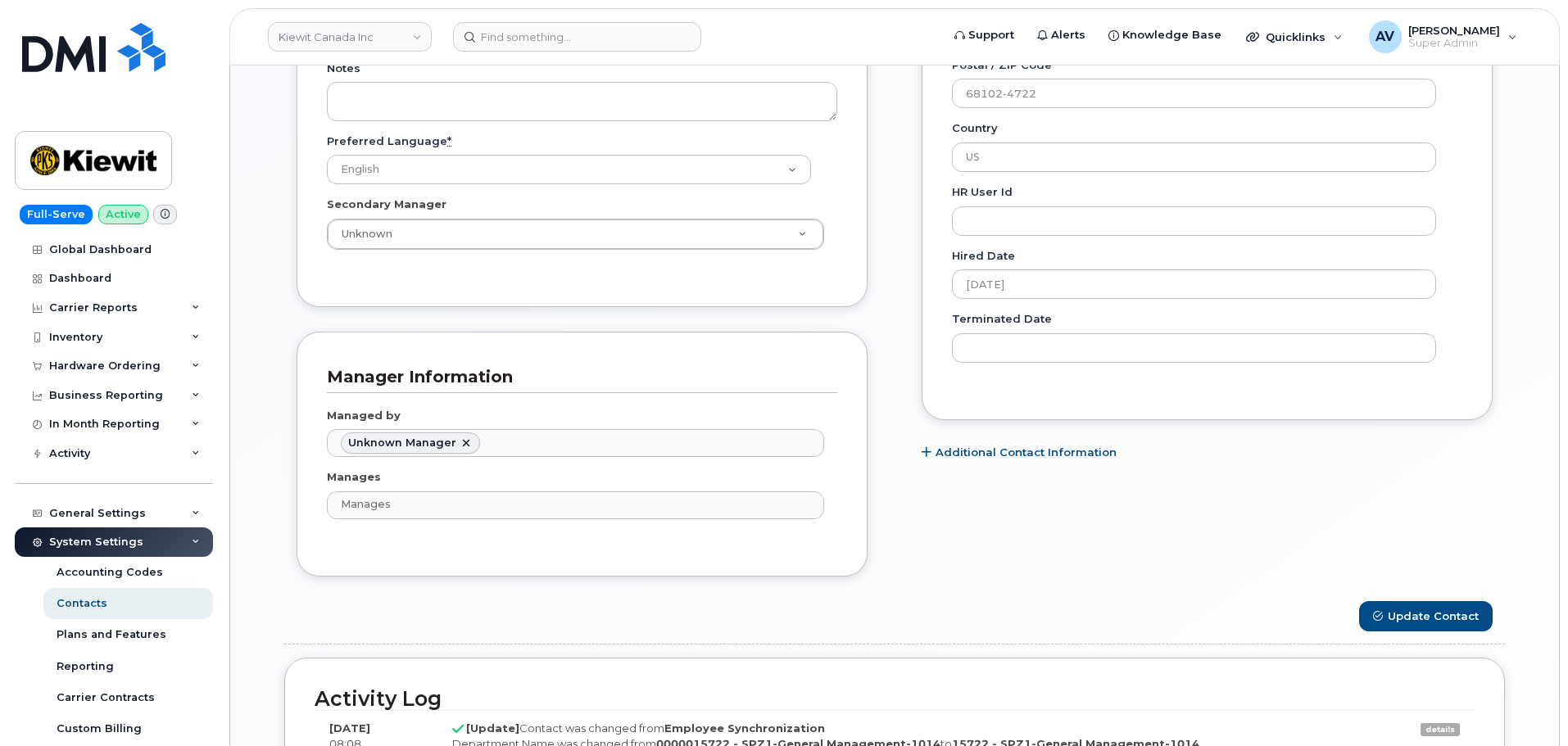
scroll to position [1064, 0]
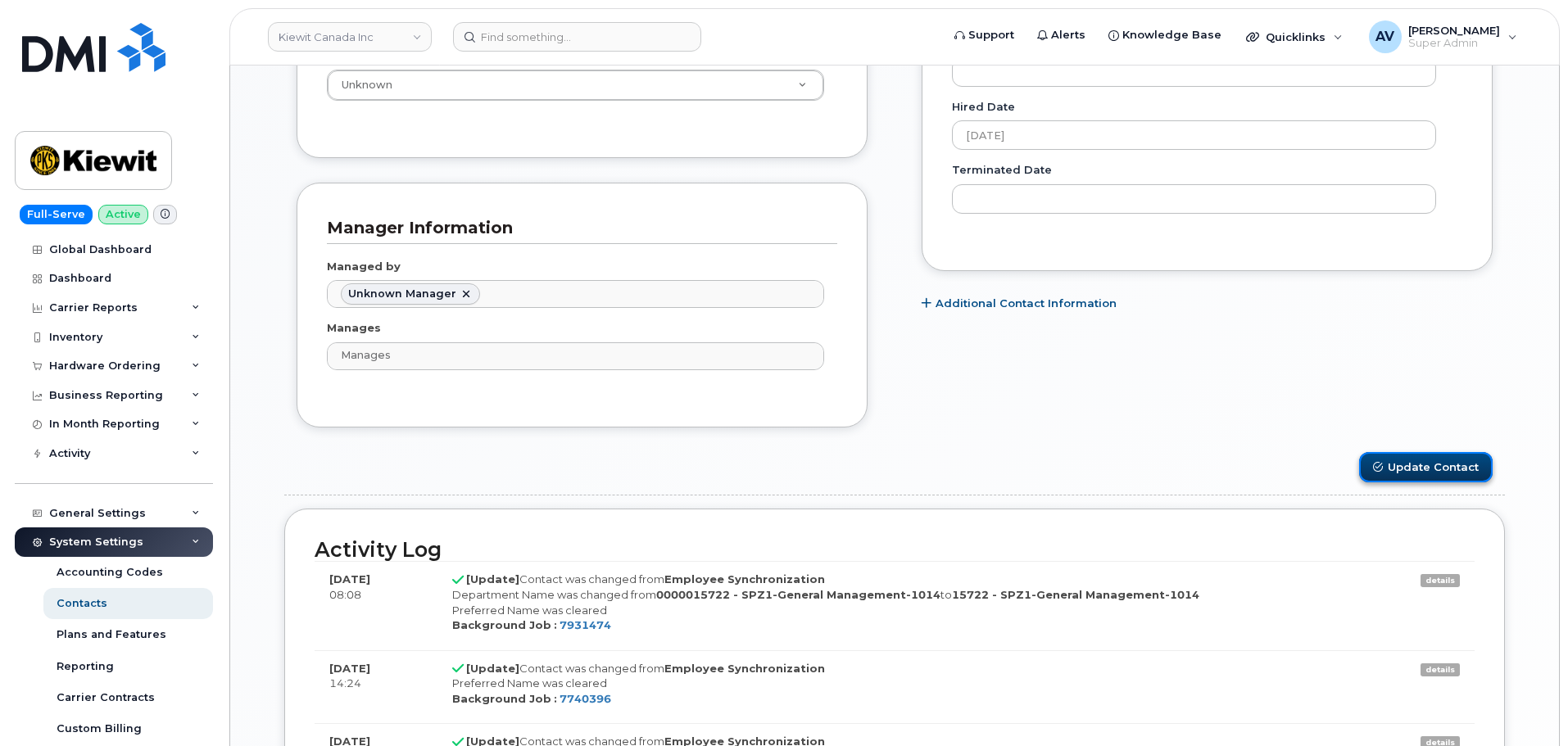
click at [1430, 474] on button "Update Contact" at bounding box center [1425, 466] width 133 height 30
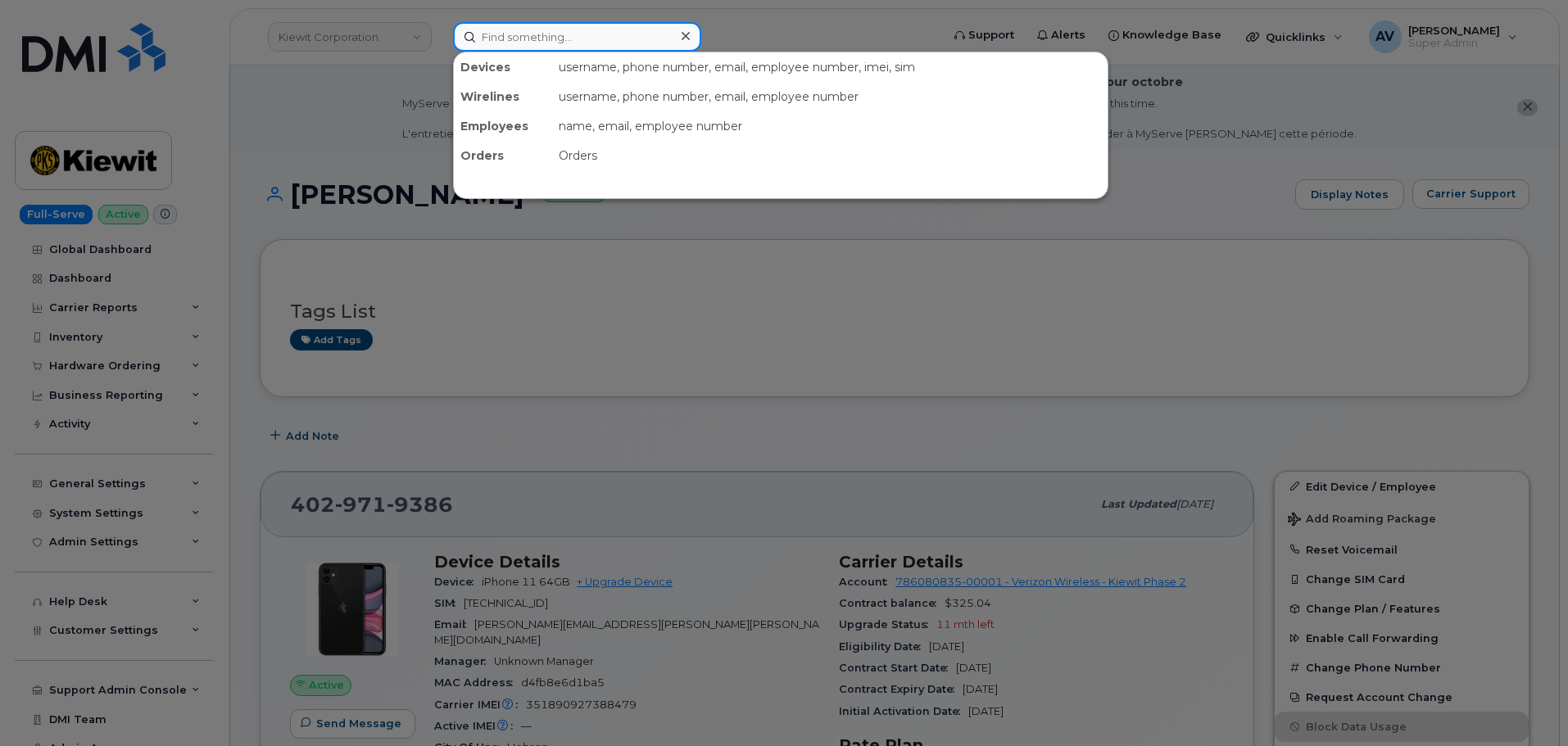
click at [539, 32] on input at bounding box center [576, 37] width 248 height 29
paste input "[PERSON_NAME]"
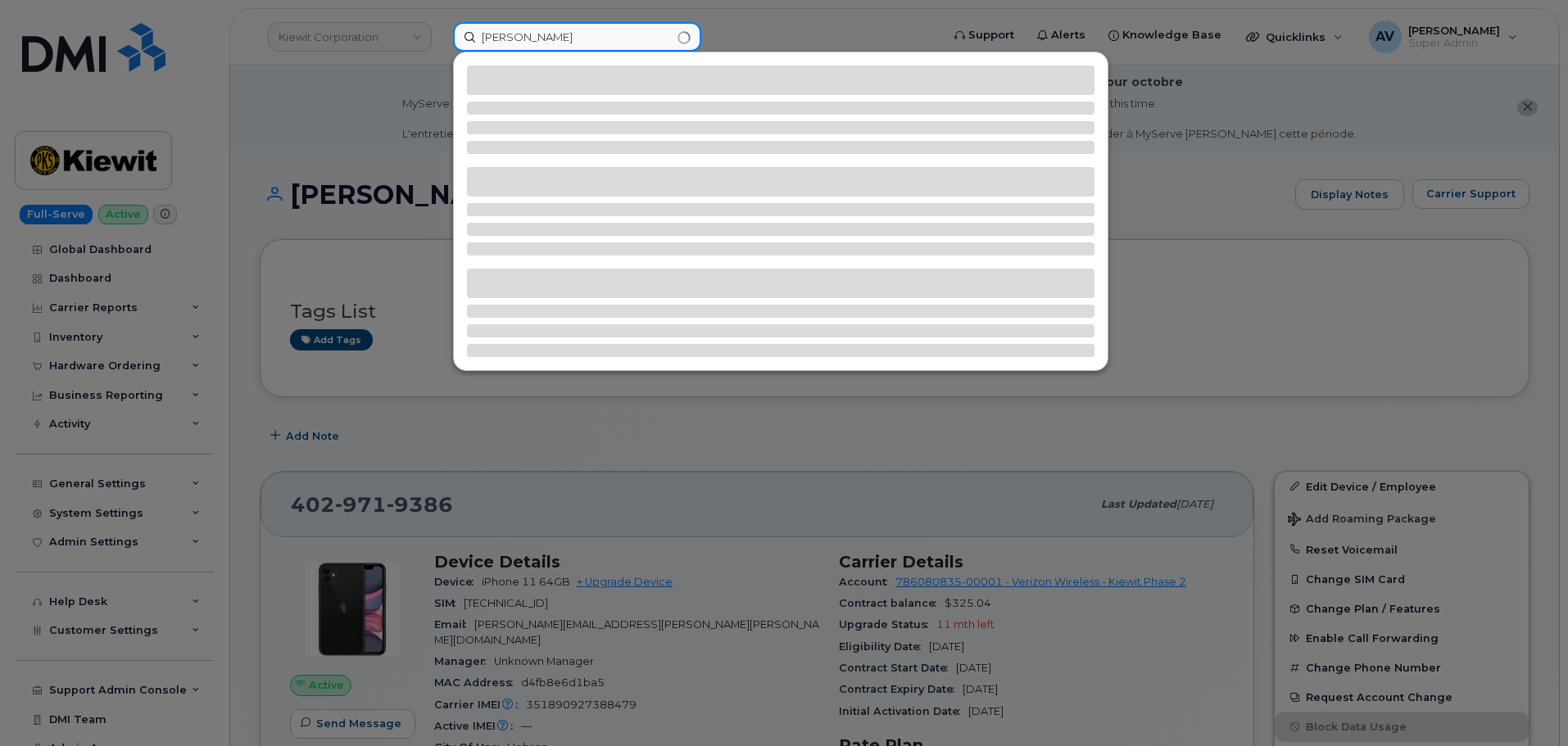
type input "[PERSON_NAME]"
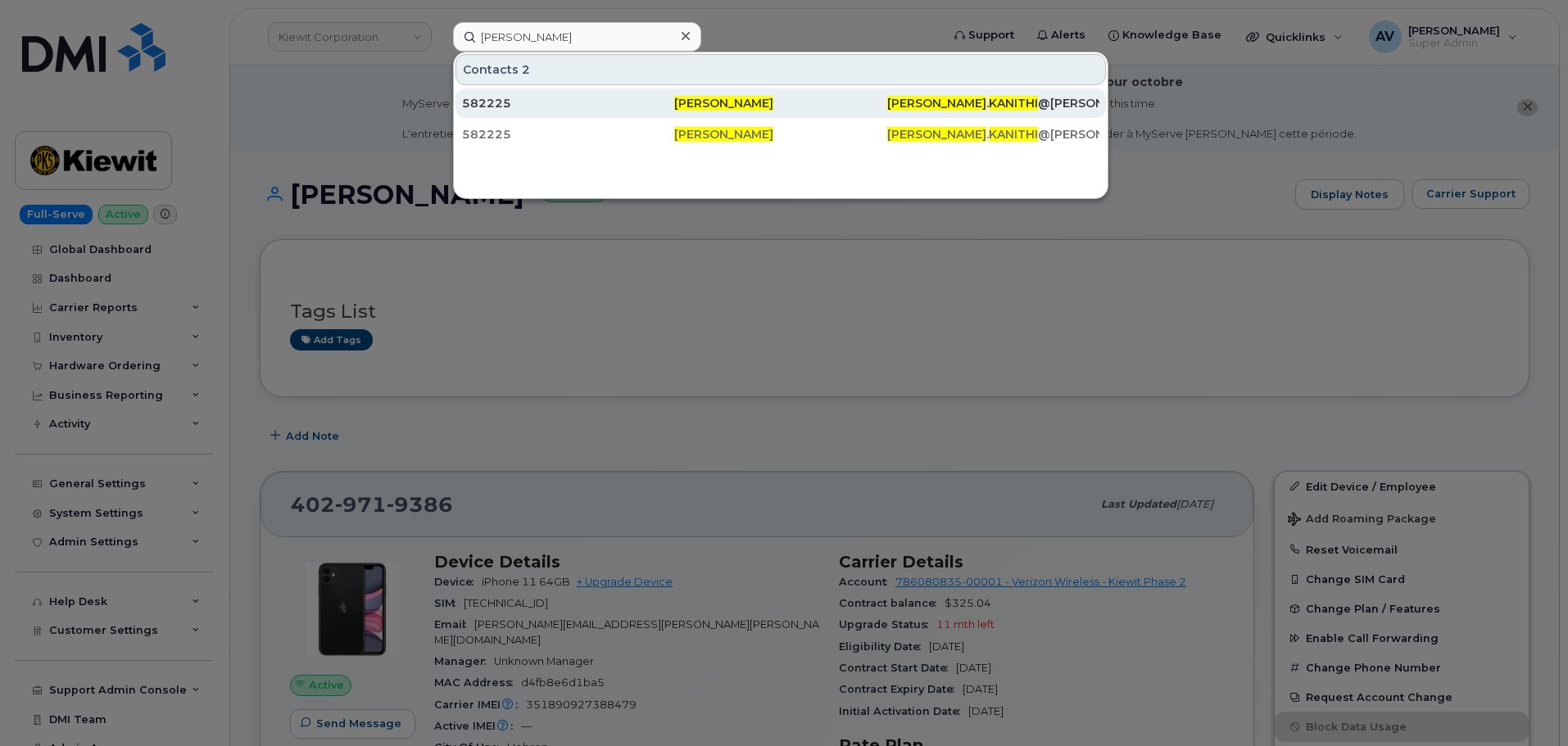
click at [610, 104] on div "582225" at bounding box center [568, 103] width 212 height 16
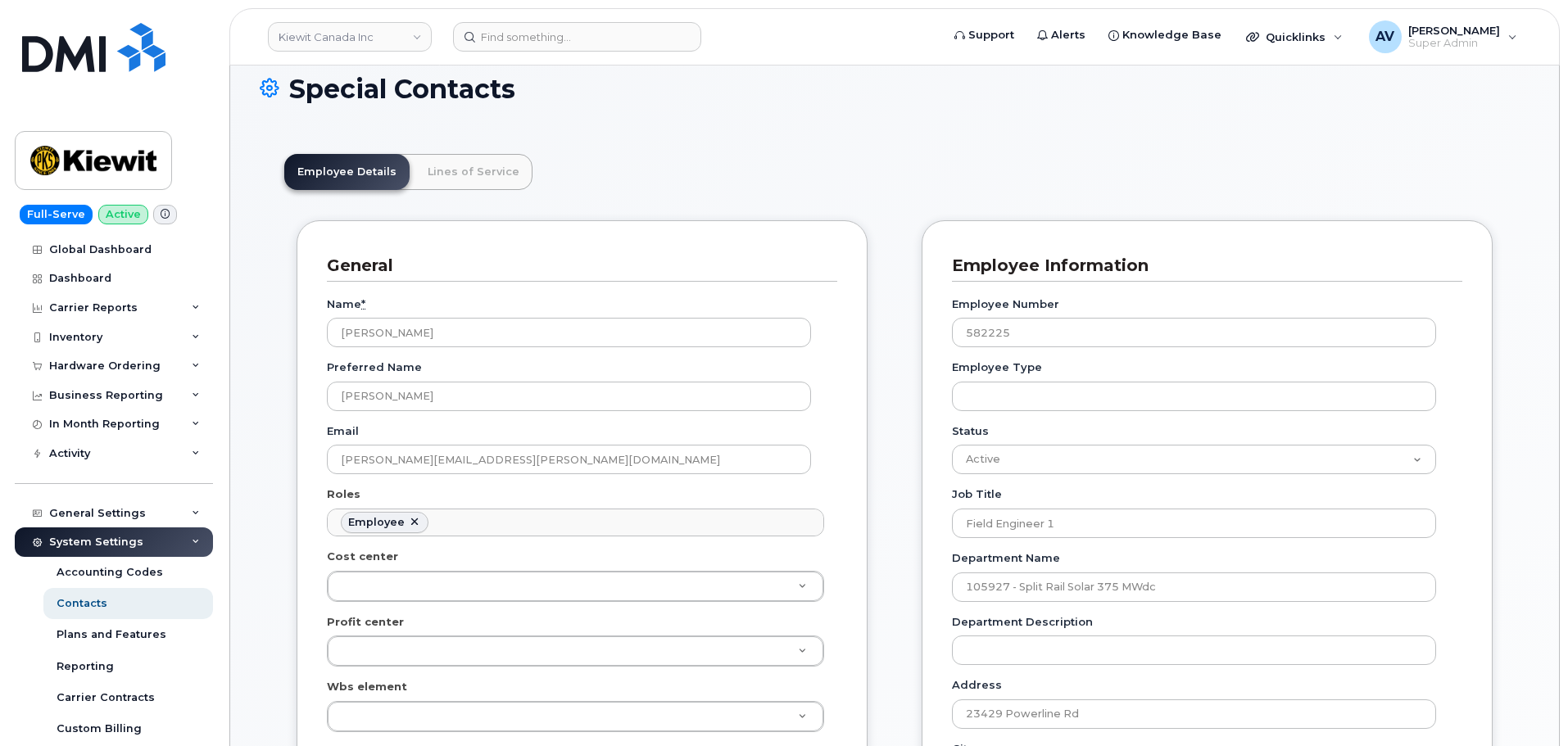
scroll to position [328, 0]
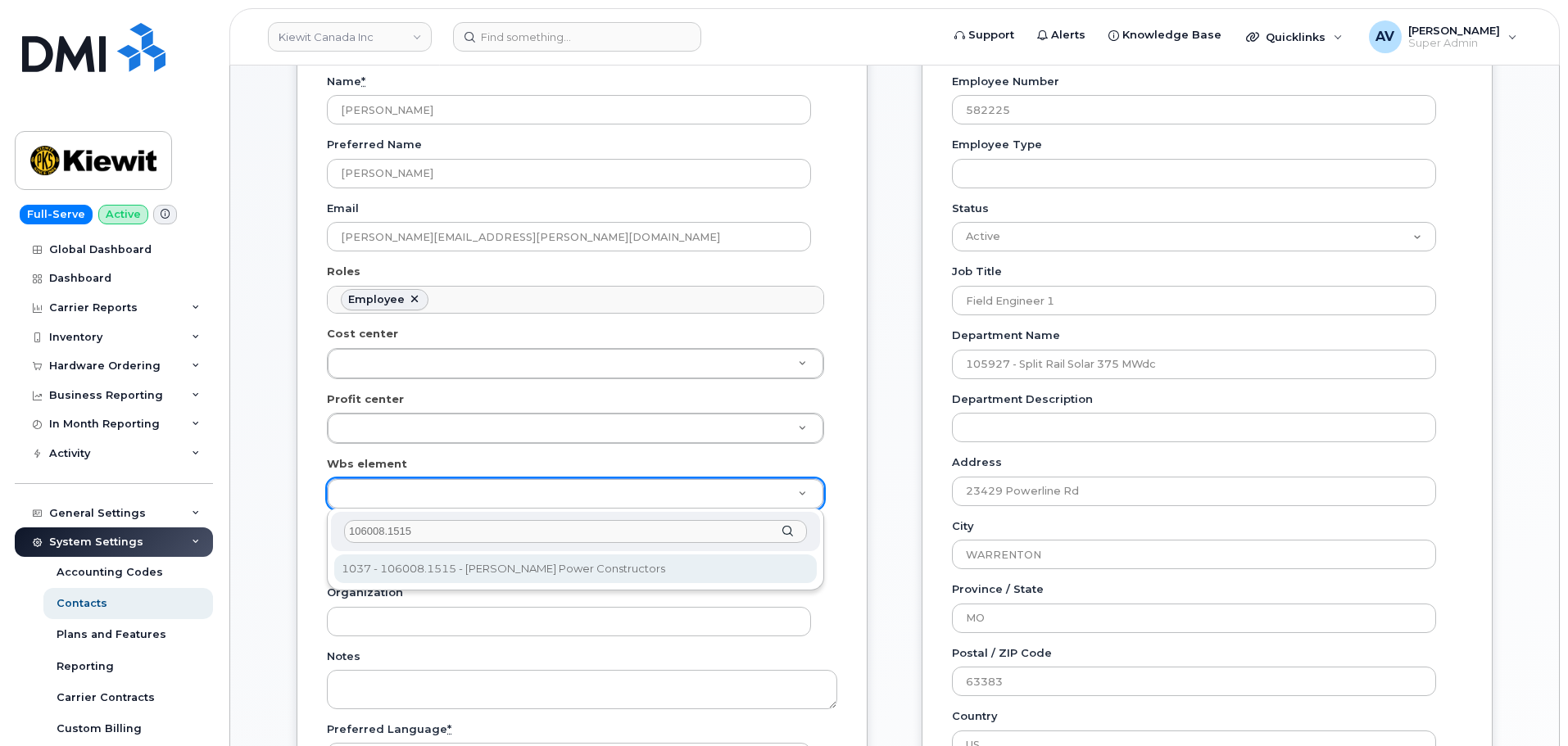
type input "106008.1515"
type input "29575732"
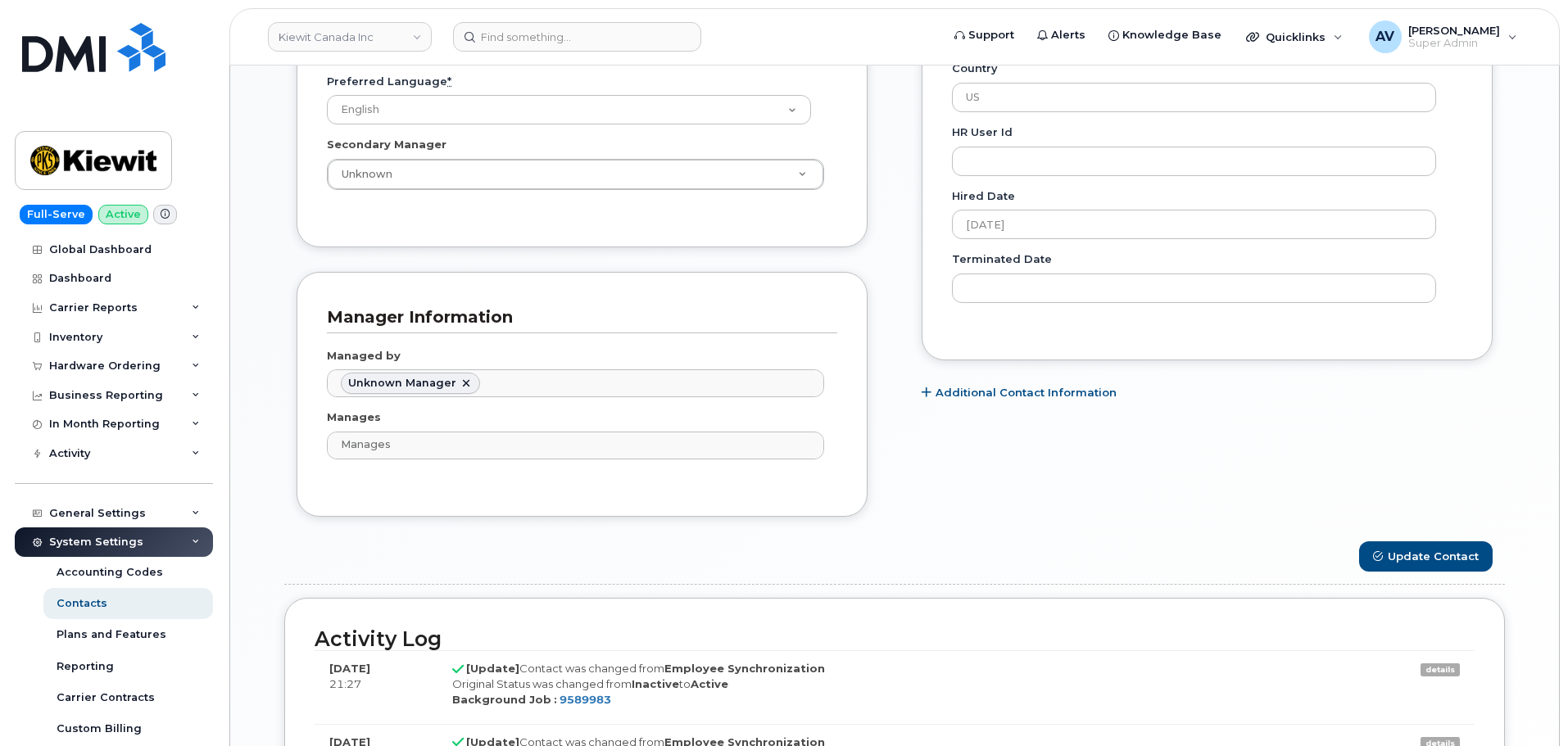
scroll to position [1064, 0]
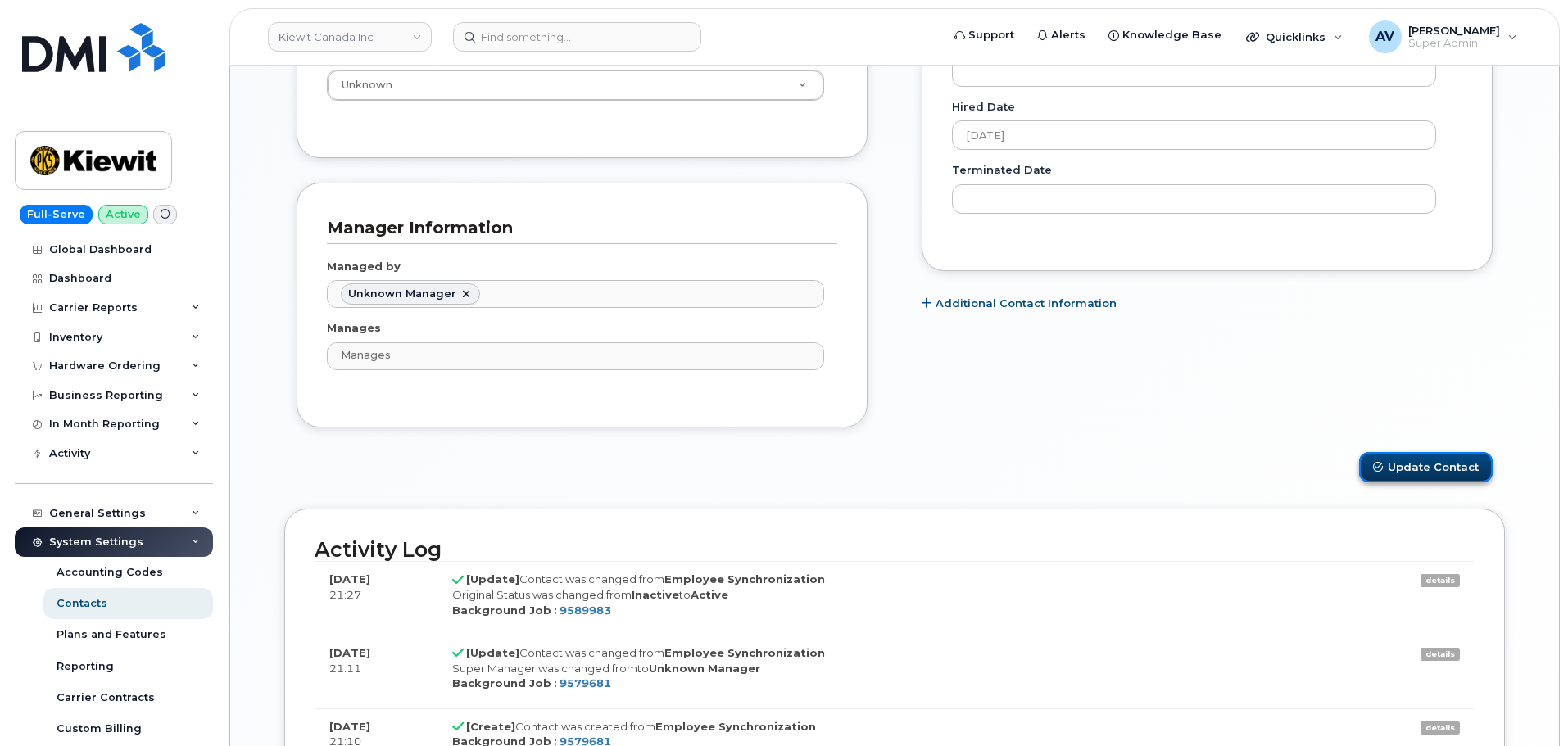
click at [1395, 467] on button "Update Contact" at bounding box center [1425, 466] width 133 height 30
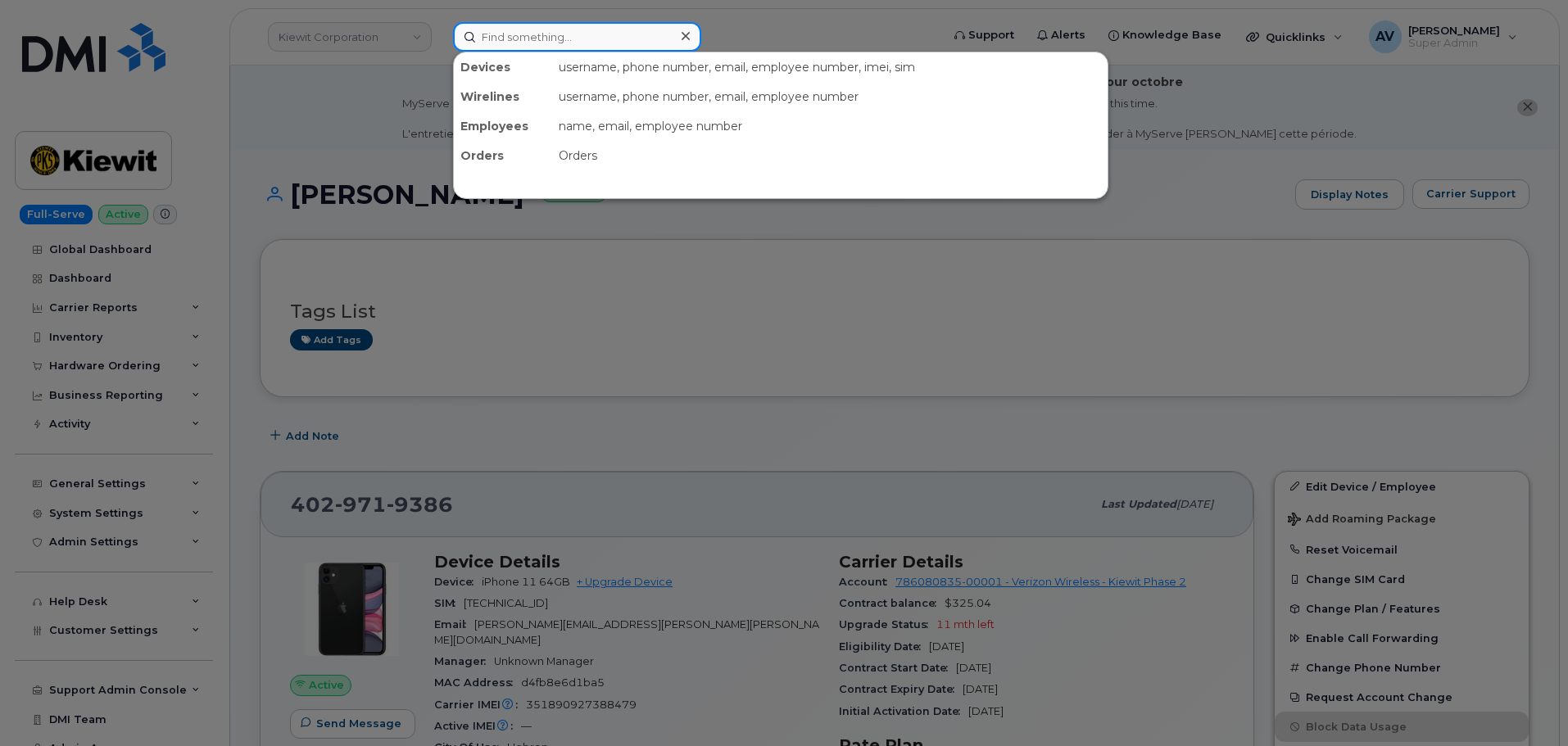
click at [594, 26] on input at bounding box center [576, 37] width 248 height 29
paste input "Steven Bryant"
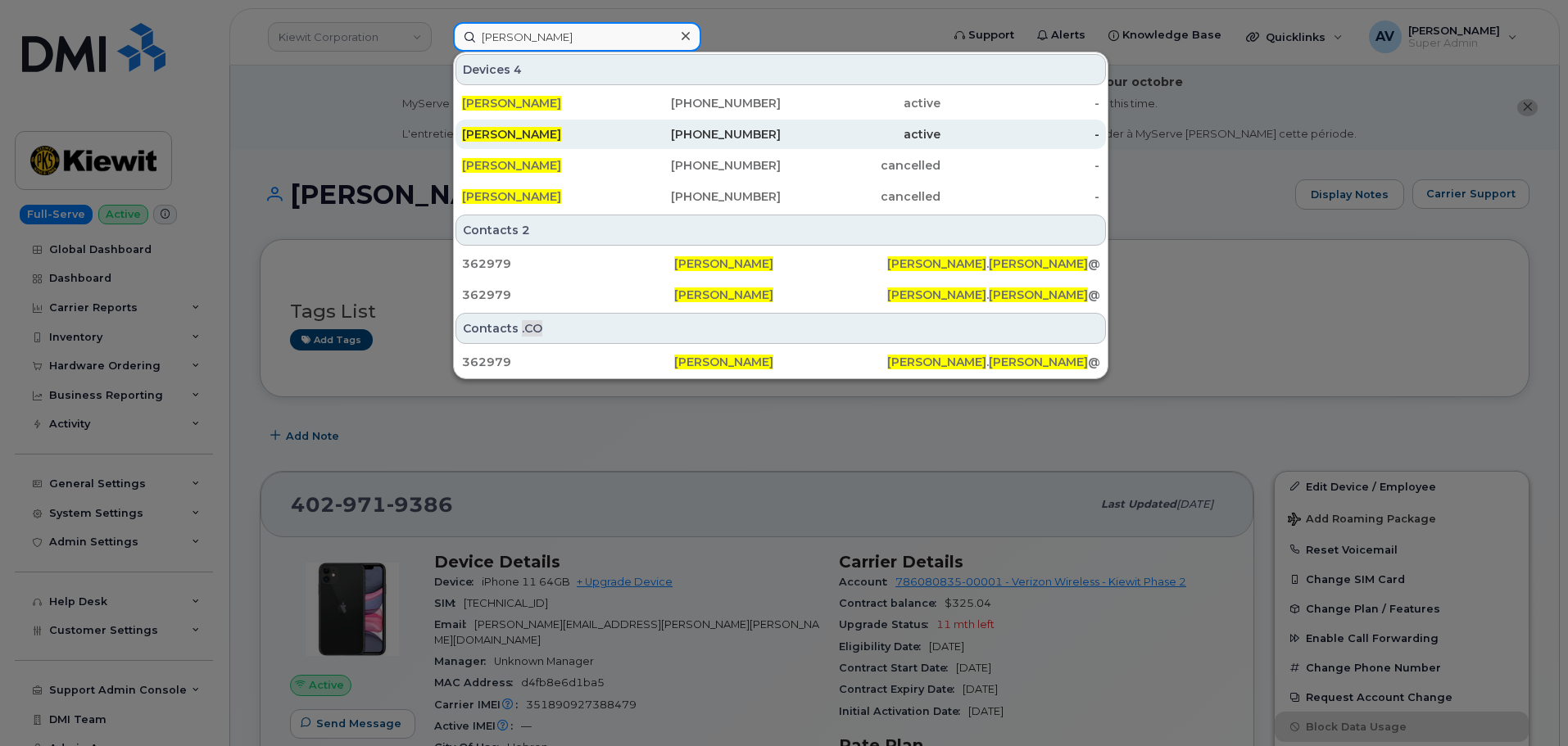
type input "Steven Bryant"
click at [618, 131] on div "STEVEN BRYANT" at bounding box center [542, 134] width 160 height 16
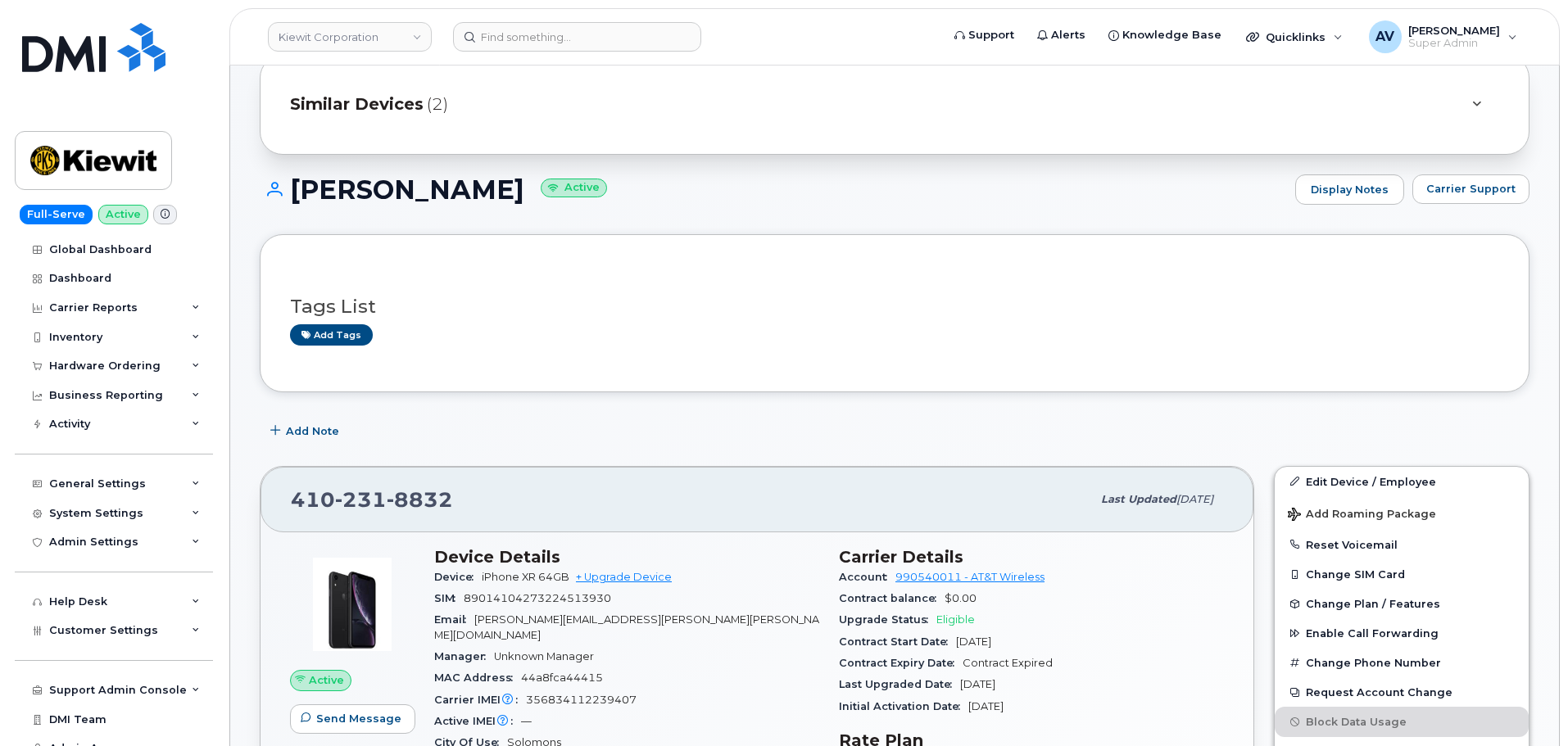
scroll to position [164, 0]
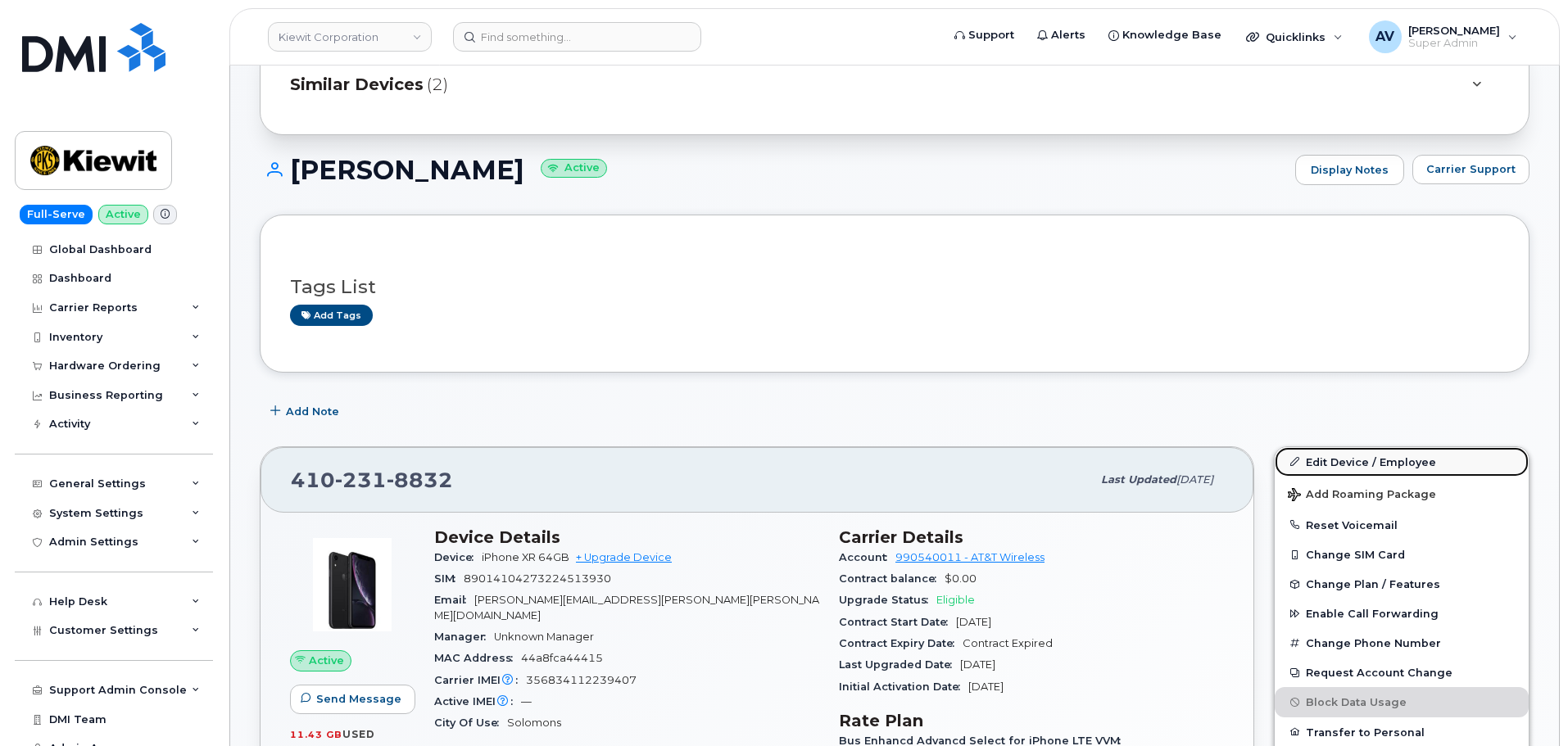
click at [1331, 460] on link "Edit Device / Employee" at bounding box center [1401, 462] width 254 height 29
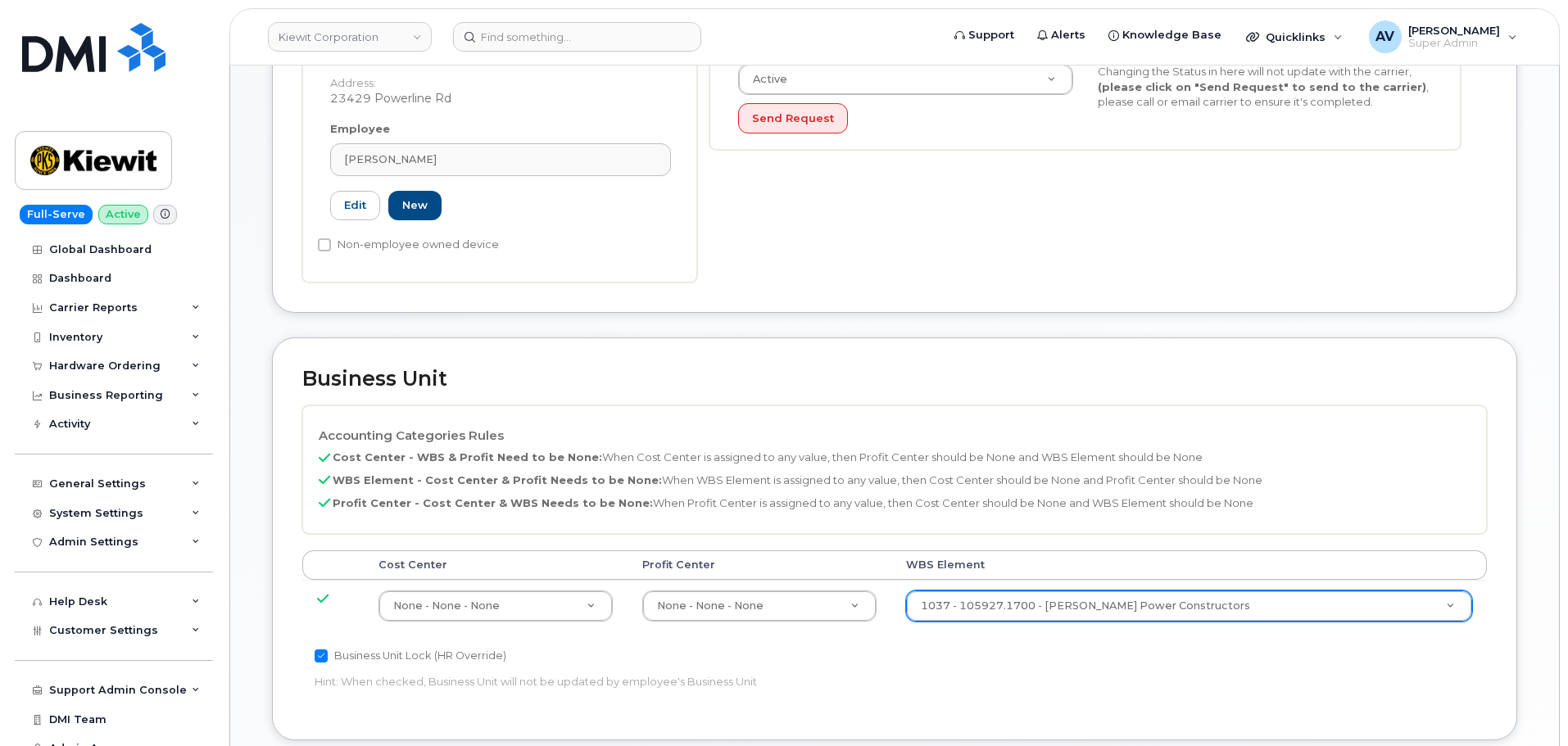
scroll to position [574, 0]
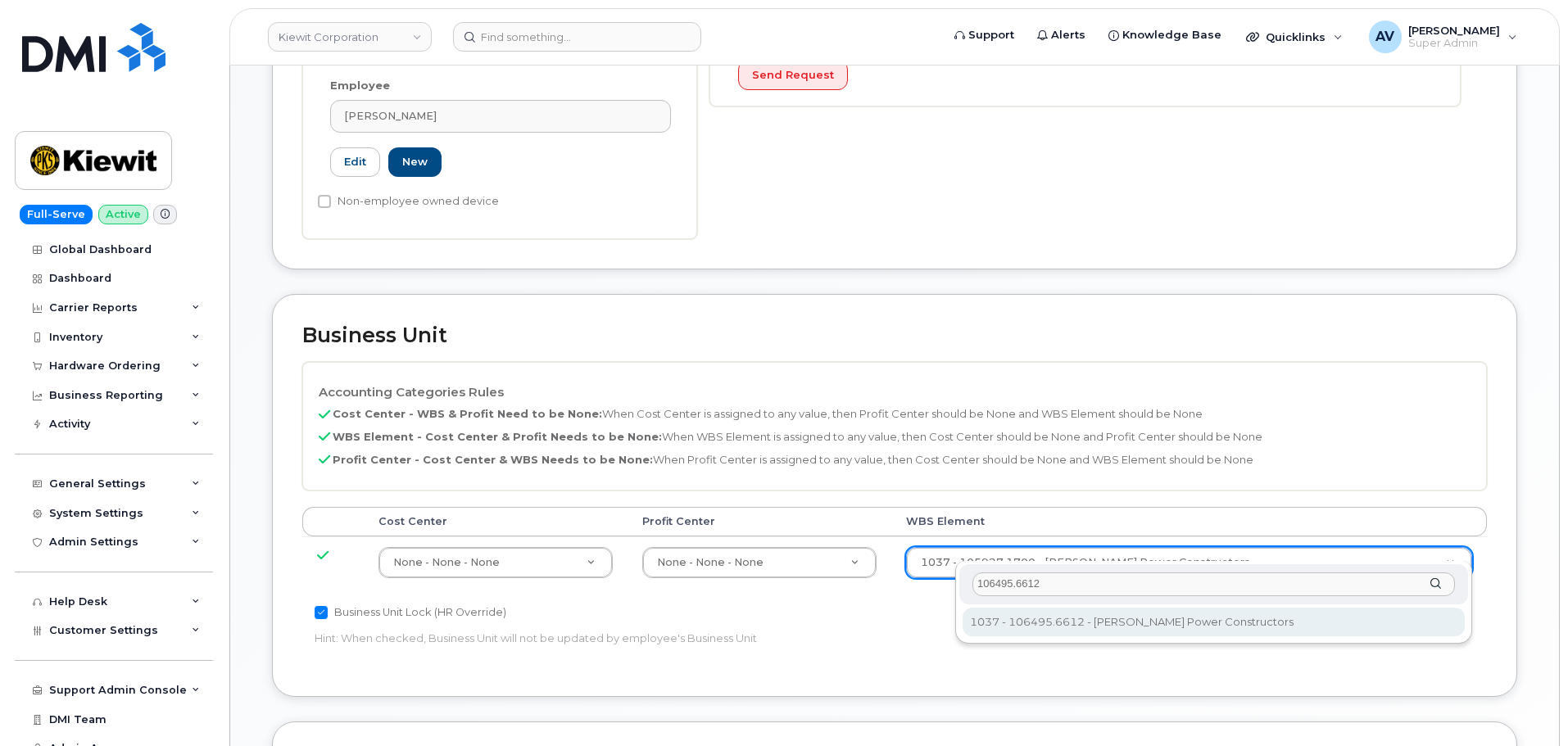
type input "106495.6612"
type input "35834206"
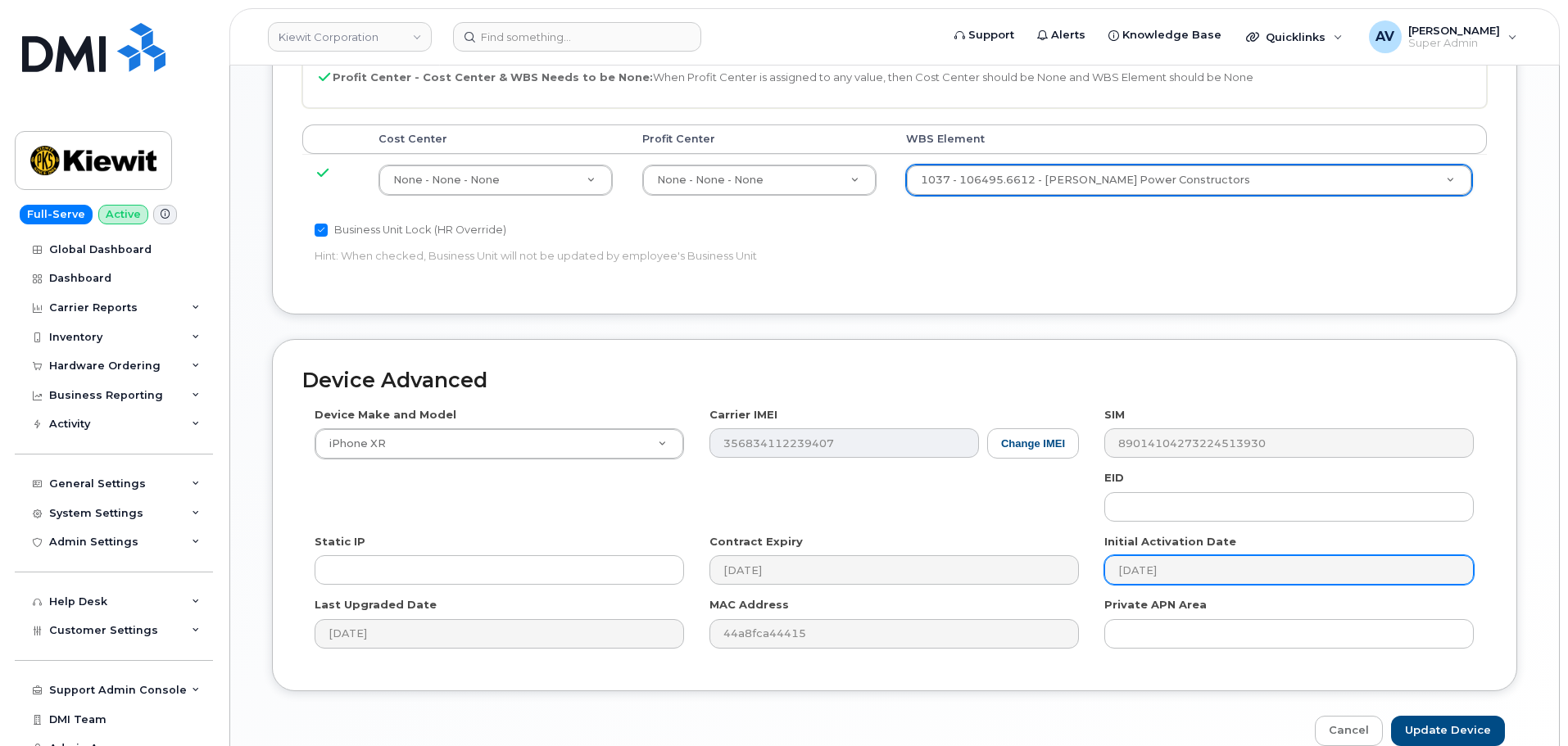
scroll to position [1021, 0]
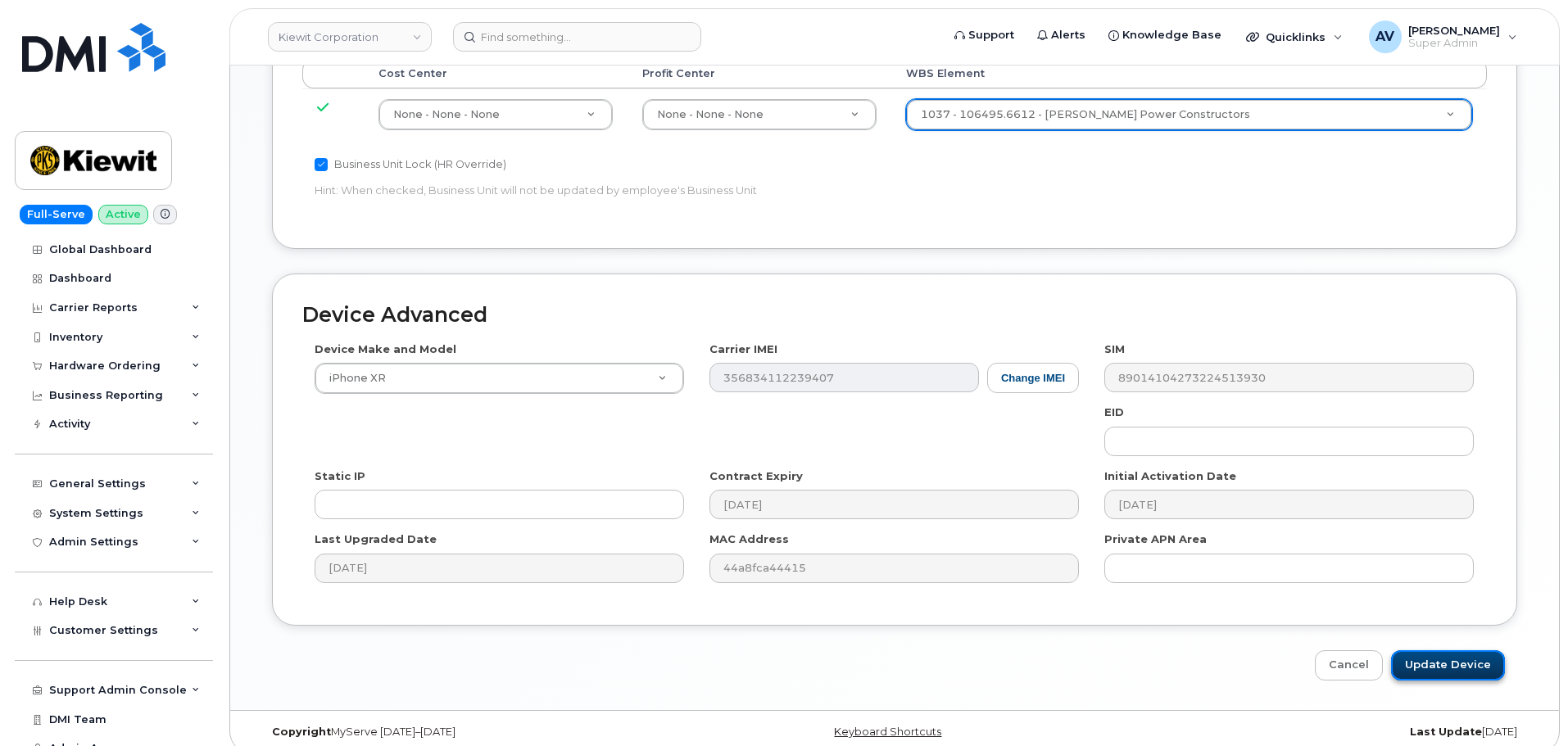
click at [1424, 651] on input "Update Device" at bounding box center [1448, 666] width 114 height 30
type input "Saving..."
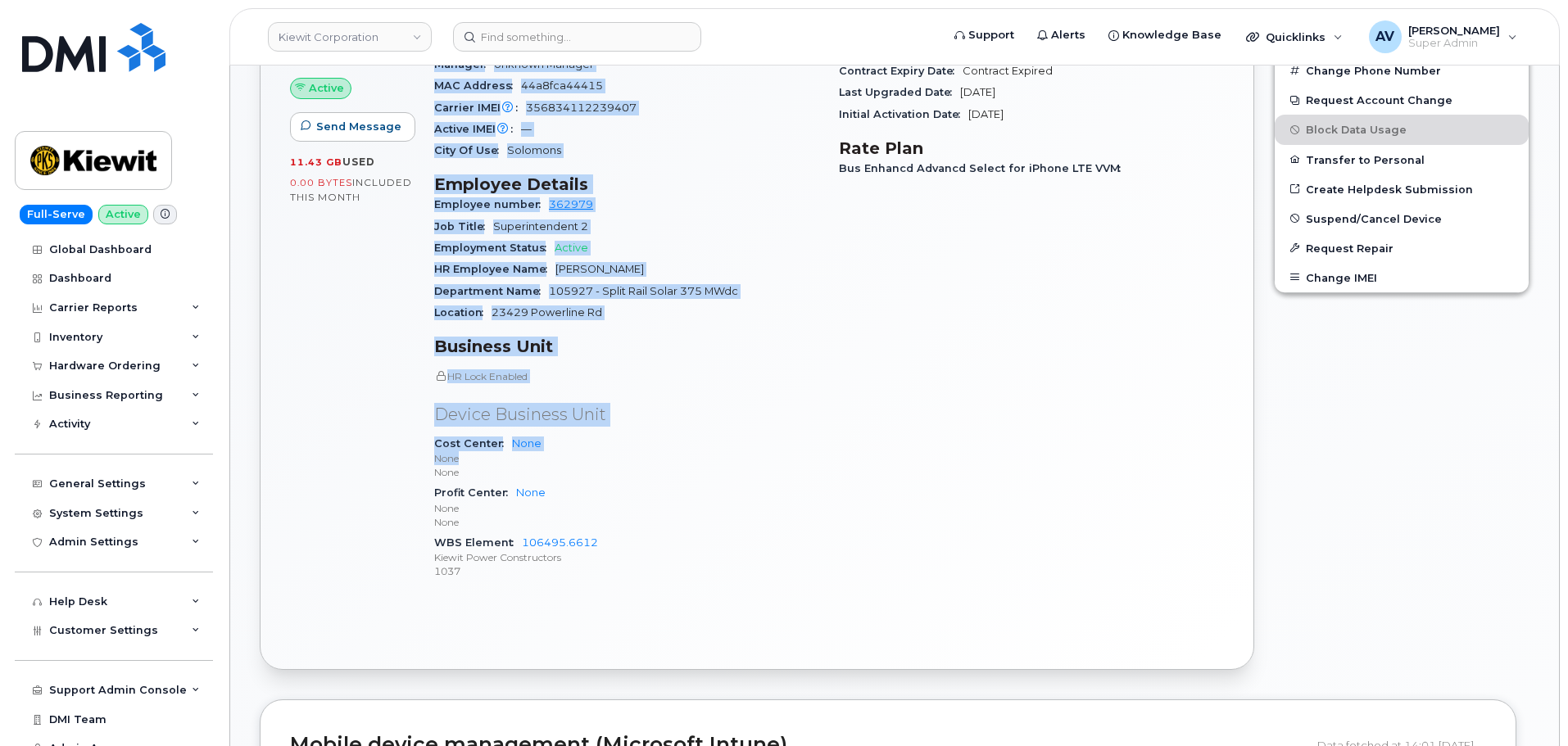
scroll to position [737, 0]
drag, startPoint x: 436, startPoint y: 290, endPoint x: 614, endPoint y: 554, distance: 318.4
click at [614, 554] on div "Device Details Device iPhone XR 64GB + Upgrade Device SIM [TECHNICAL_ID] Email …" at bounding box center [627, 274] width 405 height 660
copy div "Device Details Device iPhone XR 64GB + Upgrade Device SIM [TECHNICAL_ID] Email …"
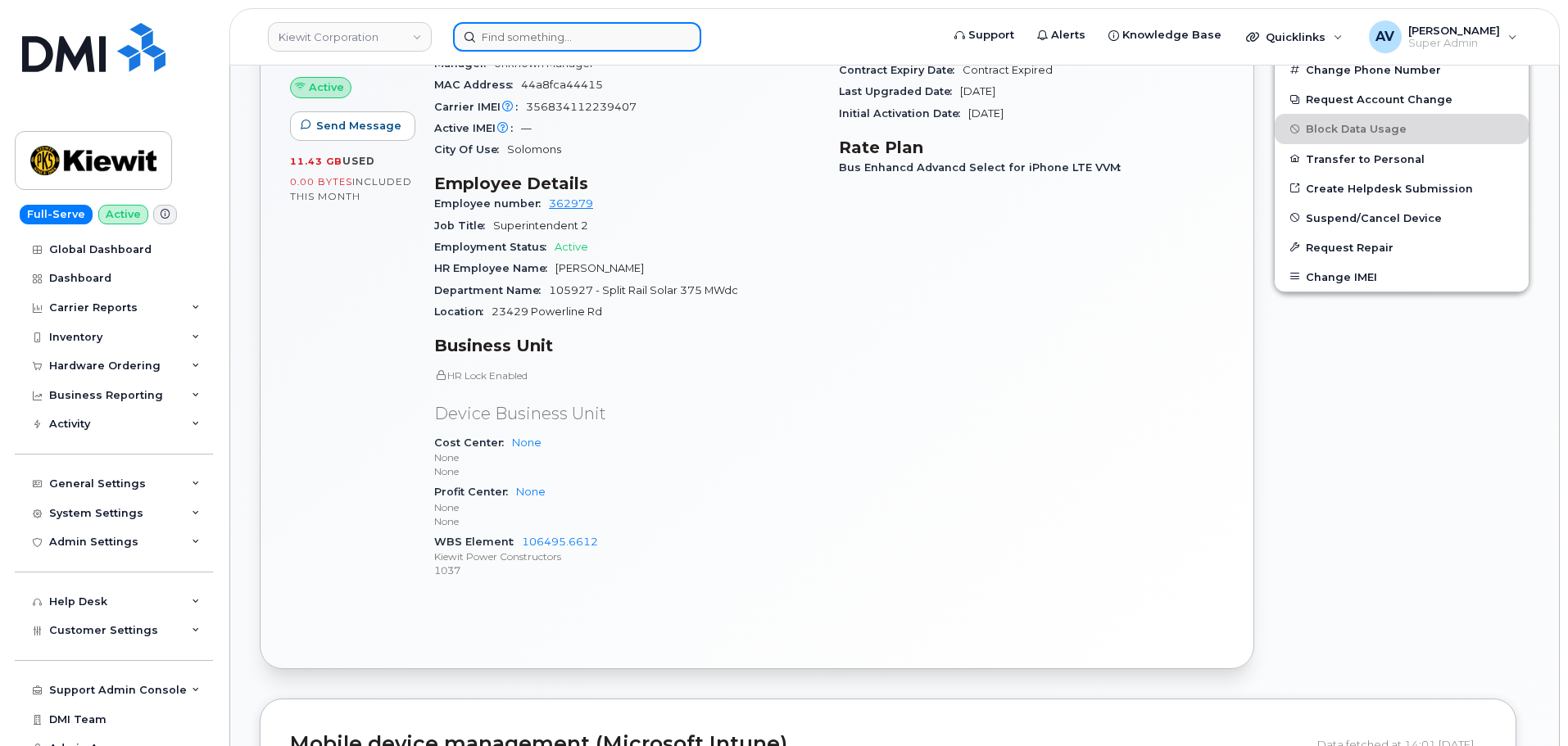
click at [615, 36] on input at bounding box center [576, 37] width 248 height 29
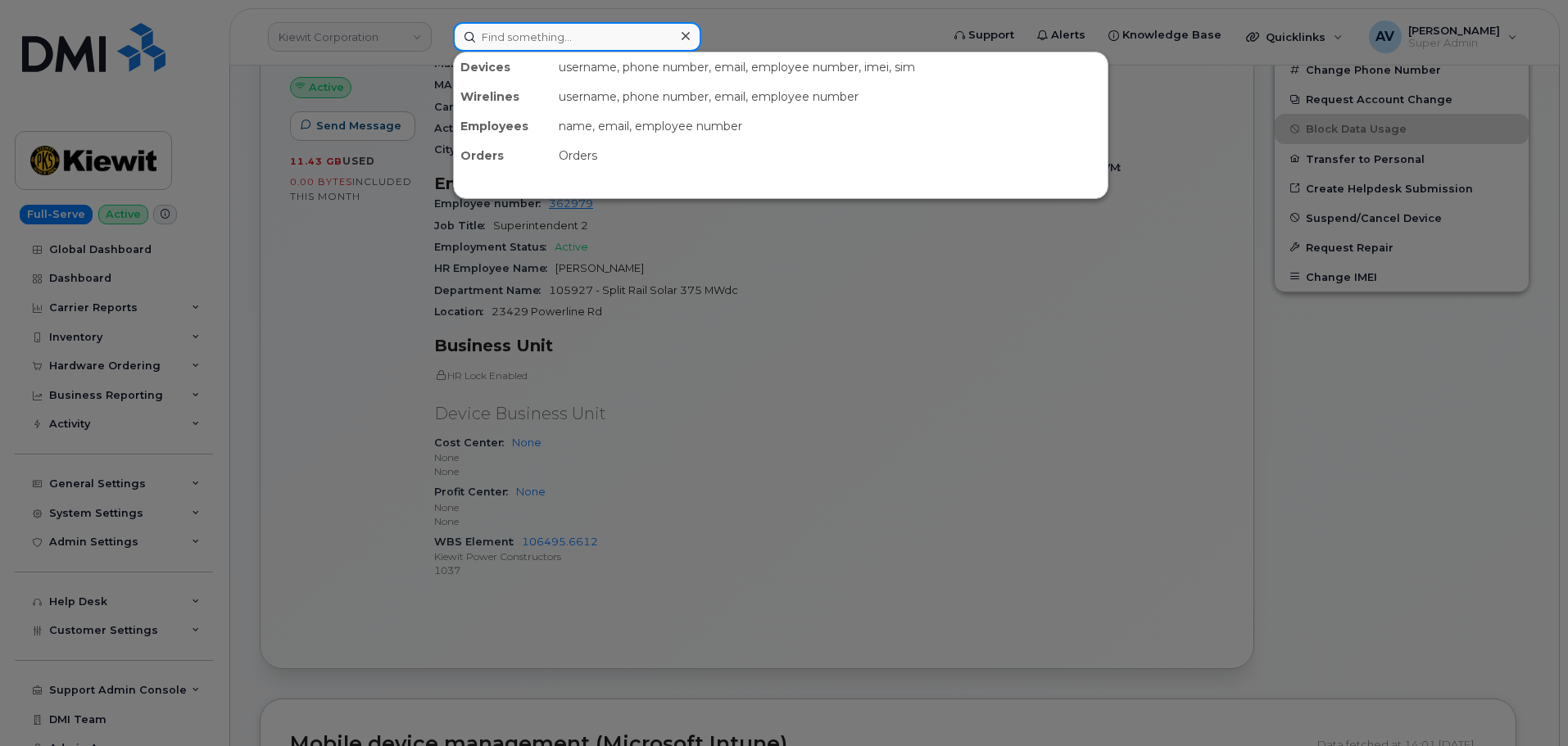
paste input "5622545317"
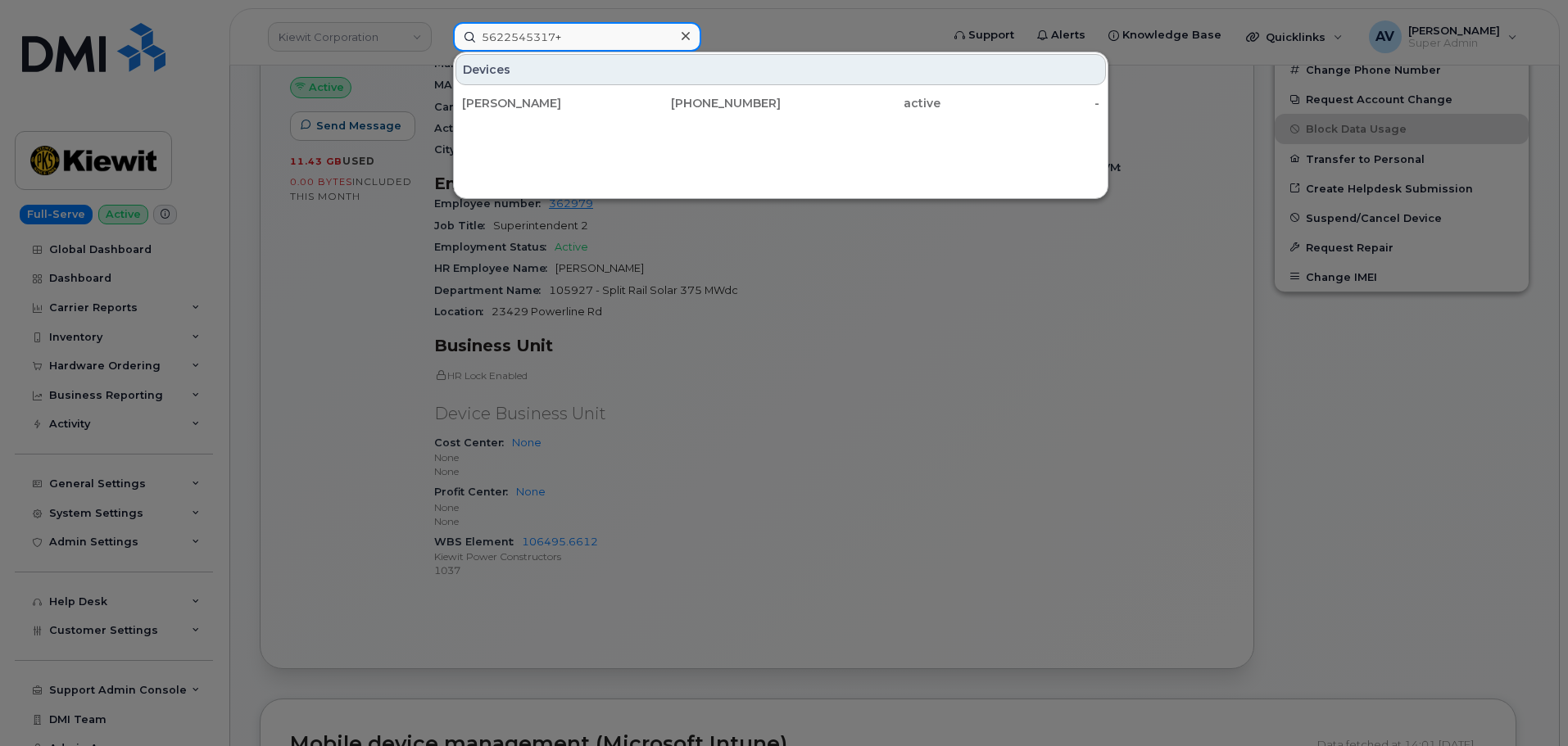
type input "5622545317"
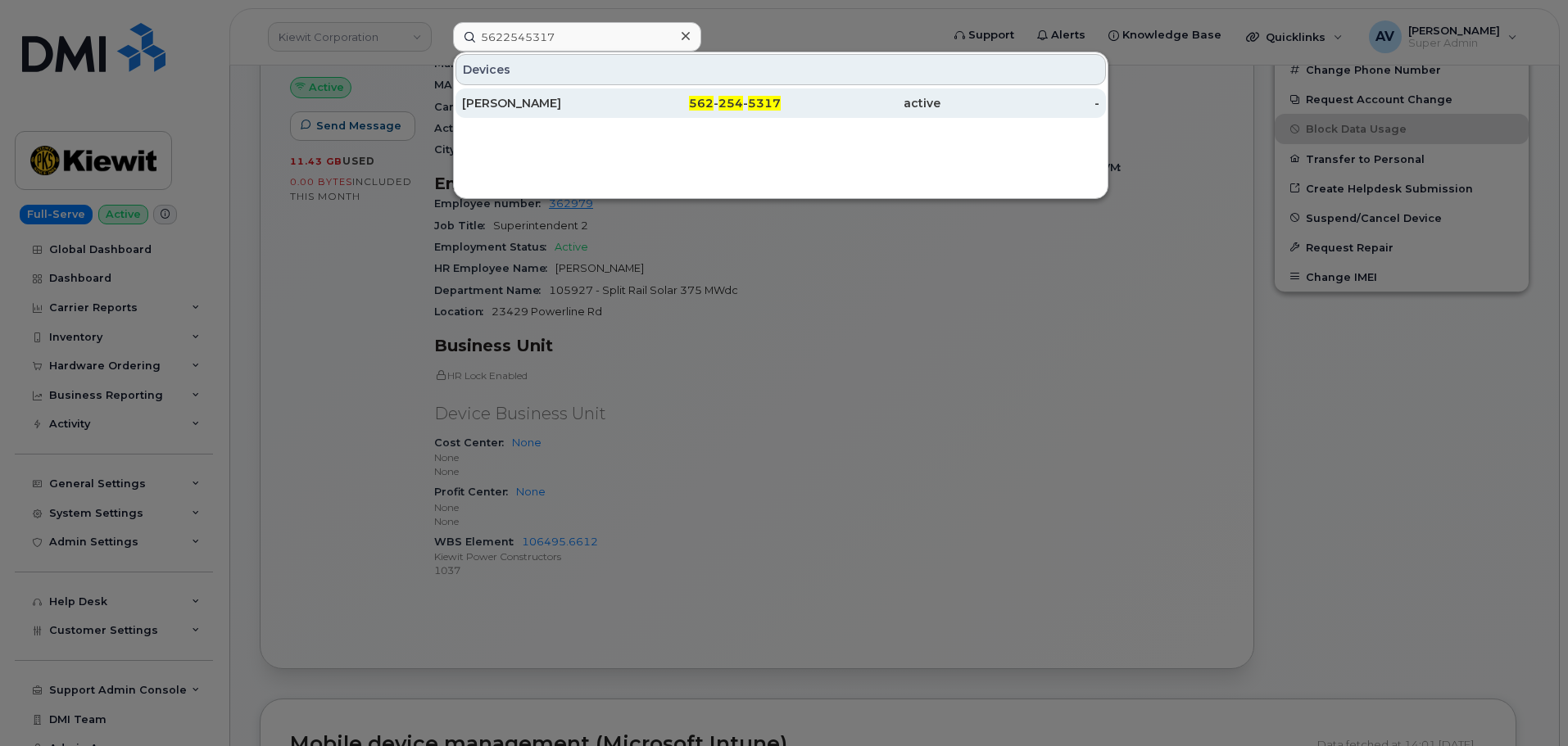
click at [673, 96] on div "562 - 254 - 5317" at bounding box center [701, 103] width 160 height 16
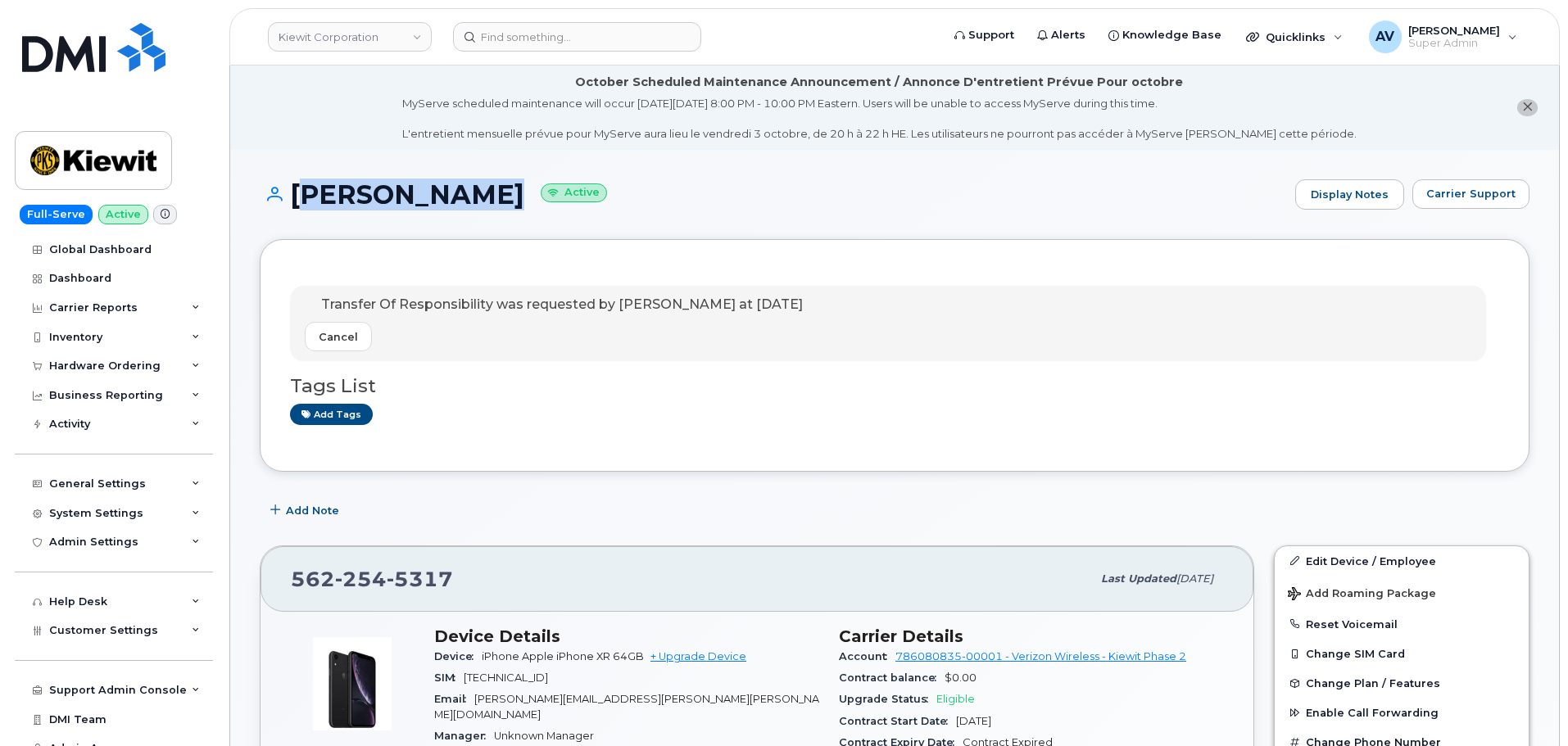
drag, startPoint x: 292, startPoint y: 184, endPoint x: 515, endPoint y: 193, distance: 223.2
click at [515, 193] on h1 "RAYMOND ARCE Active" at bounding box center [773, 194] width 1027 height 29
copy h1 "RAYMOND ARCE"
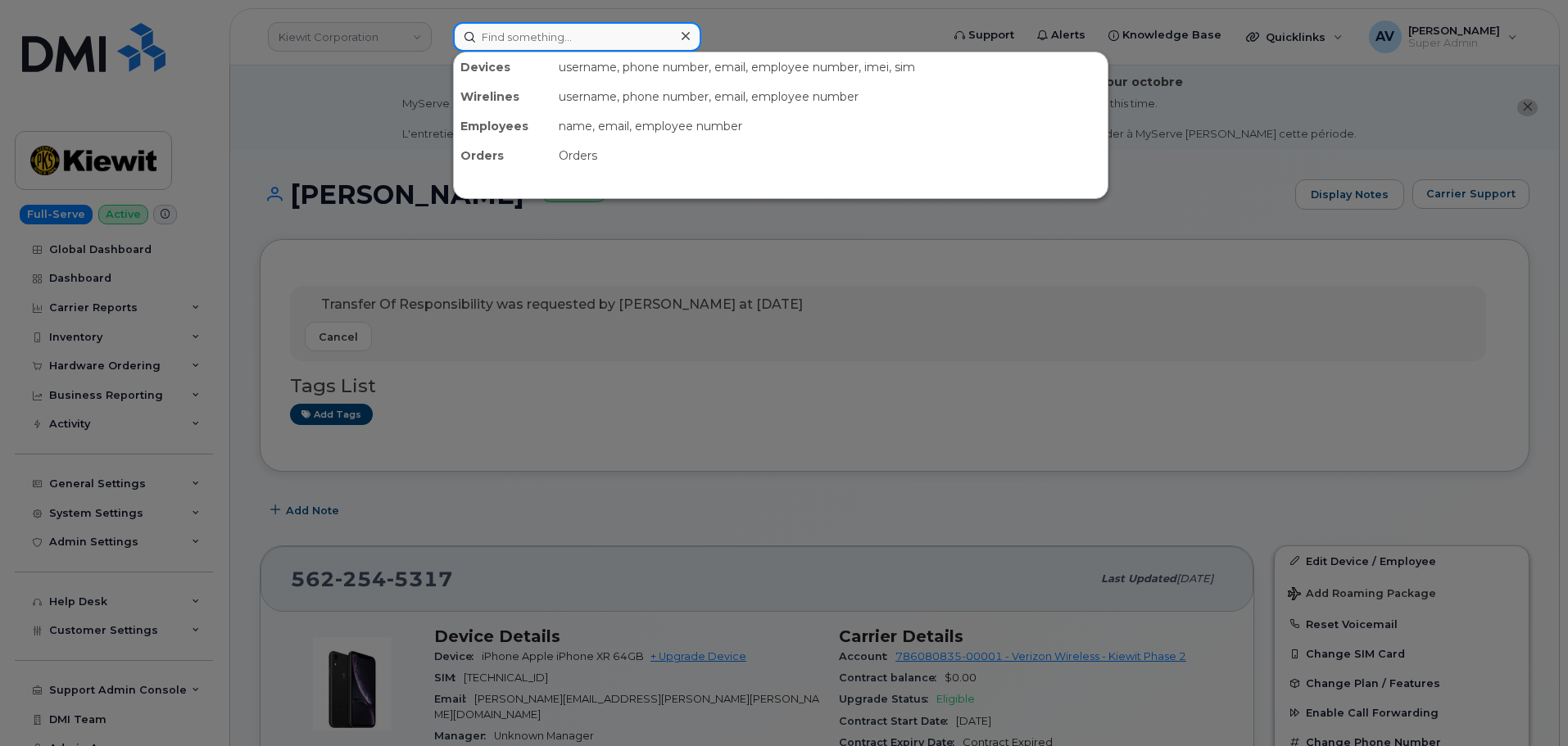
click at [526, 47] on input at bounding box center [576, 37] width 248 height 29
paste input "[PERSON_NAME]"
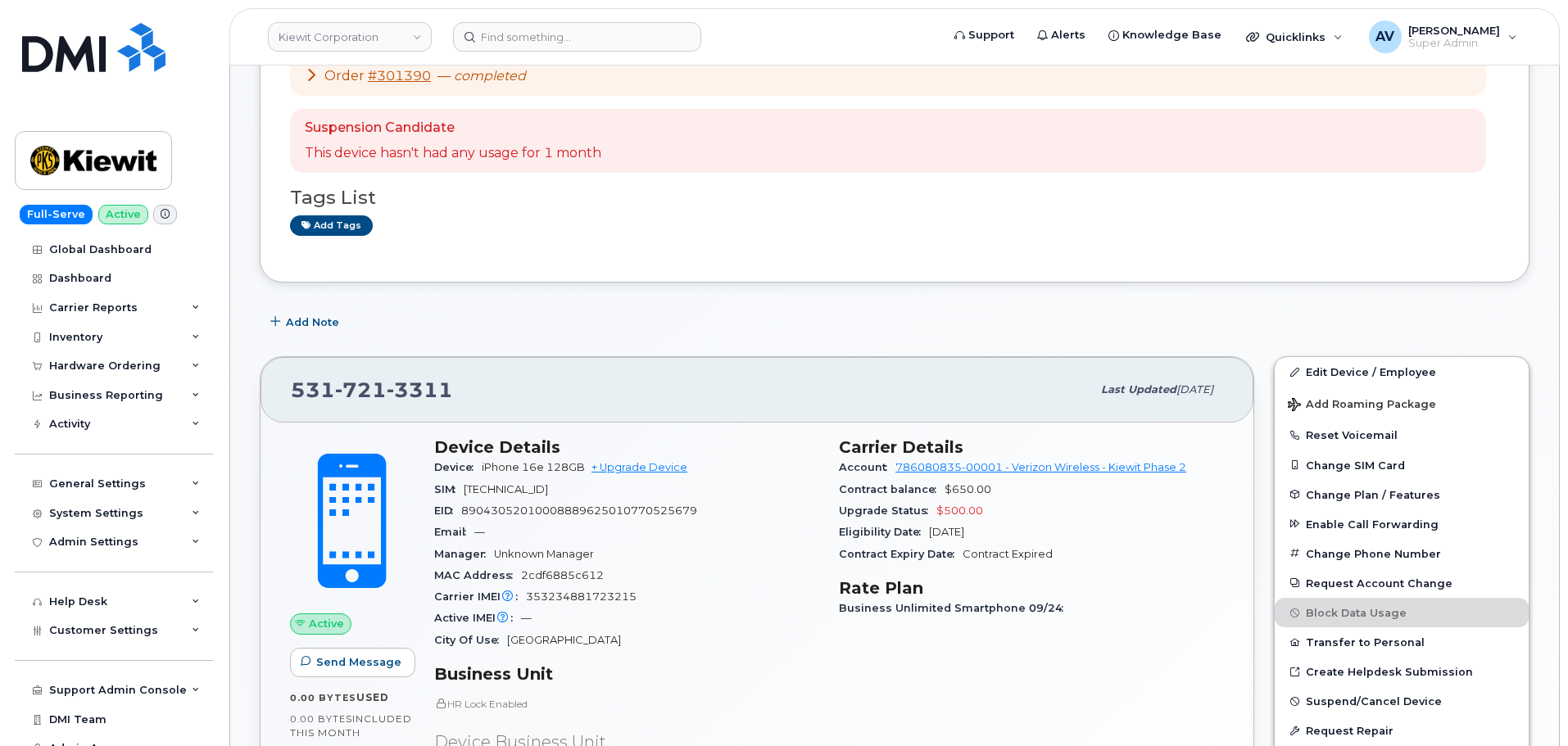
scroll to position [246, 0]
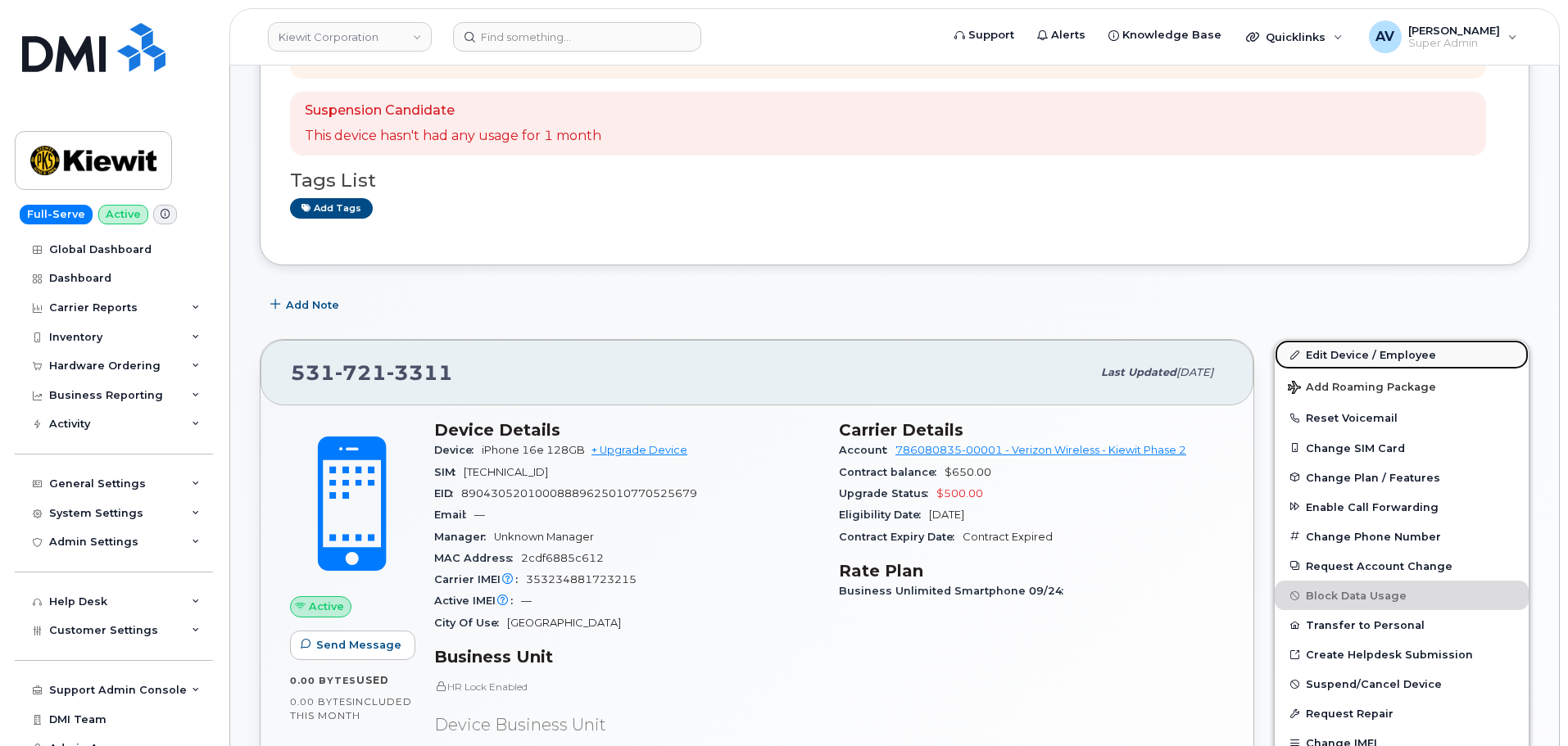
click at [1335, 349] on link "Edit Device / Employee" at bounding box center [1401, 355] width 254 height 29
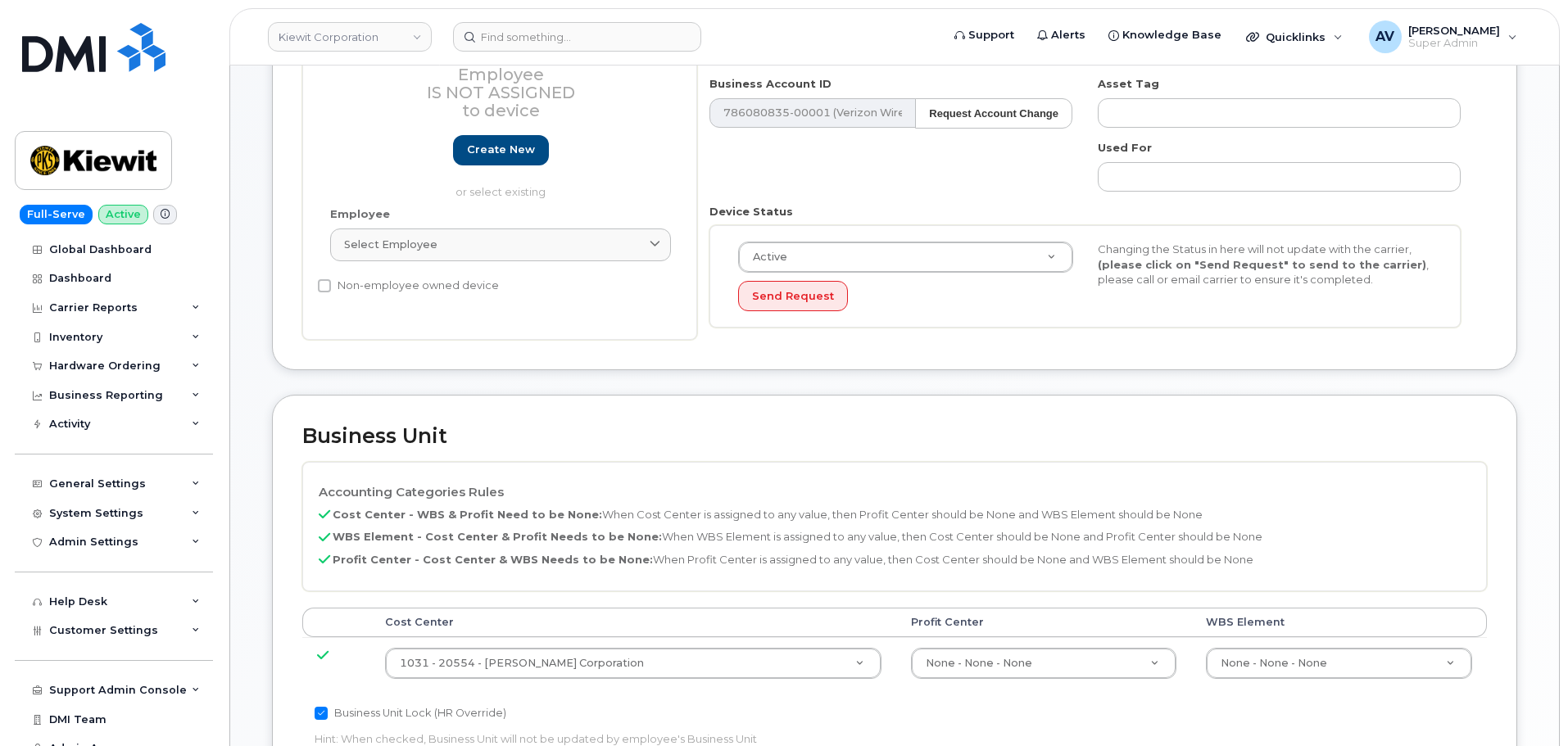
scroll to position [409, 0]
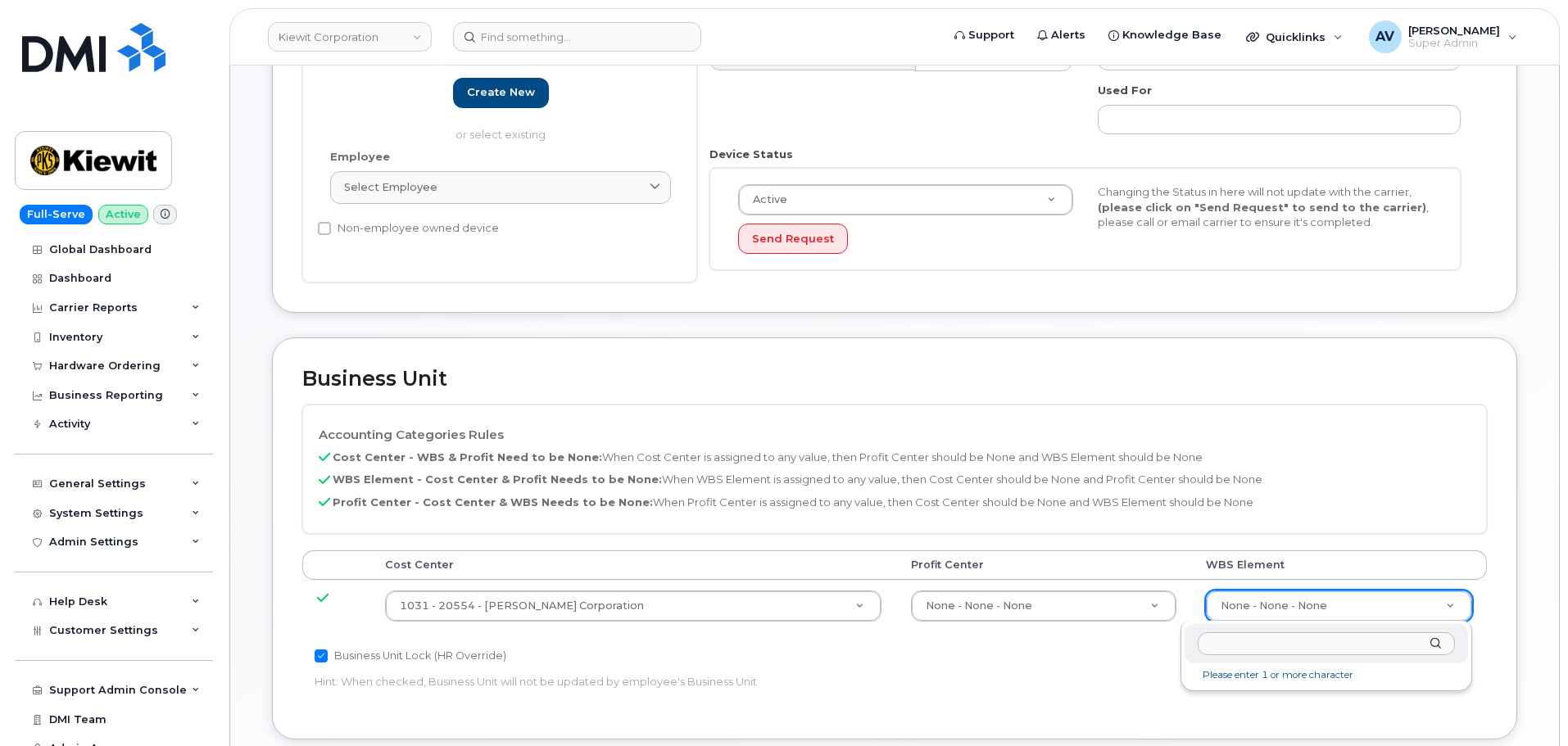
type input "106495.6612"
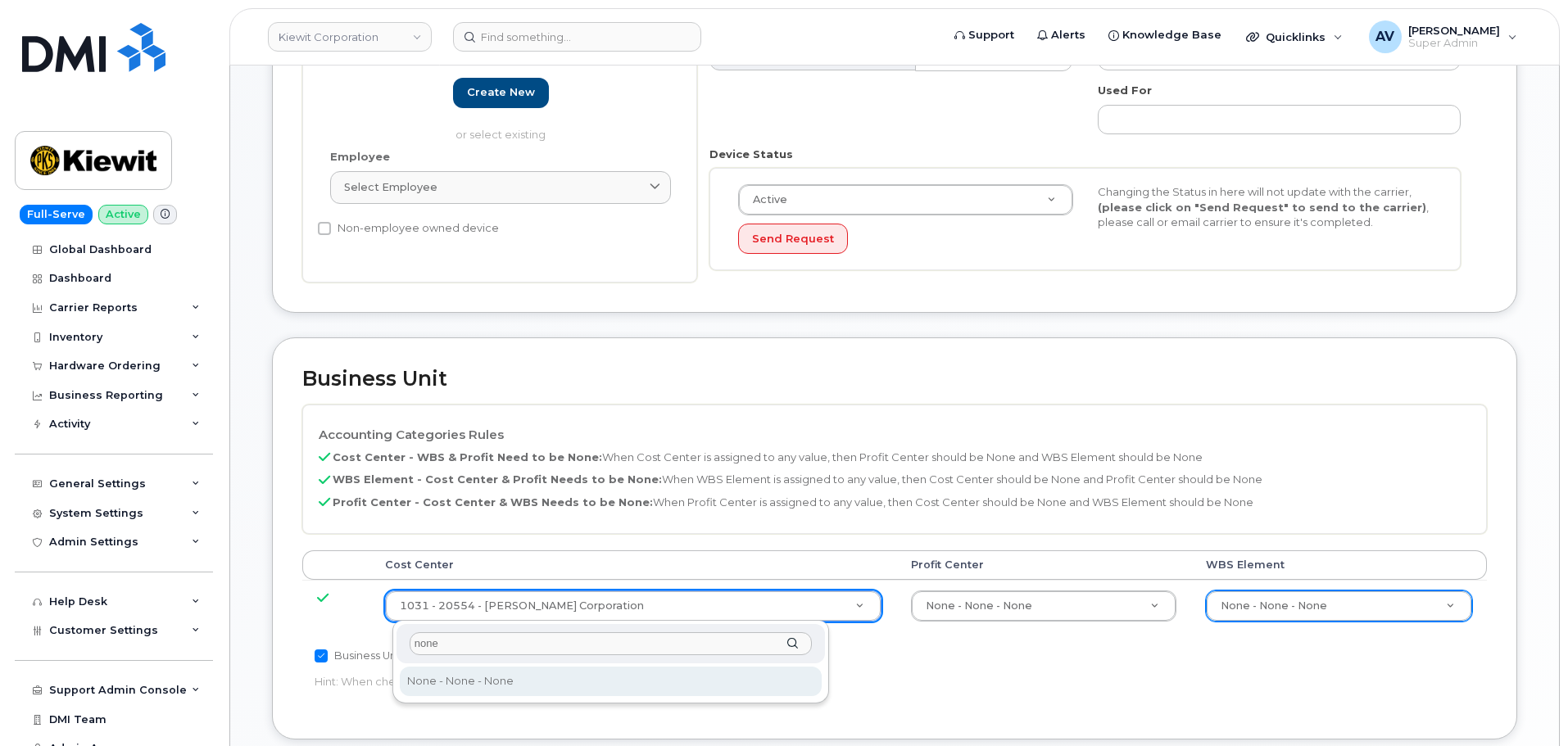
type input "none"
type input "29629358"
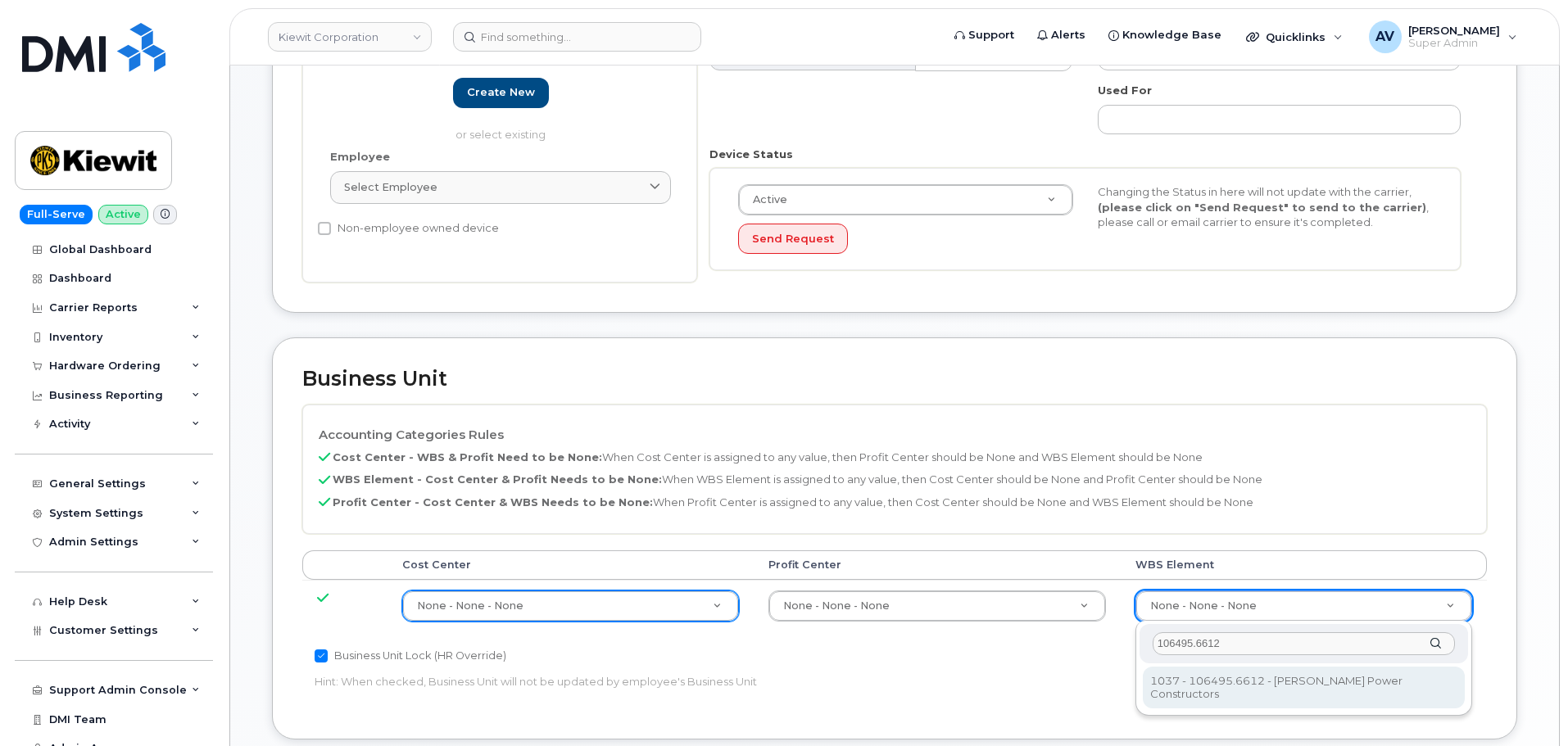
type input "106495.6612"
type input "35834206"
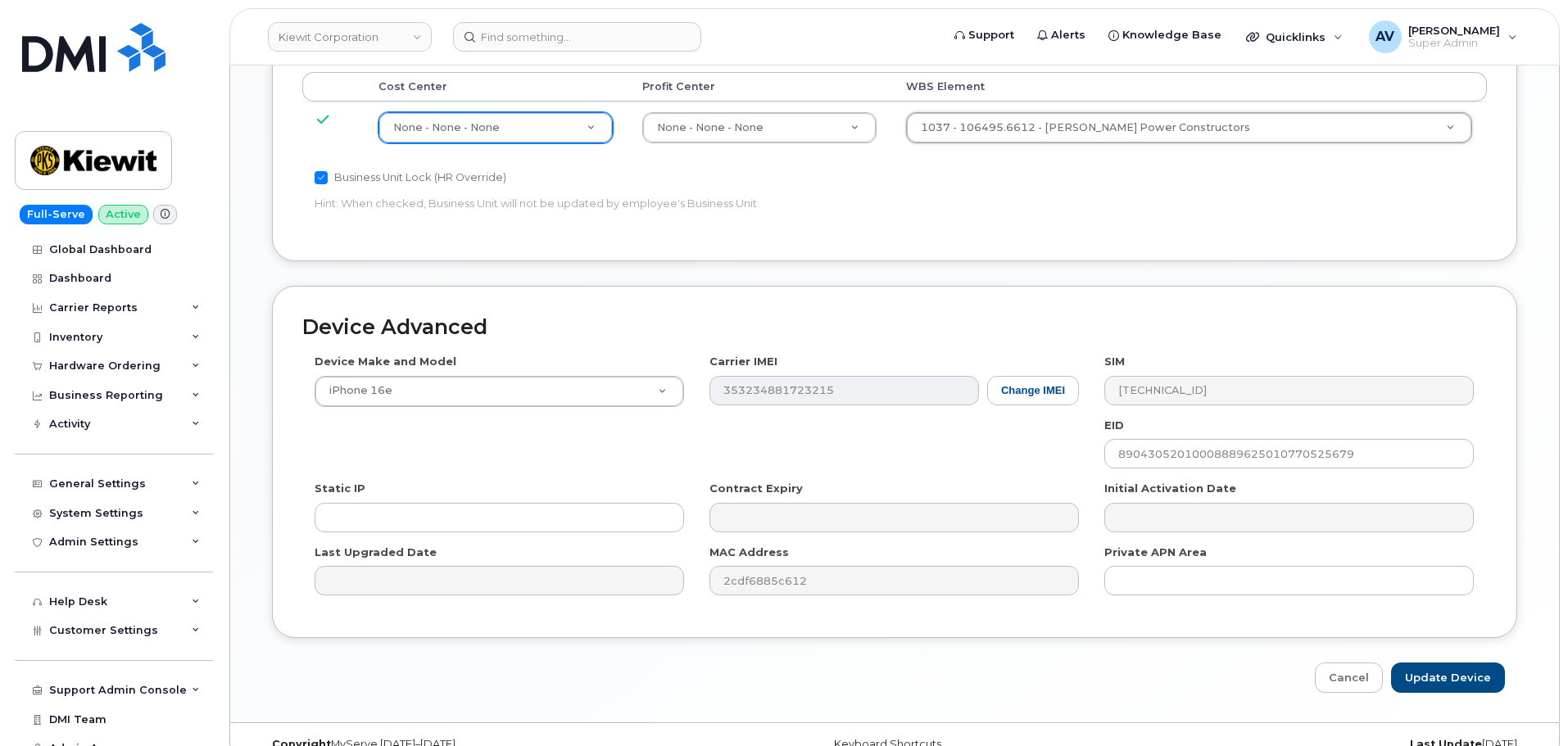
scroll to position [901, 0]
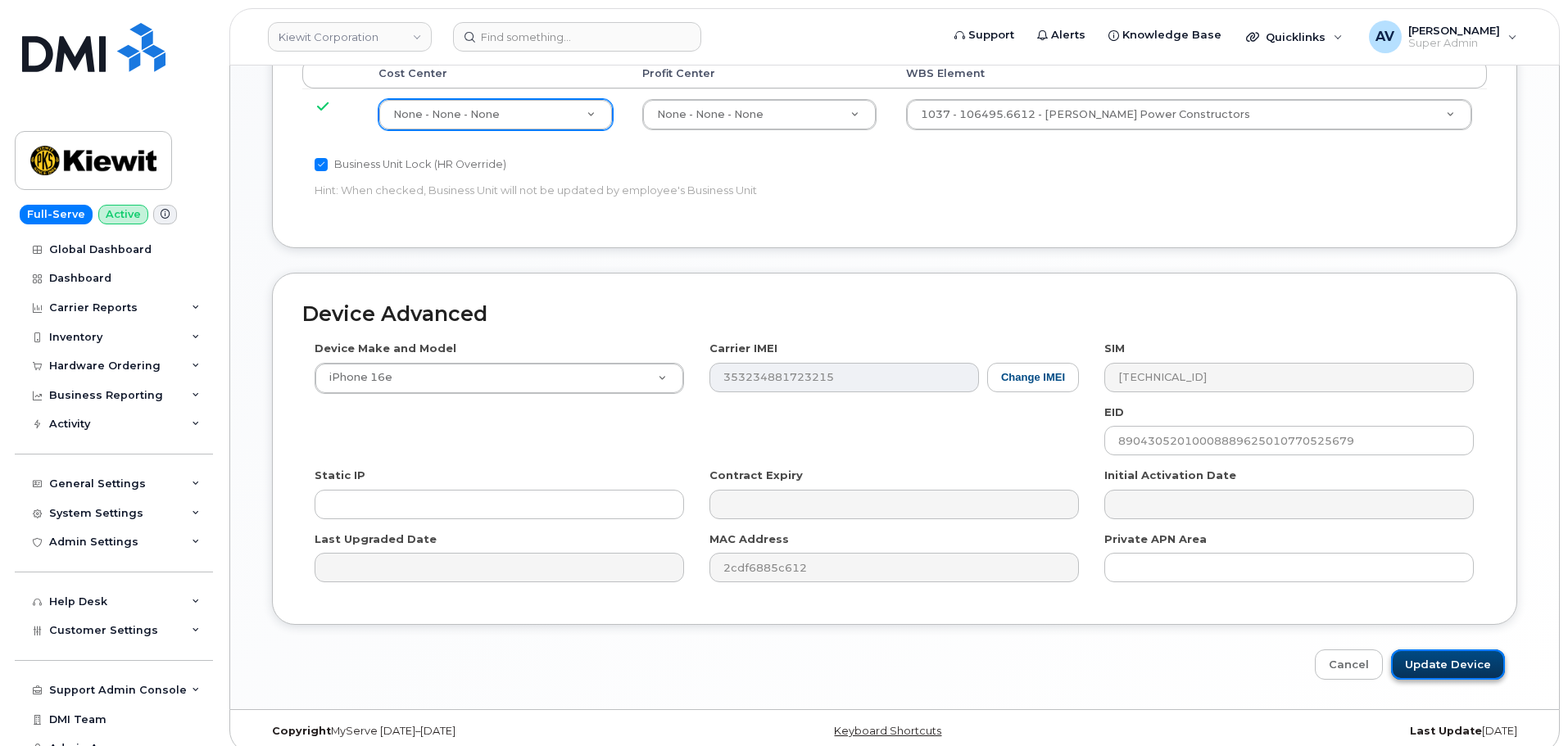
click at [1435, 659] on input "Update Device" at bounding box center [1448, 665] width 114 height 30
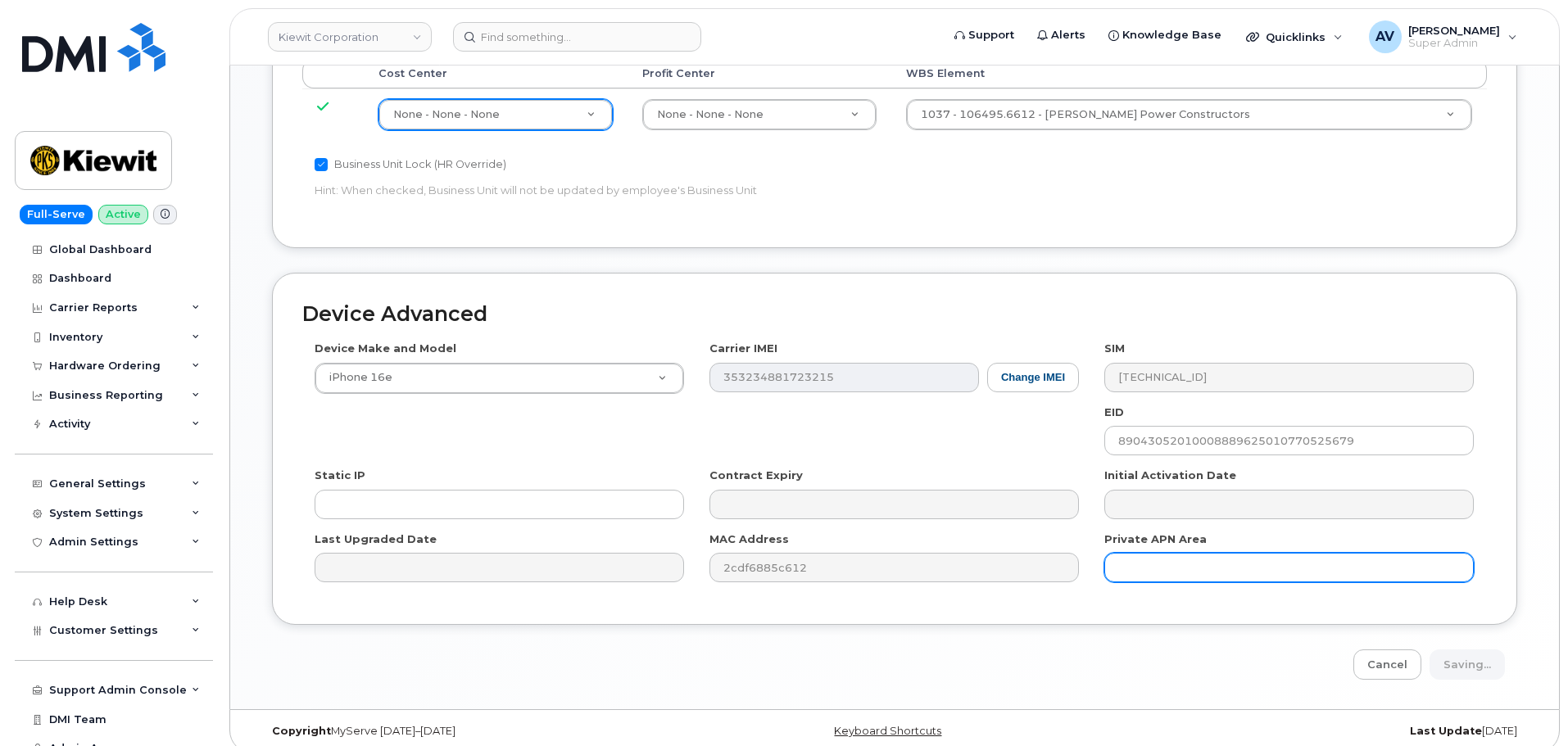
type input "Saving..."
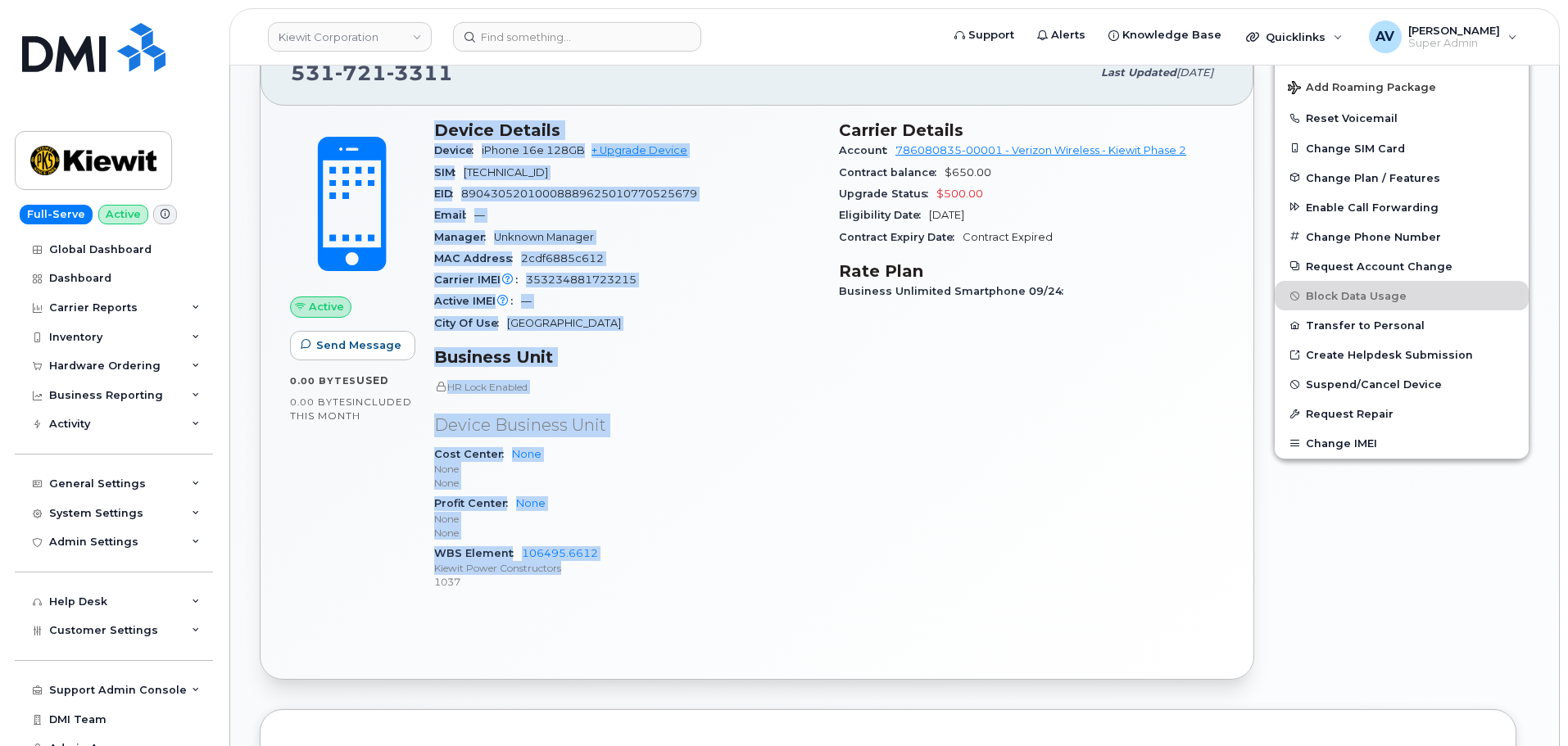
scroll to position [574, 0]
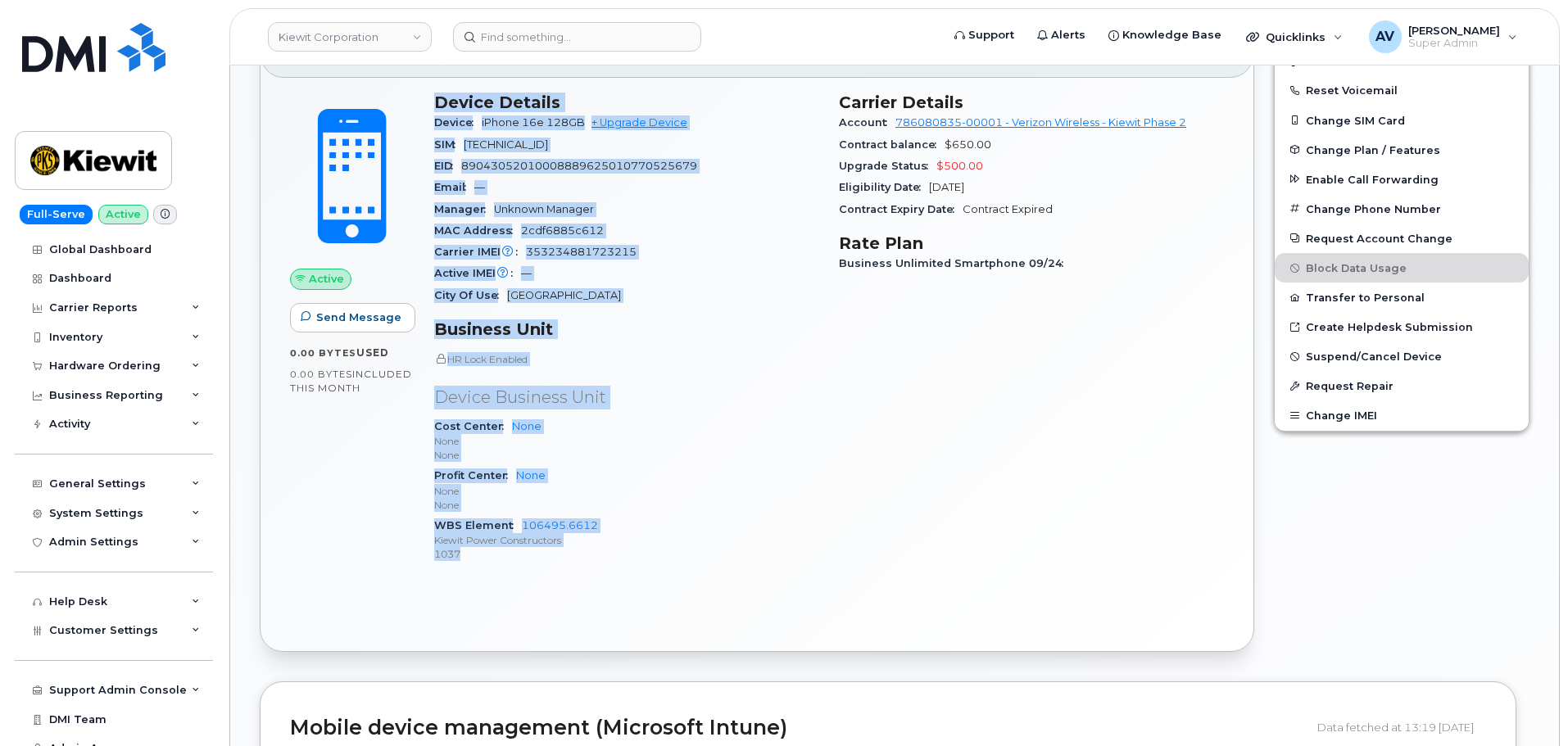
drag, startPoint x: 432, startPoint y: 429, endPoint x: 652, endPoint y: 561, distance: 256.6
click at [652, 561] on div "Device Details Device iPhone 16e 128GB + Upgrade Device SIM [TECHNICAL_ID] EID …" at bounding box center [627, 335] width 405 height 505
copy div "Device Details Device iPhone 16e 128GB + Upgrade Device SIM [TECHNICAL_ID] EID …"
